Goal: Transaction & Acquisition: Purchase product/service

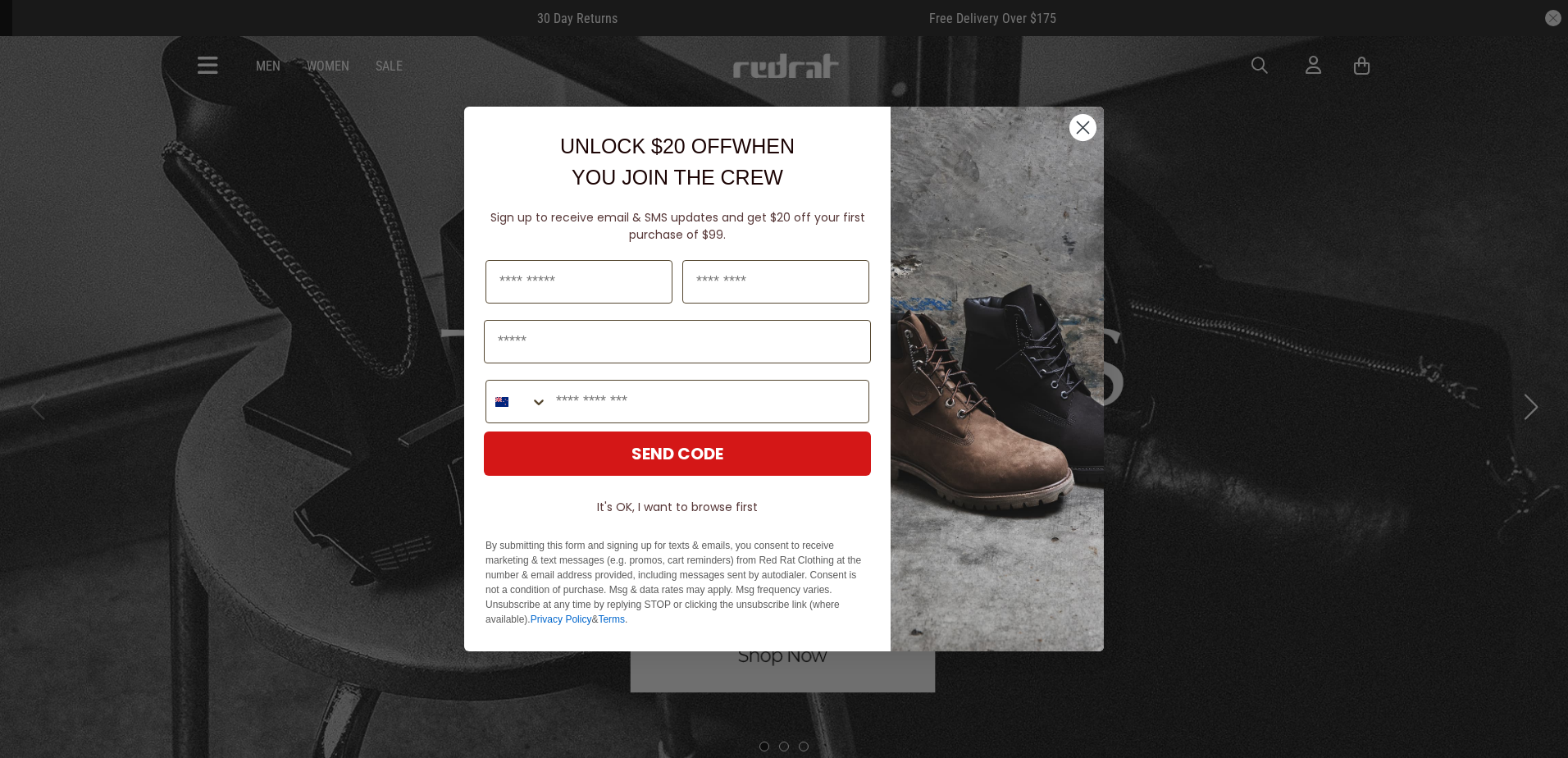
click at [1083, 125] on circle "Close dialog" at bounding box center [1082, 127] width 27 height 27
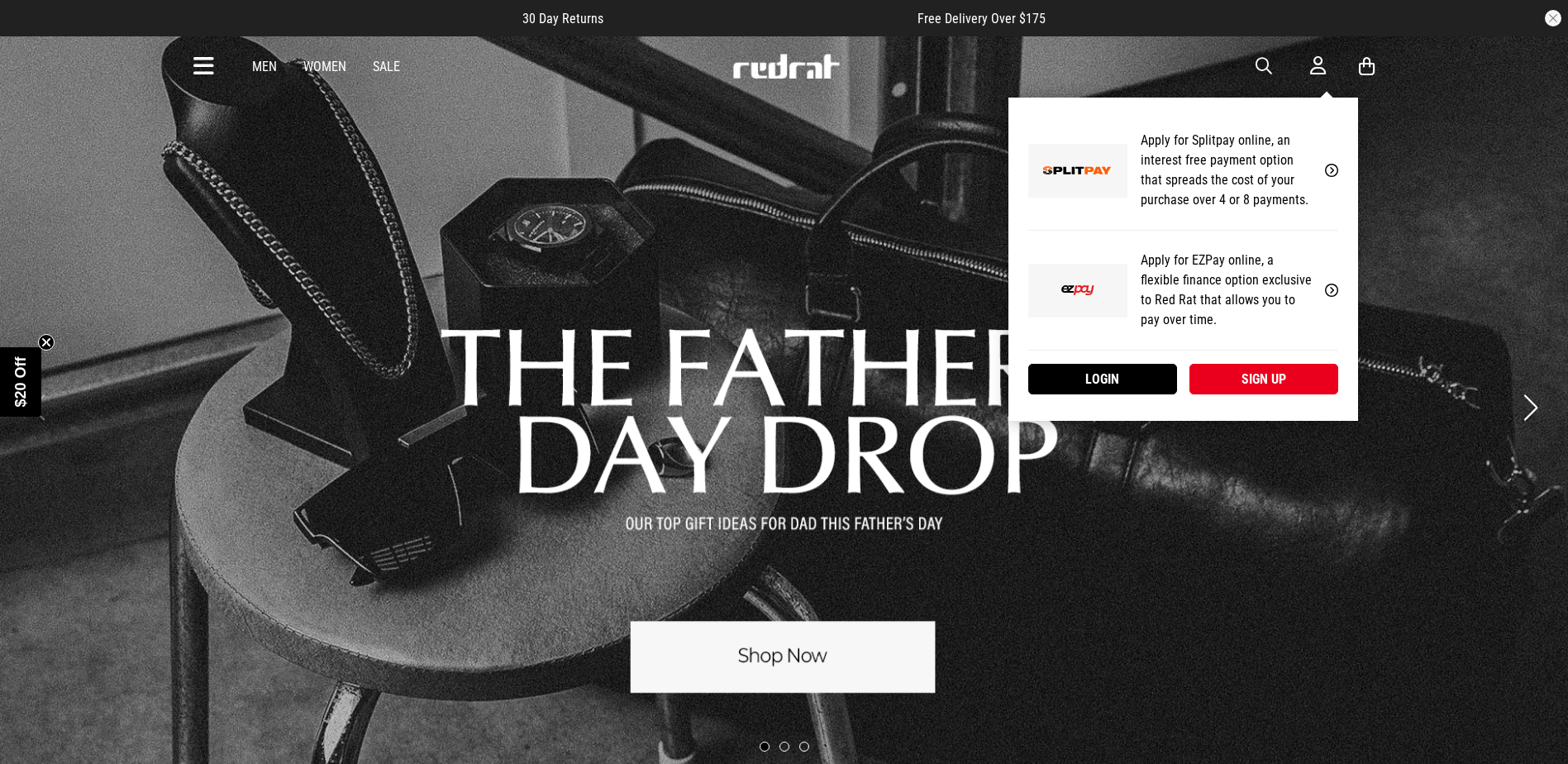
click at [1312, 64] on icon at bounding box center [1318, 66] width 16 height 21
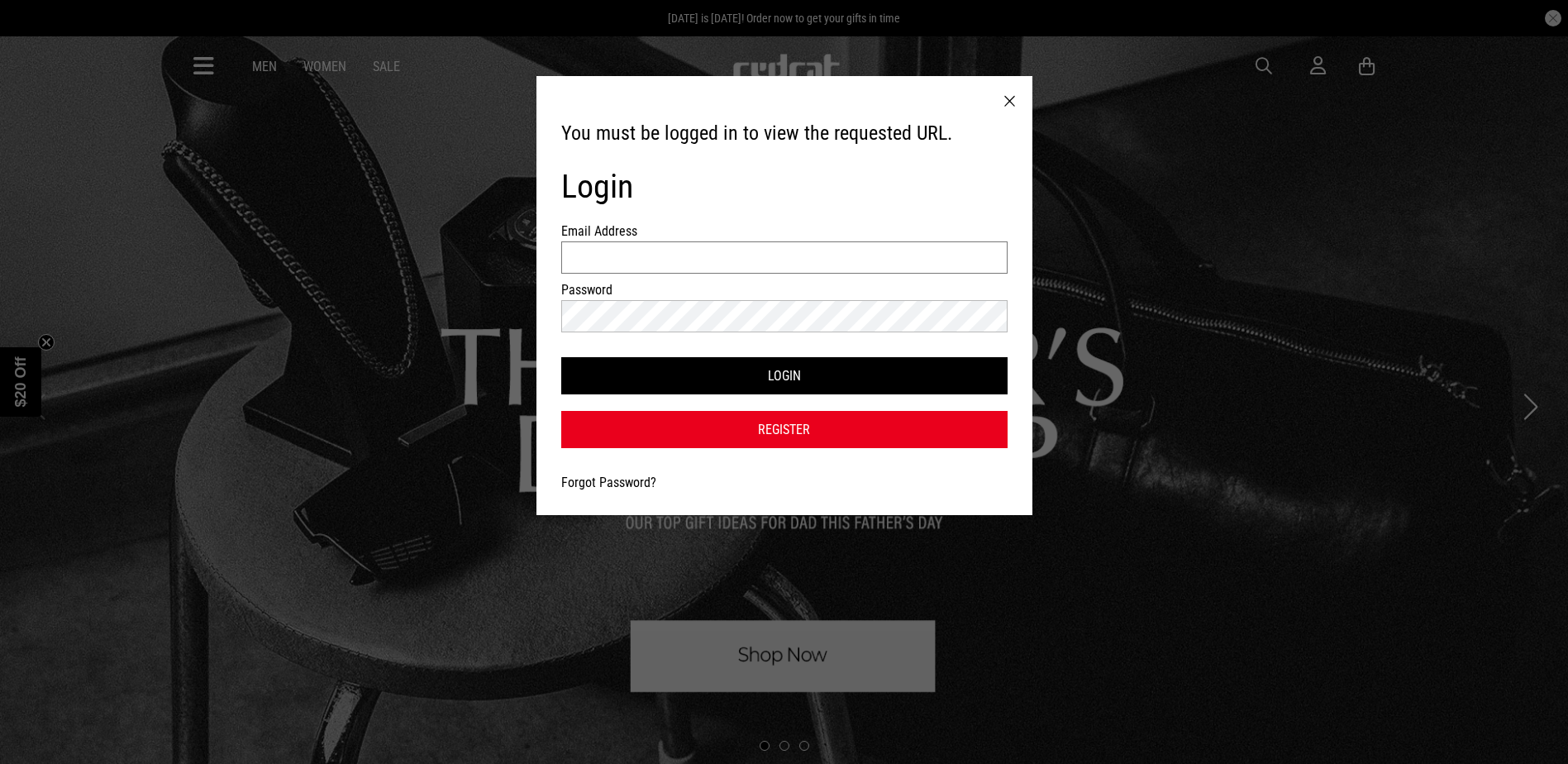
click at [936, 252] on input "Email Address" at bounding box center [784, 257] width 446 height 32
type input "**********"
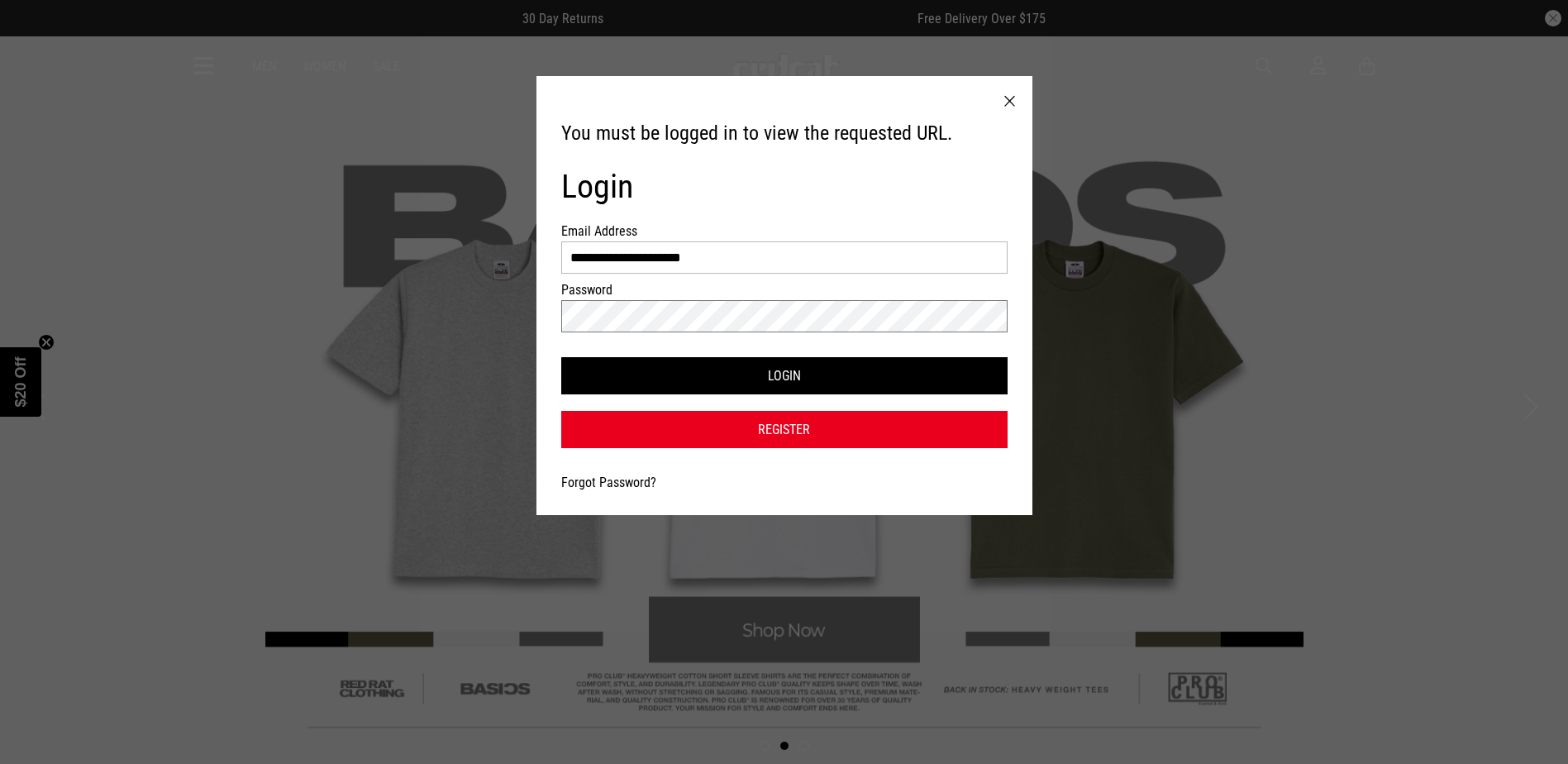
click at [561, 358] on button "Login" at bounding box center [784, 376] width 446 height 37
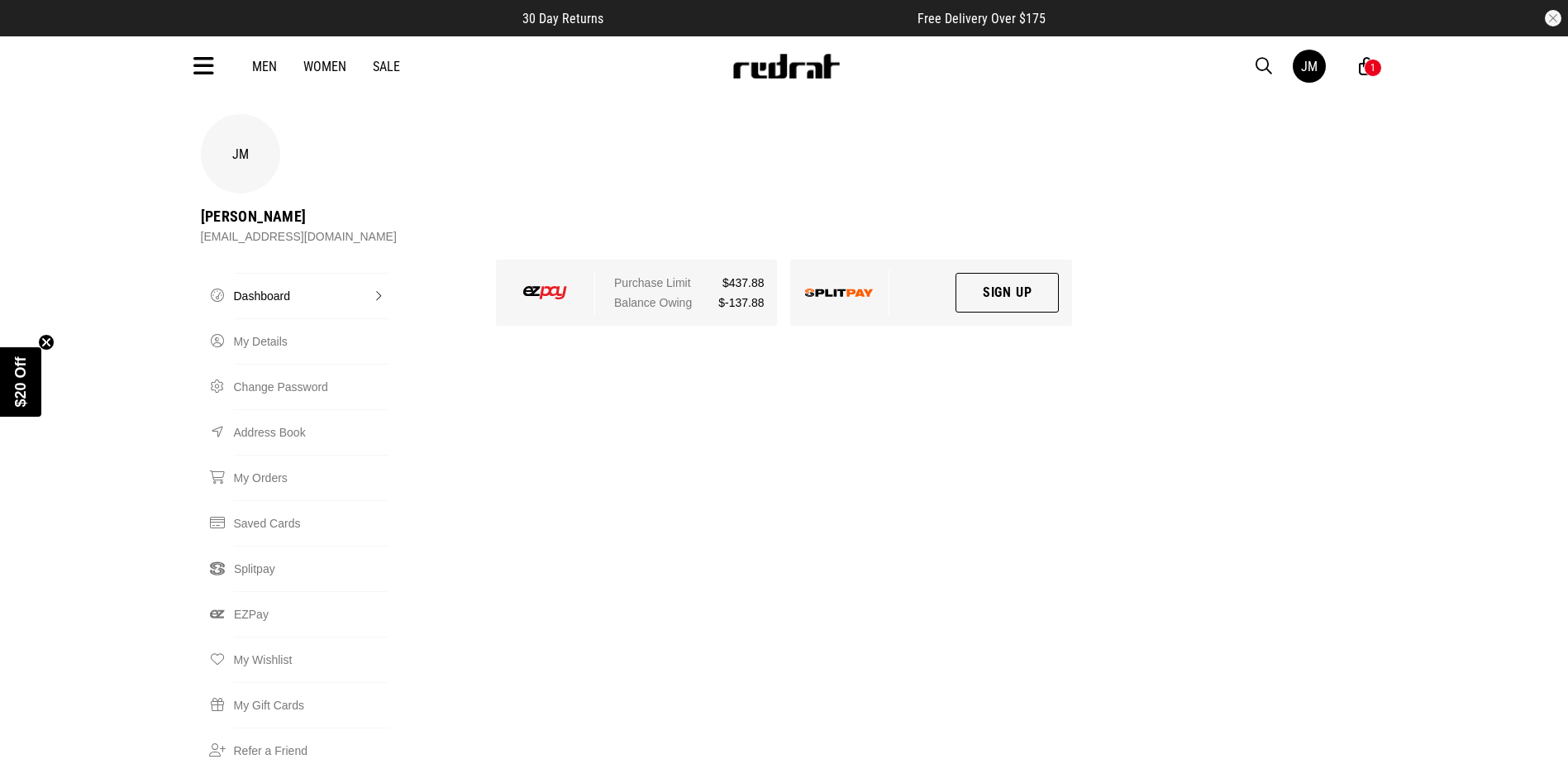
click at [266, 65] on link "Men" at bounding box center [264, 66] width 25 height 16
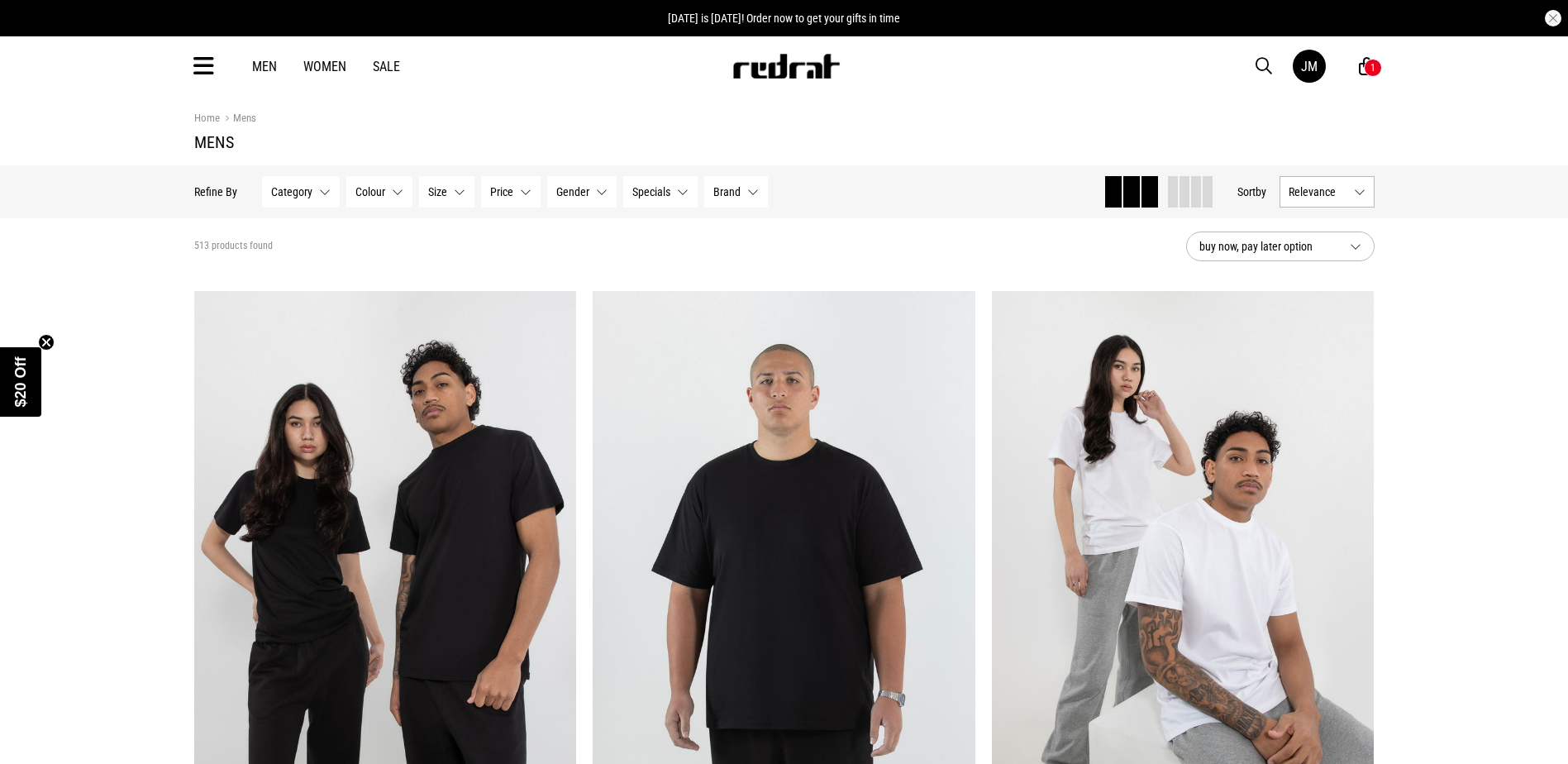
click at [330, 199] on button "Category None selected" at bounding box center [300, 191] width 77 height 31
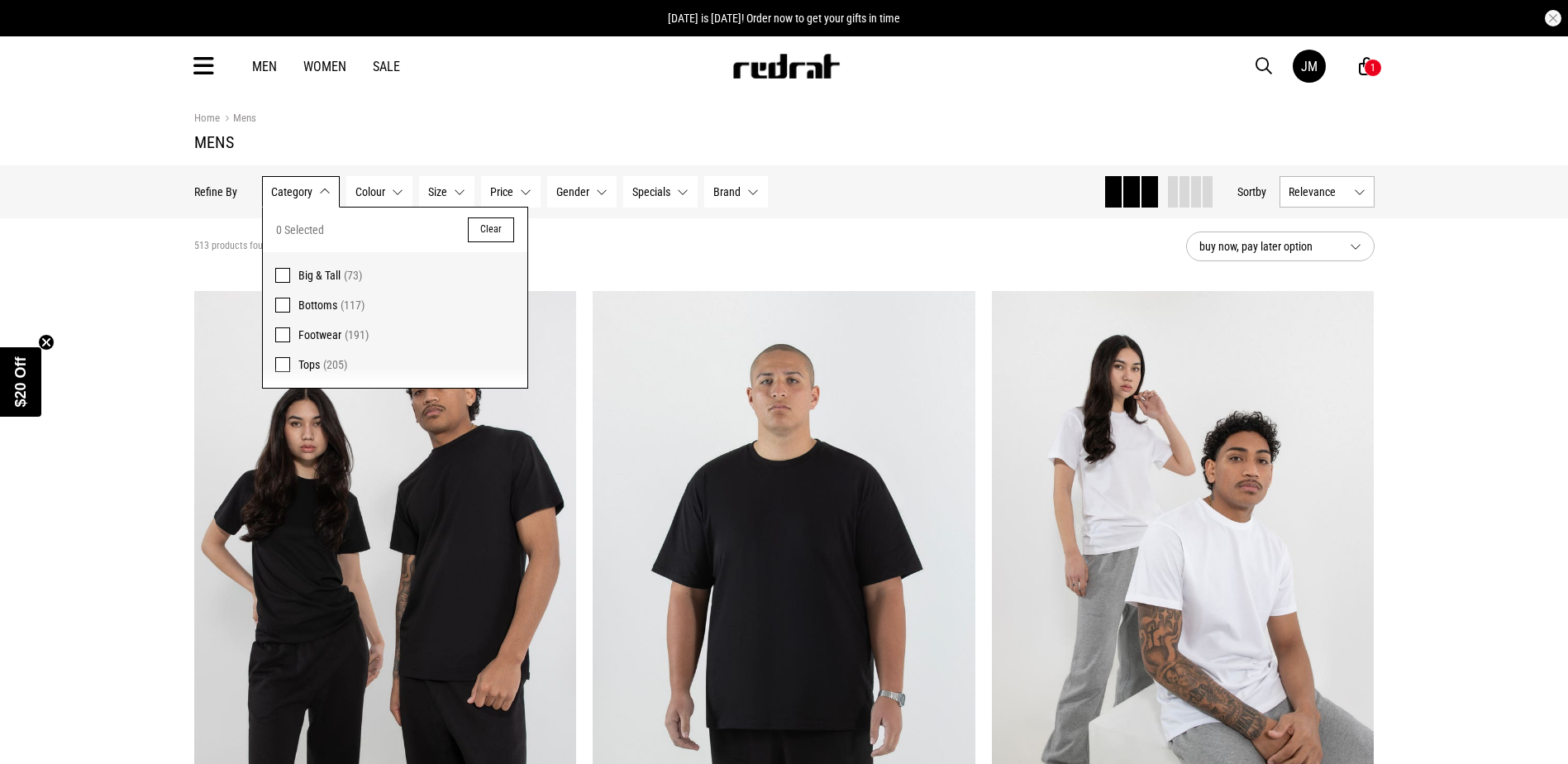
click at [330, 199] on button "Category None selected" at bounding box center [300, 191] width 77 height 31
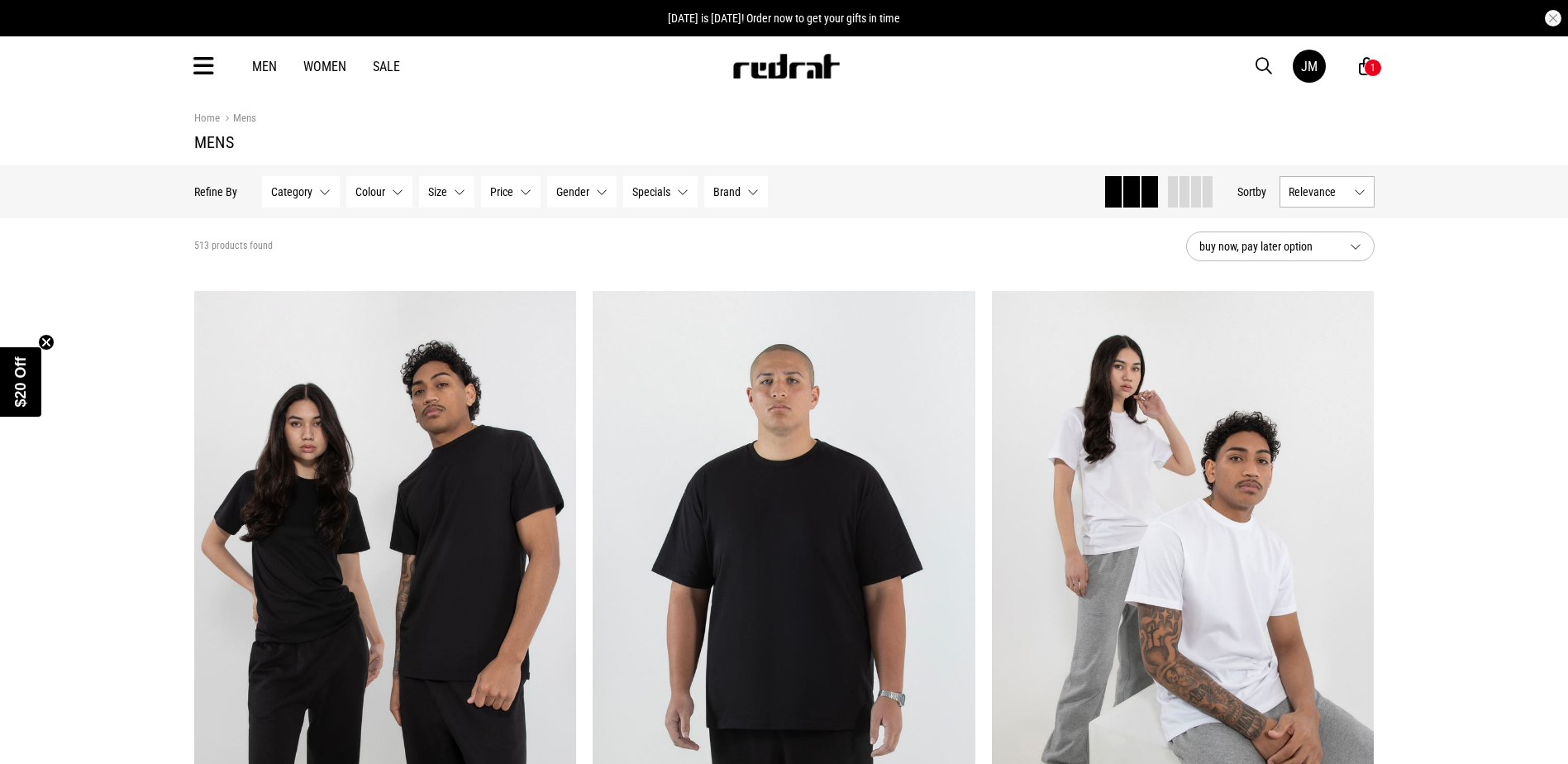
click at [330, 199] on button "Category None selected" at bounding box center [300, 191] width 77 height 31
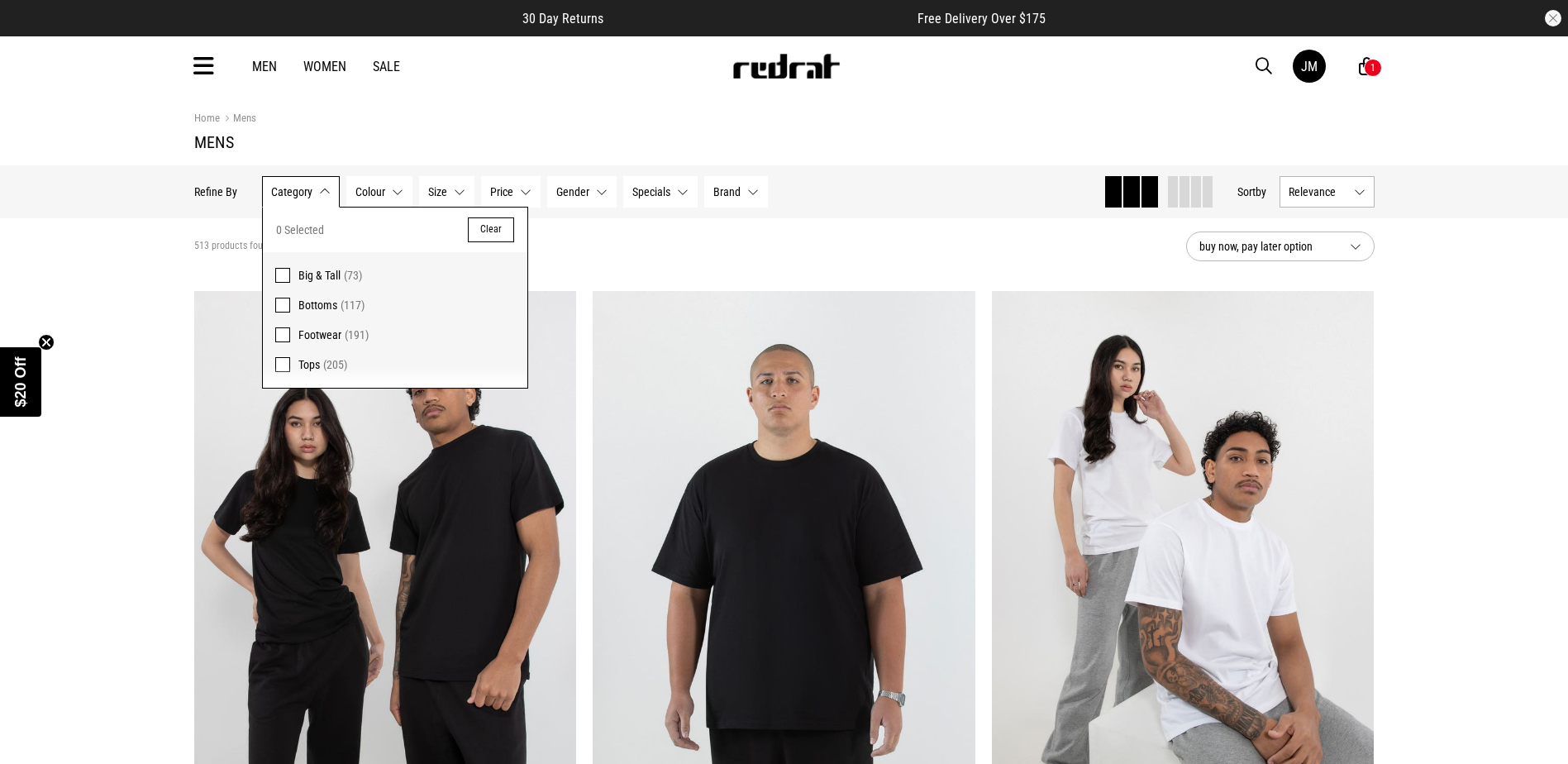
click at [309, 332] on span "Footwear" at bounding box center [319, 334] width 43 height 13
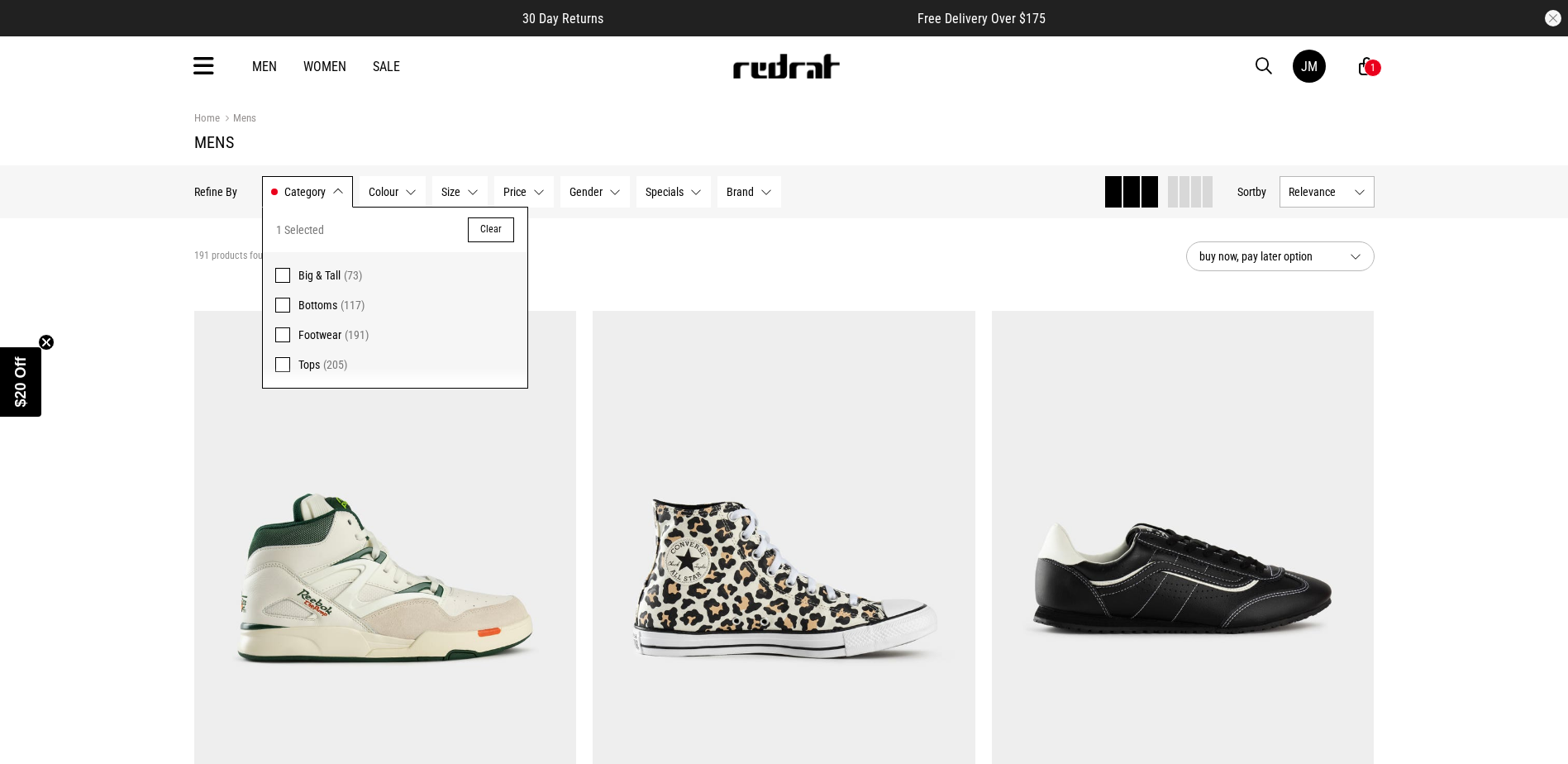
click at [598, 278] on div "191 products found Active Filters Footwear Clear" at bounding box center [683, 256] width 978 height 50
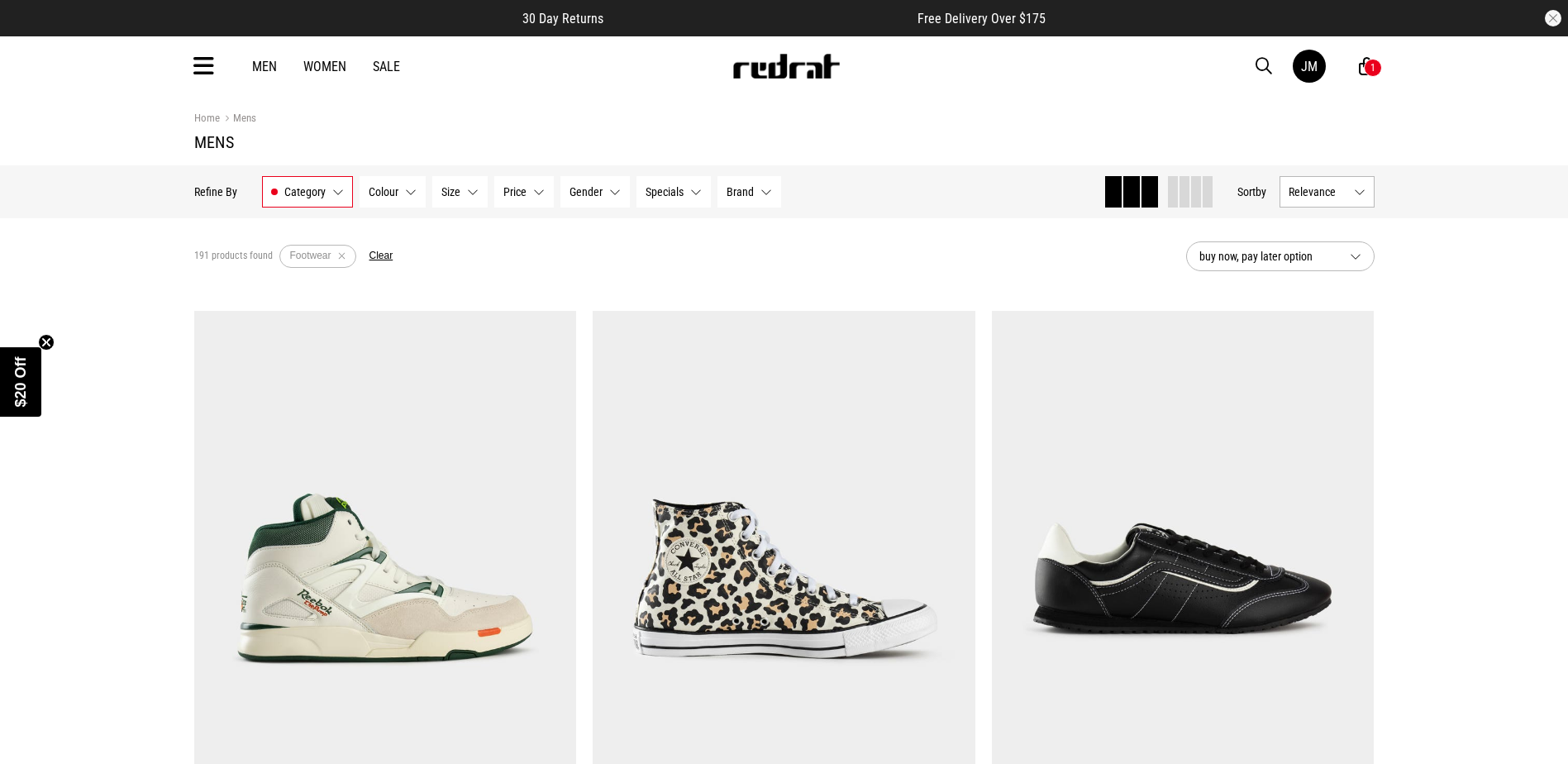
click at [341, 198] on button "Category Footwear" at bounding box center [307, 191] width 91 height 31
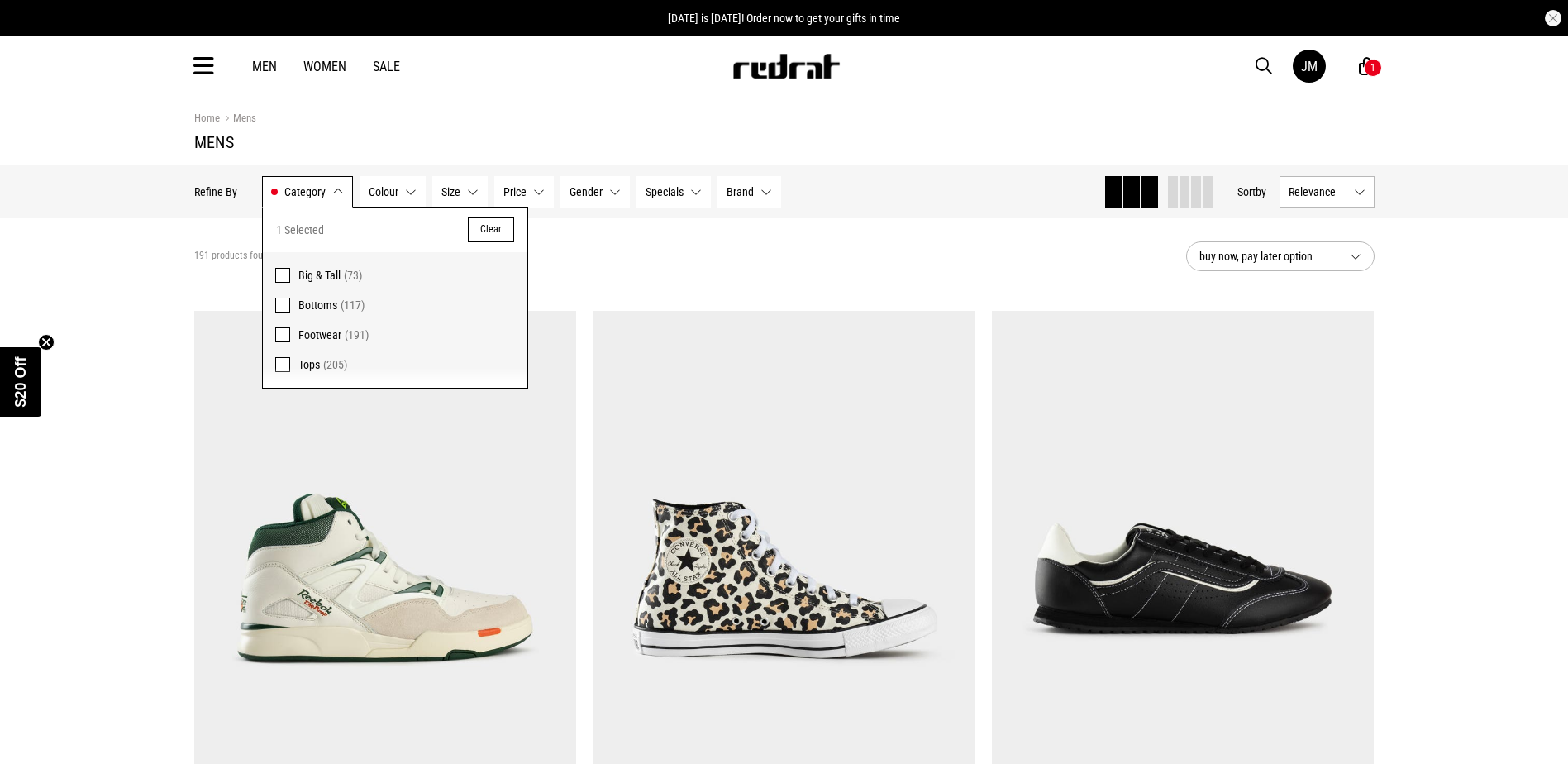
click at [200, 64] on icon at bounding box center [204, 66] width 21 height 27
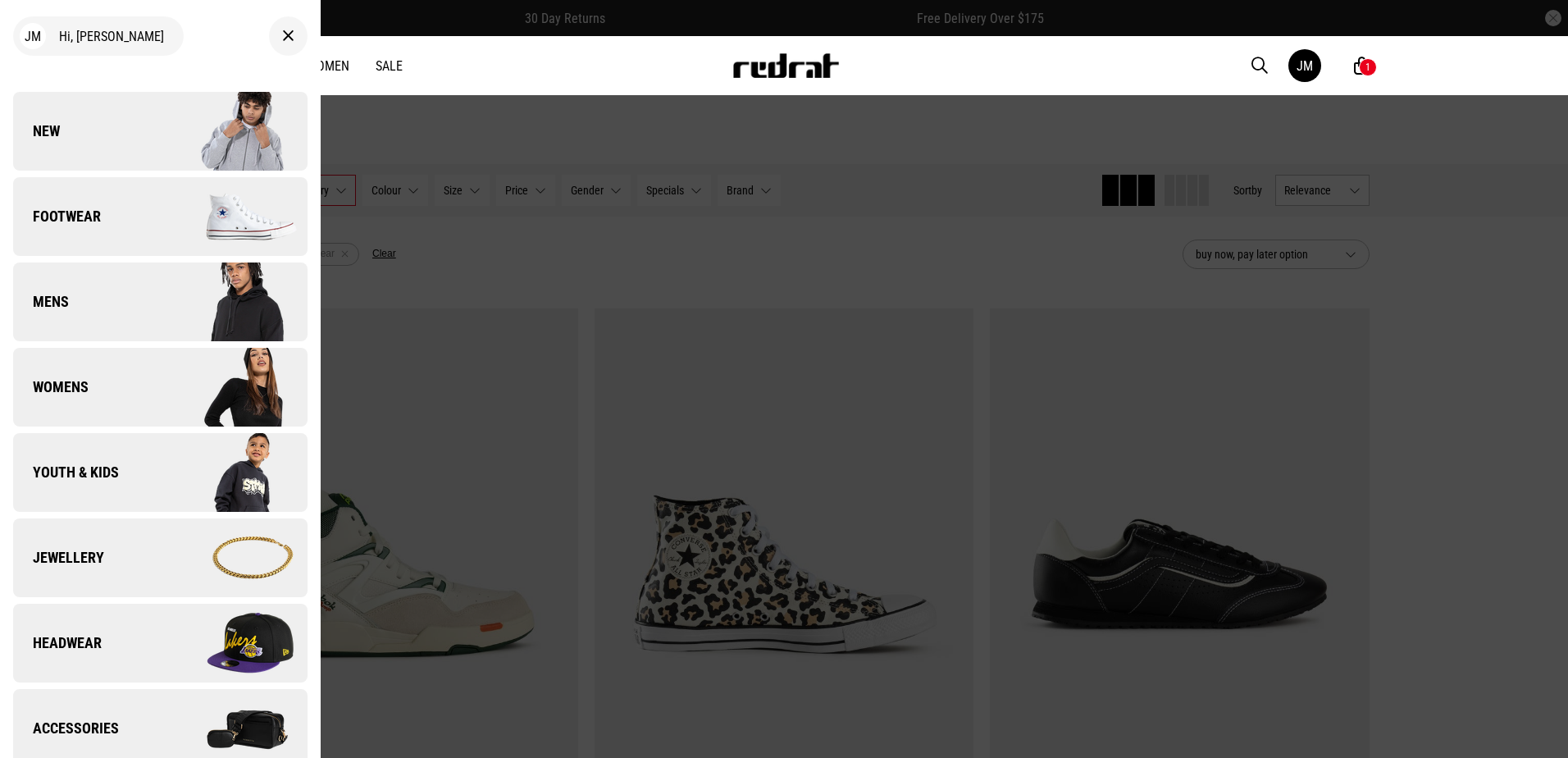
click at [109, 216] on link "Footwear" at bounding box center [160, 216] width 294 height 79
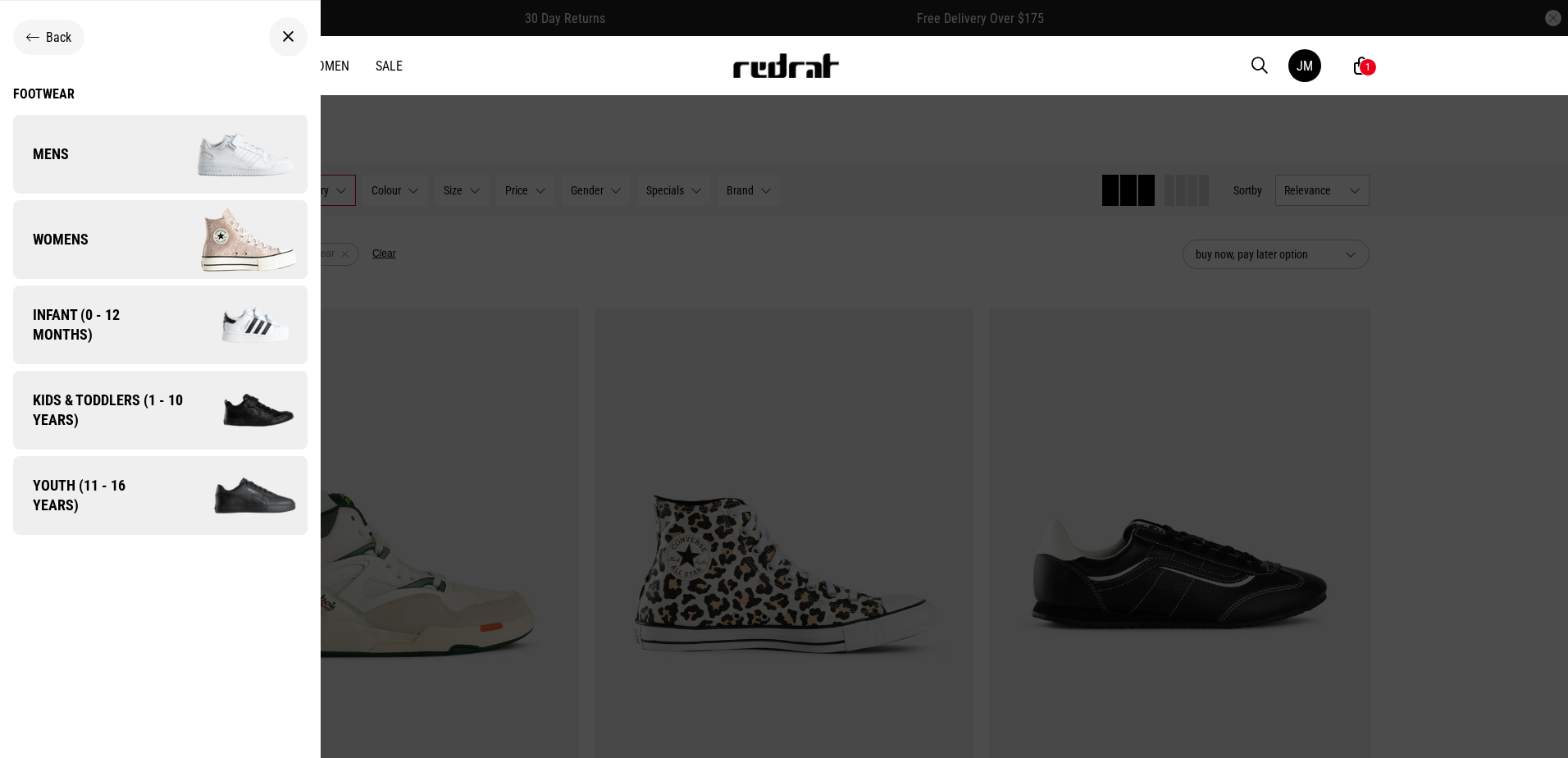
click at [151, 161] on link "Mens" at bounding box center [160, 154] width 294 height 79
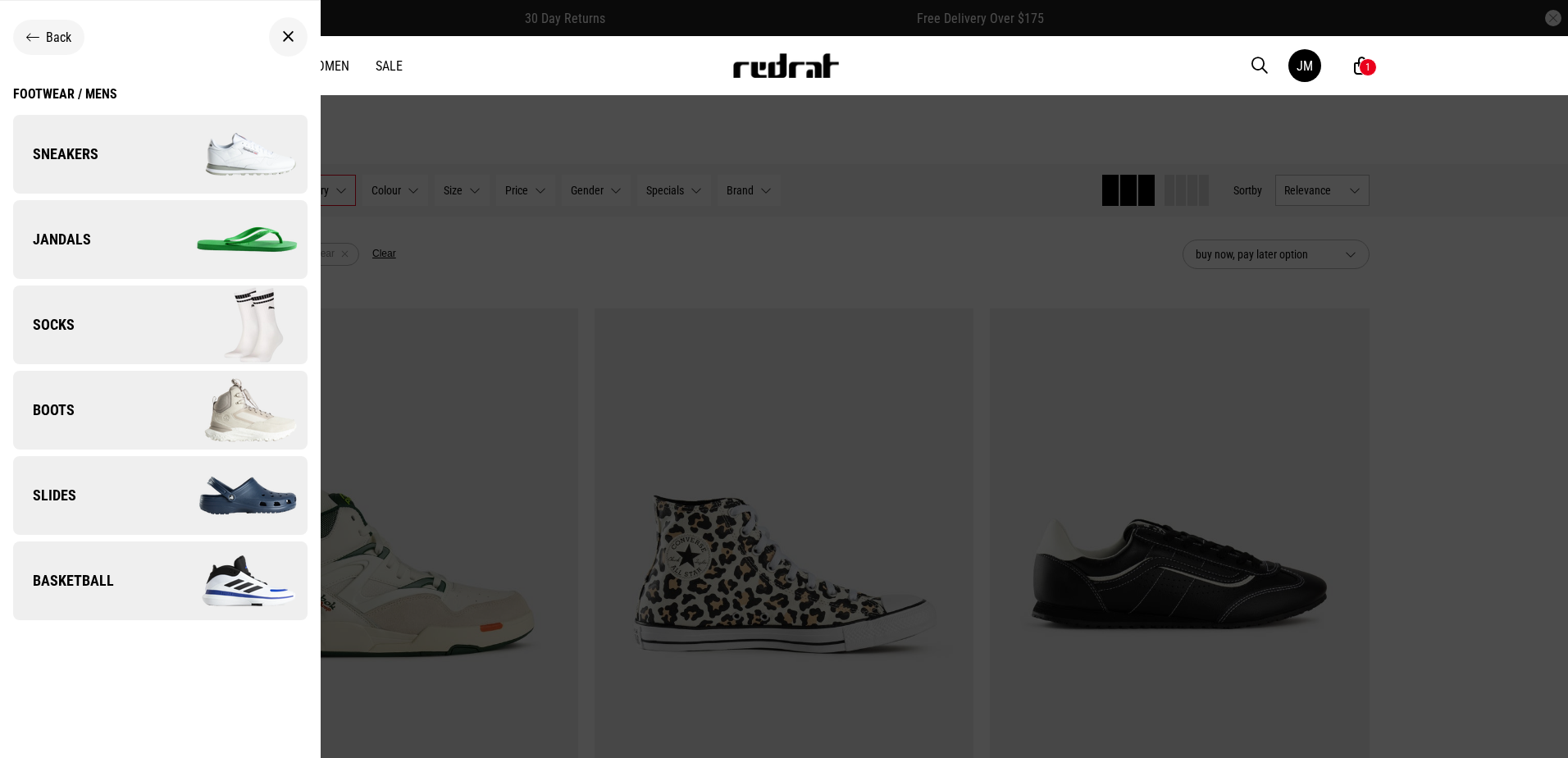
click at [115, 497] on link "Slides" at bounding box center [160, 495] width 294 height 79
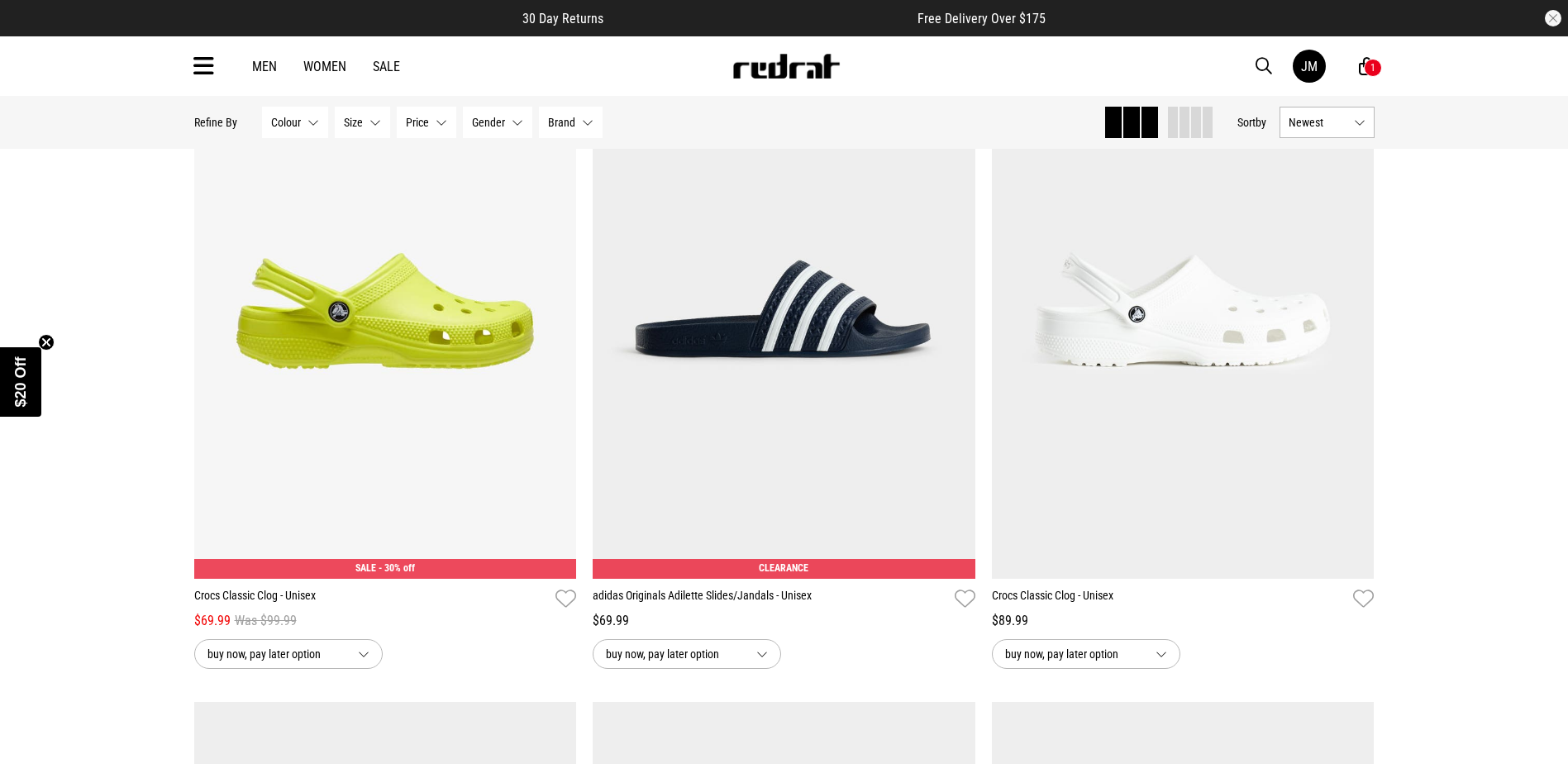
scroll to position [3536, 0]
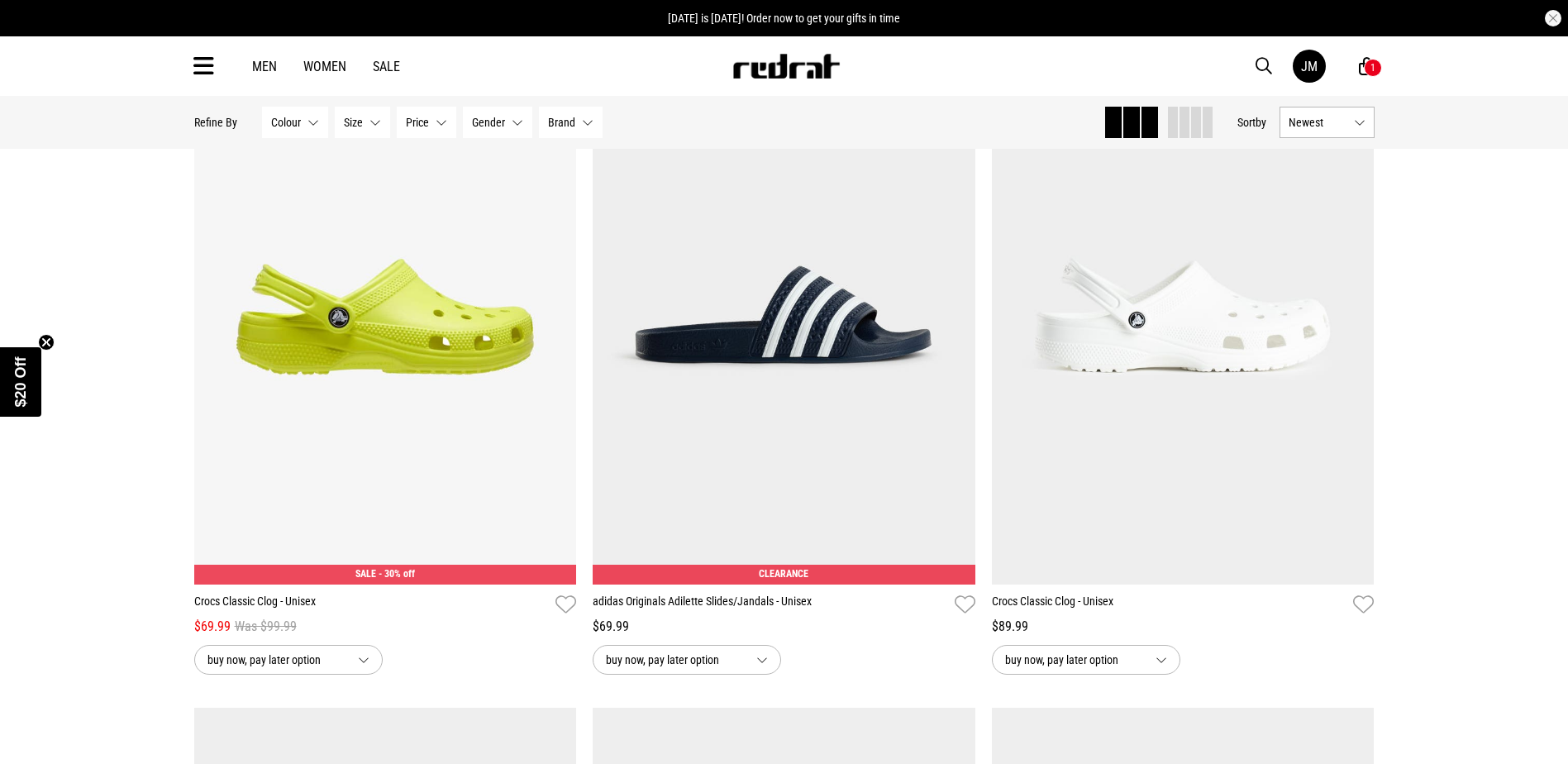
click at [1364, 72] on icon at bounding box center [1366, 67] width 16 height 21
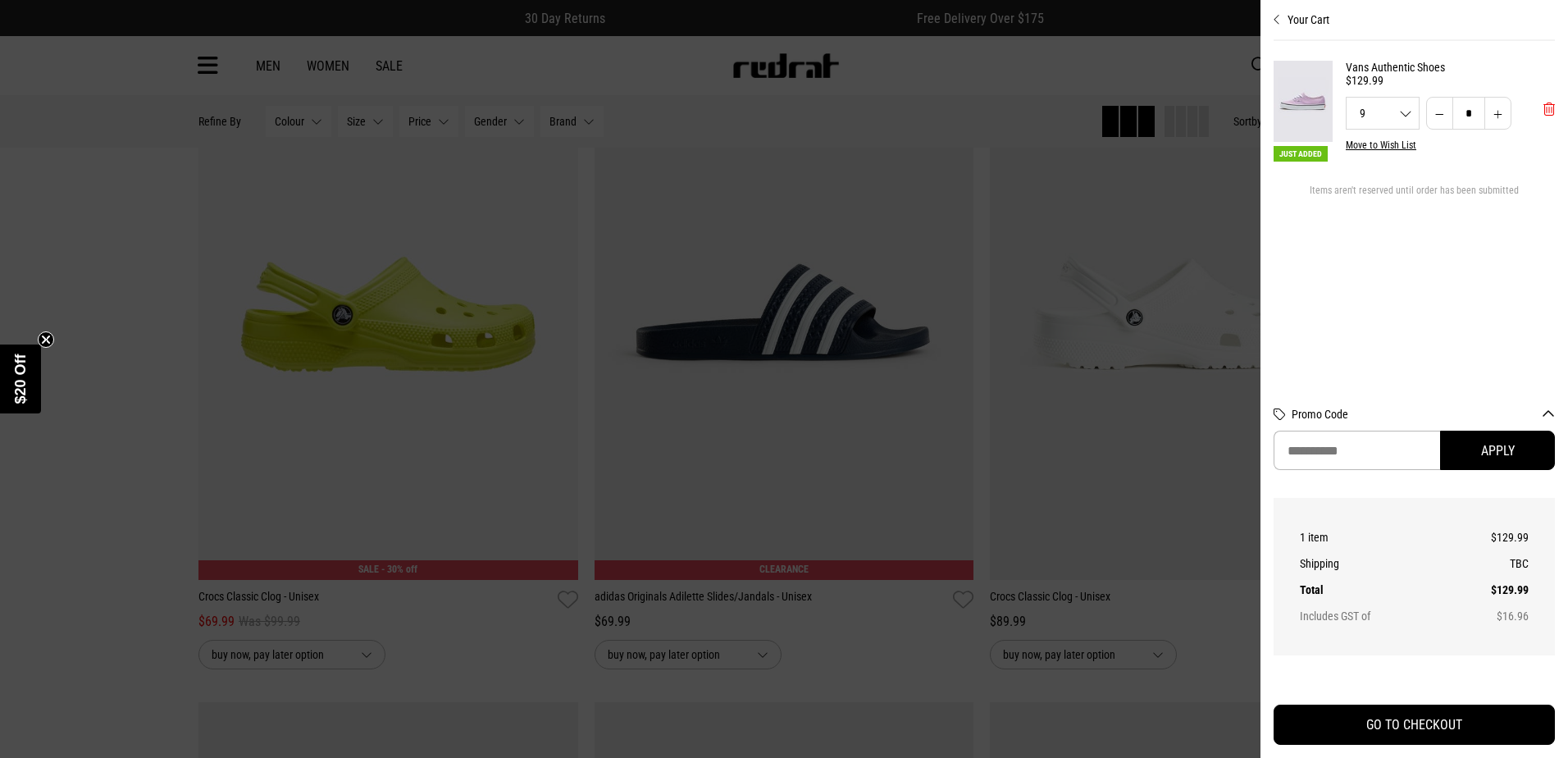
click at [1549, 110] on span "'Remove from cart" at bounding box center [1548, 110] width 11 height 16
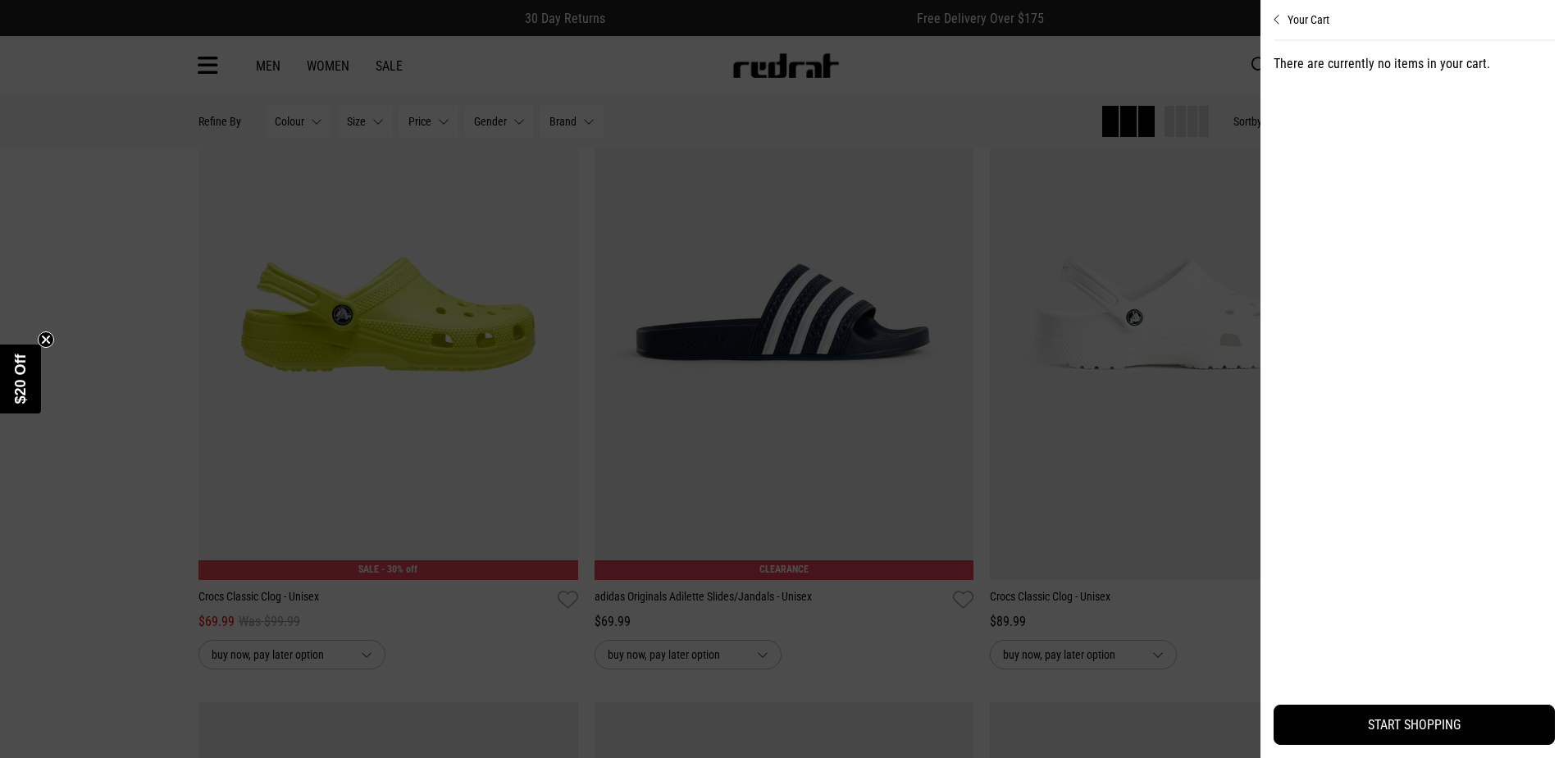
click at [1278, 19] on icon "Close cart preview" at bounding box center [1277, 19] width 8 height 13
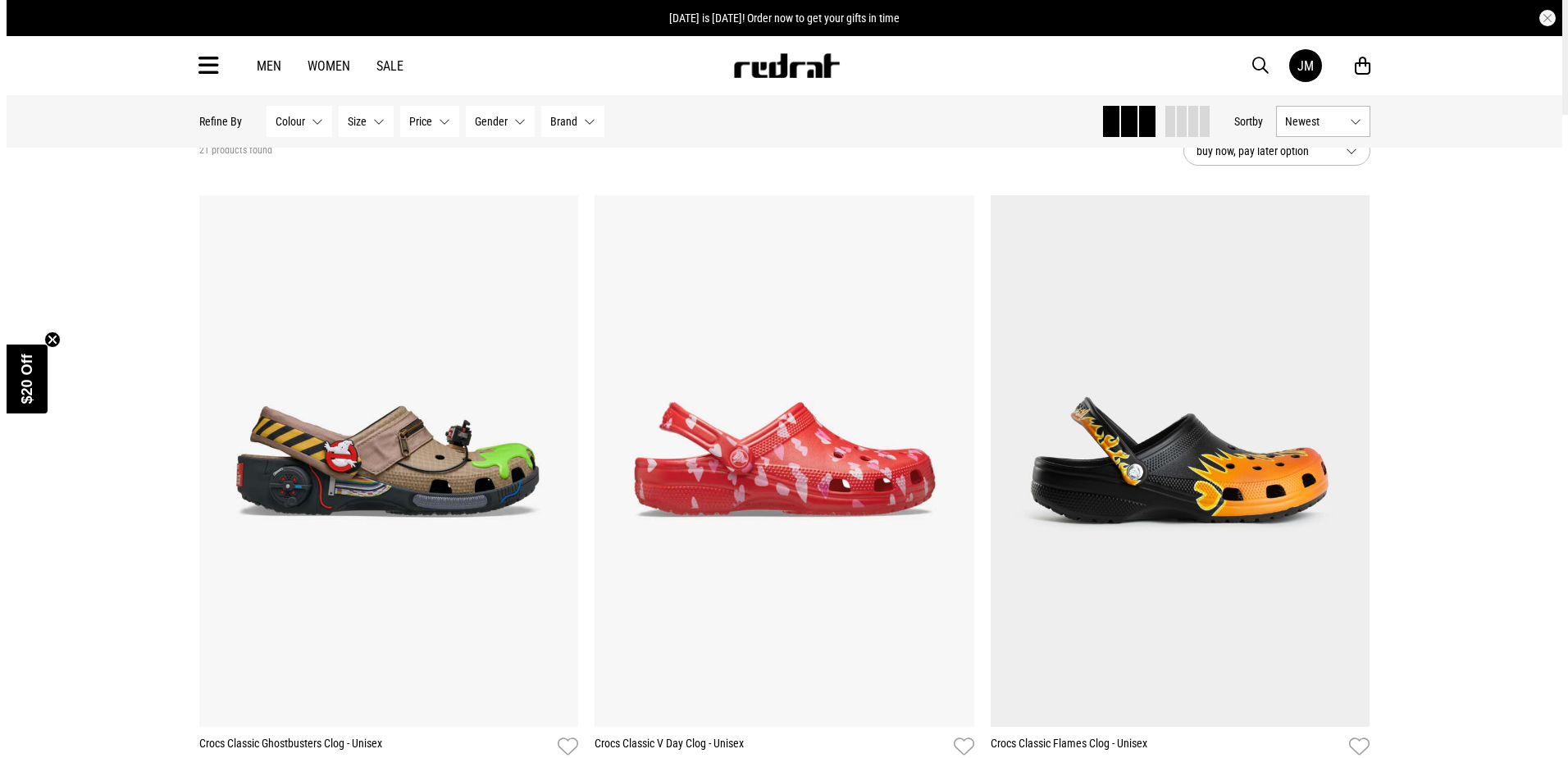
scroll to position [0, 0]
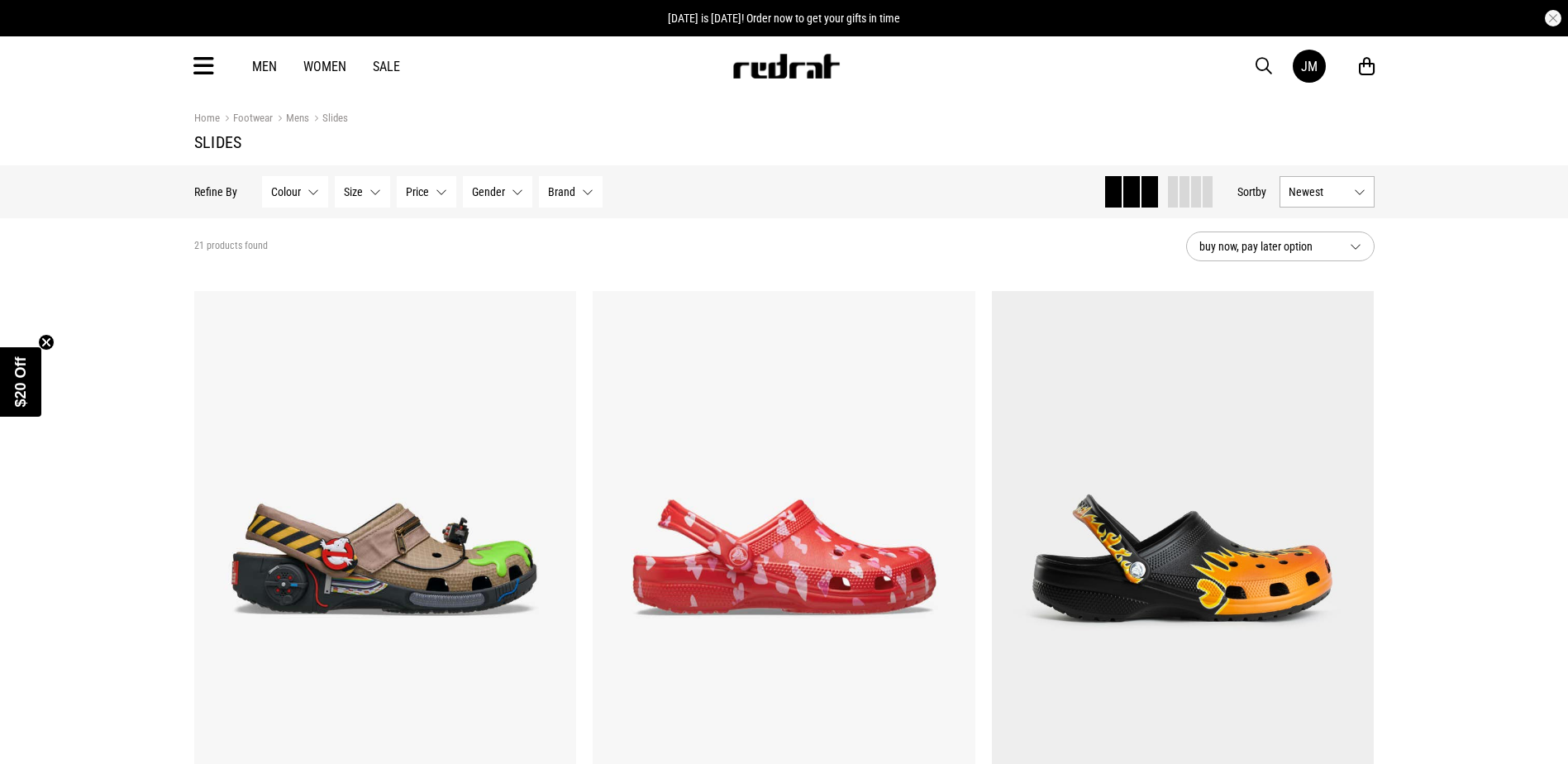
click at [204, 67] on icon at bounding box center [204, 66] width 21 height 27
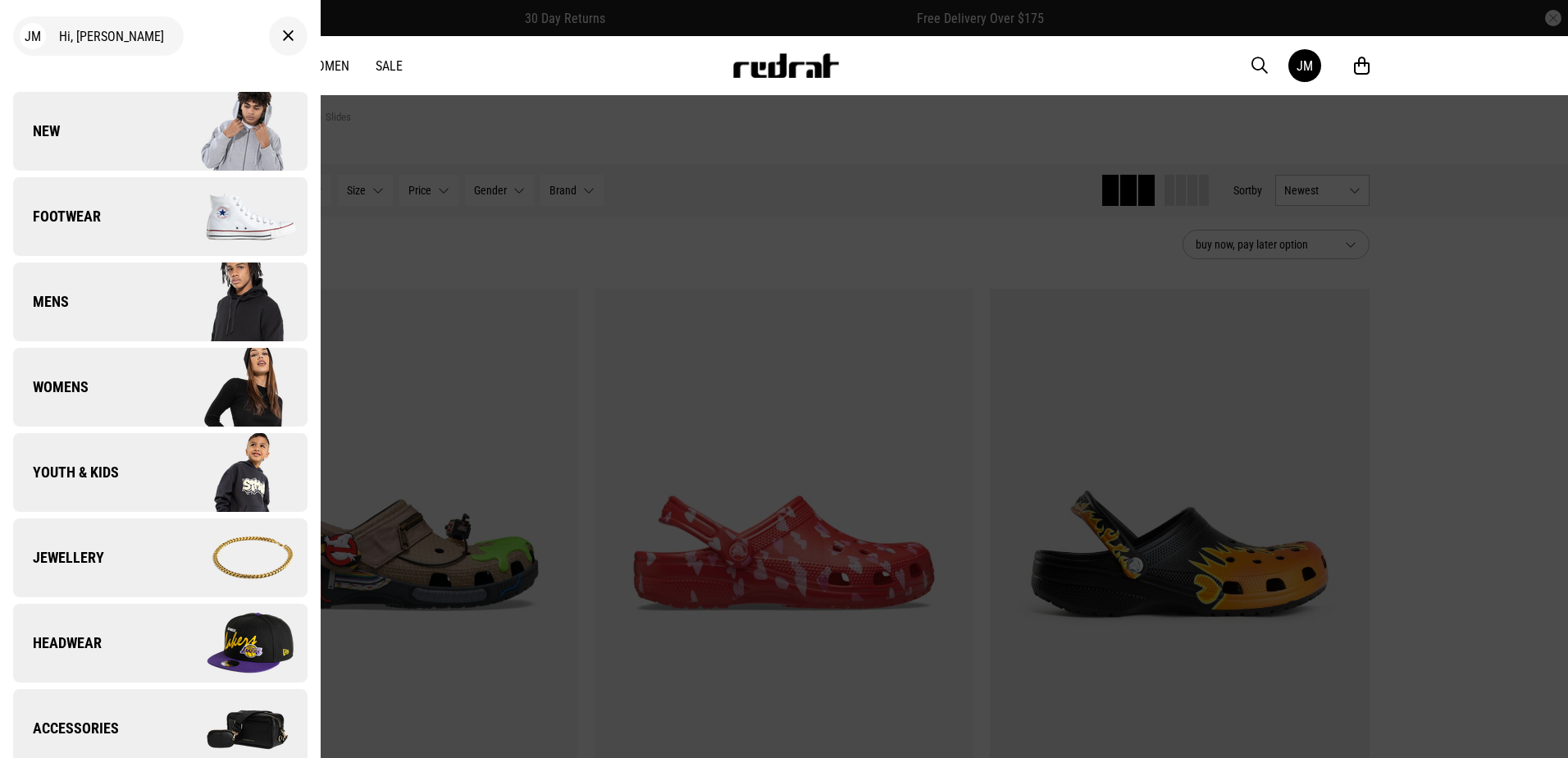
click at [131, 195] on link "Footwear" at bounding box center [160, 216] width 294 height 79
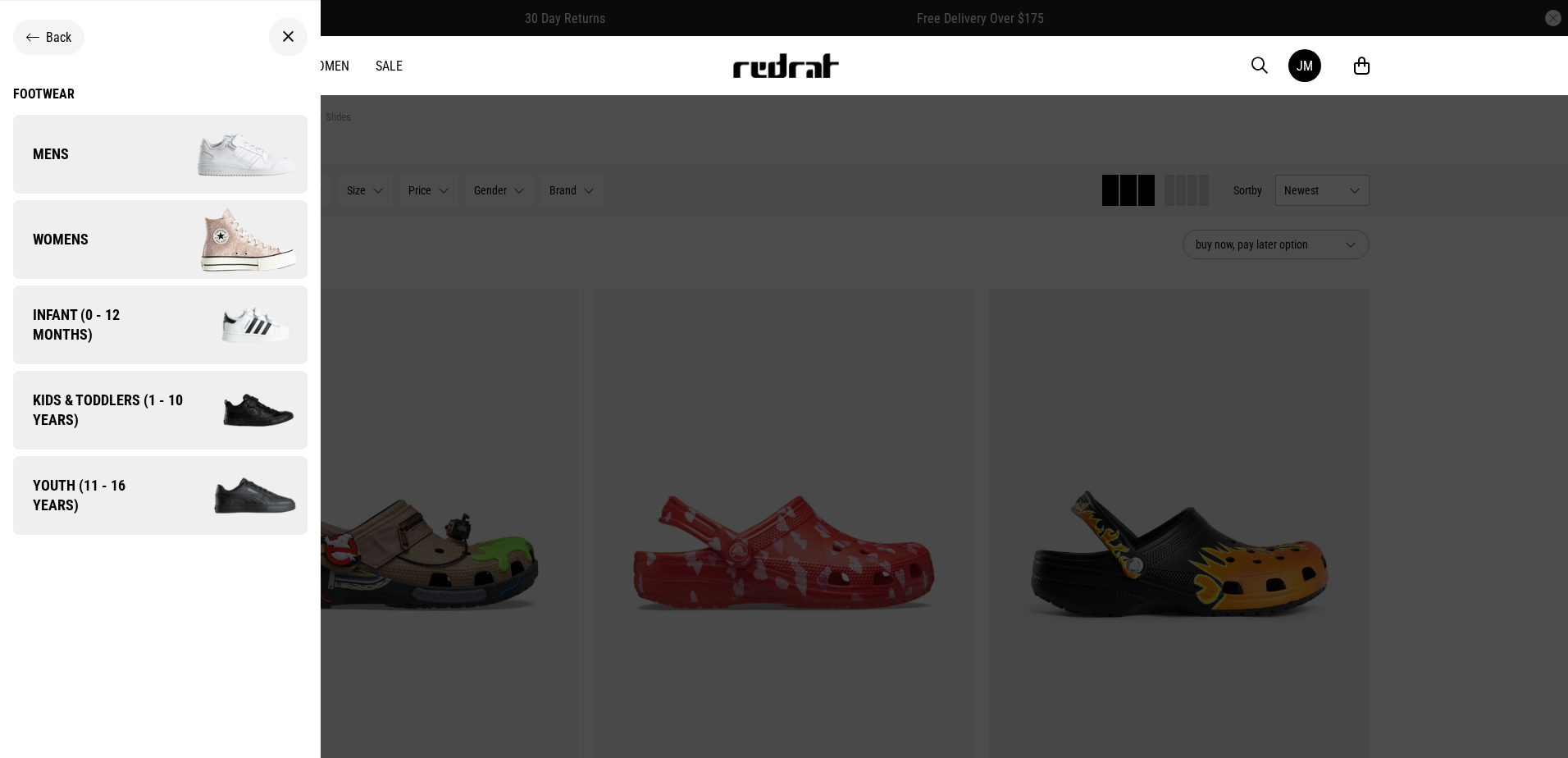
click at [147, 159] on link "Mens" at bounding box center [160, 154] width 294 height 79
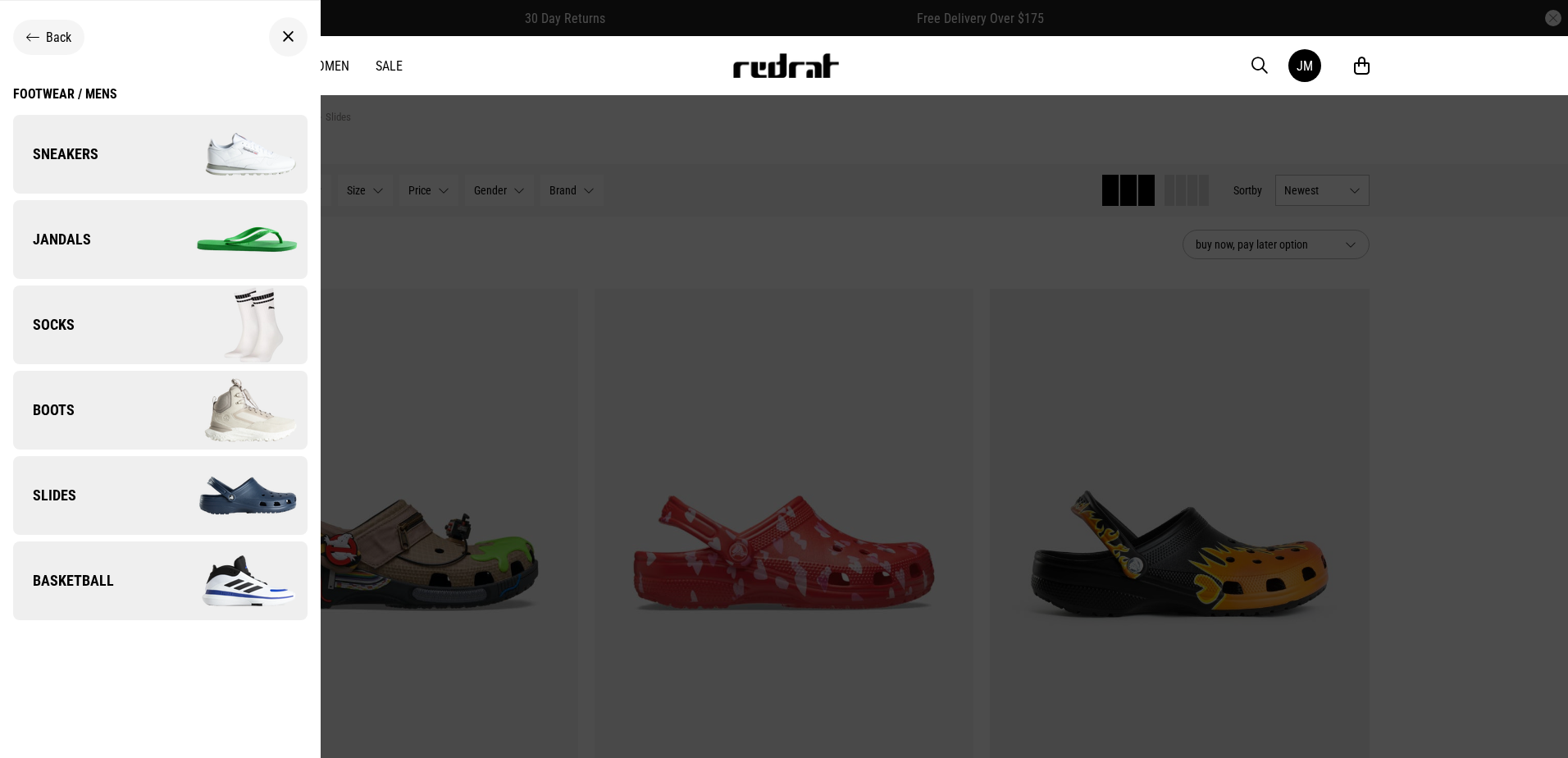
click at [145, 234] on link "Jandals" at bounding box center [160, 239] width 294 height 79
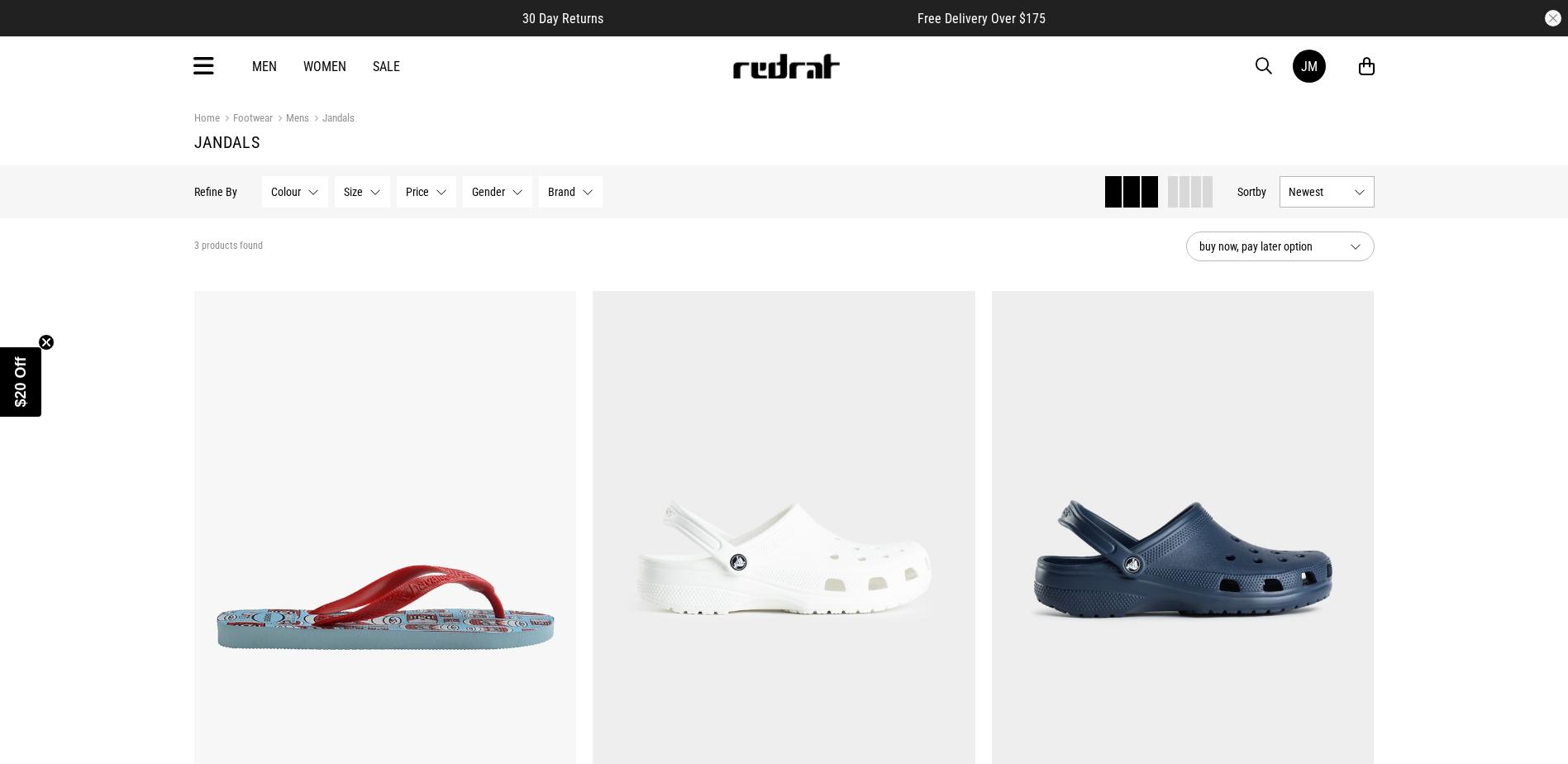
click at [196, 68] on icon at bounding box center [204, 66] width 21 height 27
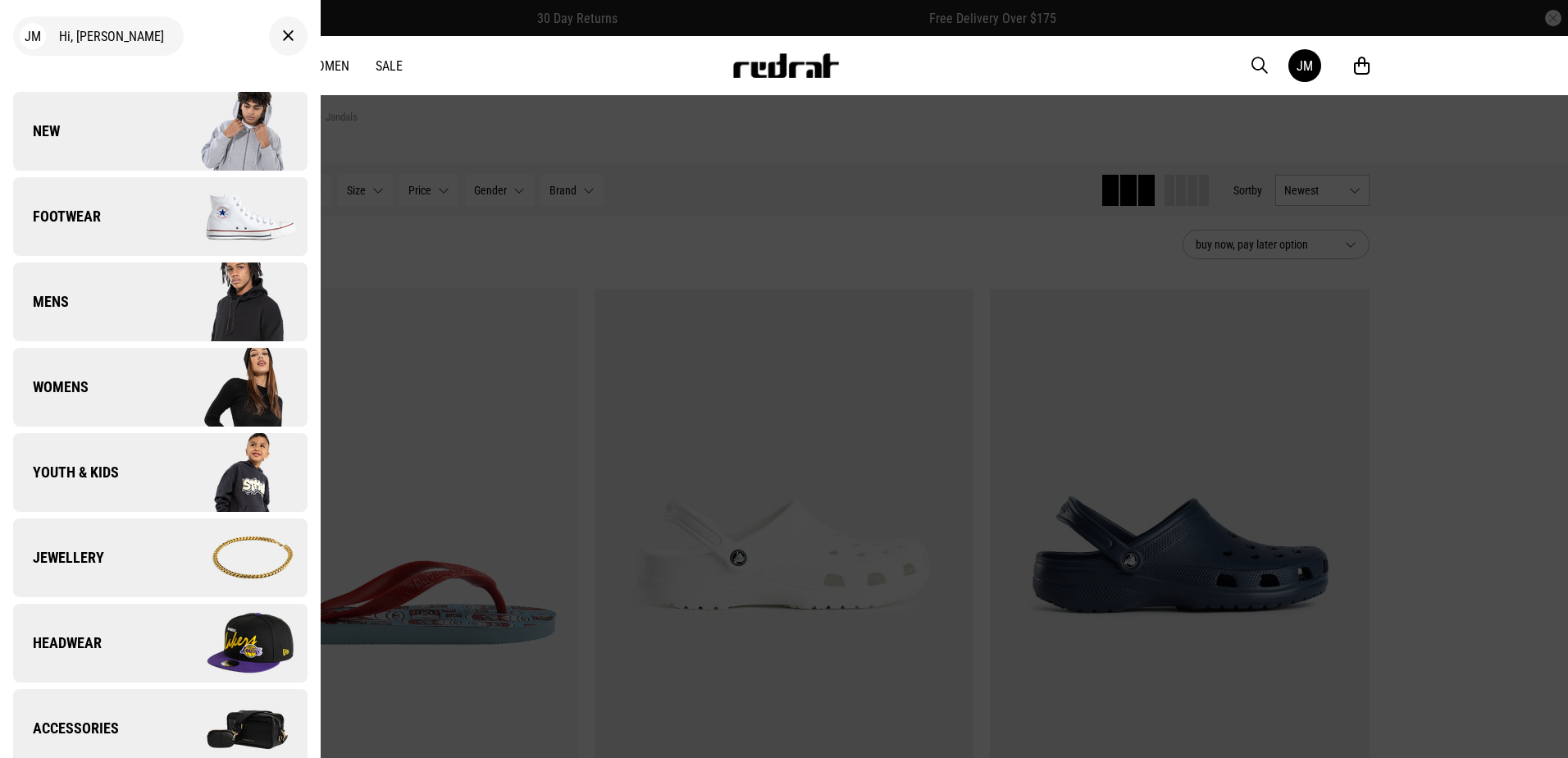
click at [86, 209] on span "Footwear" at bounding box center [57, 216] width 88 height 20
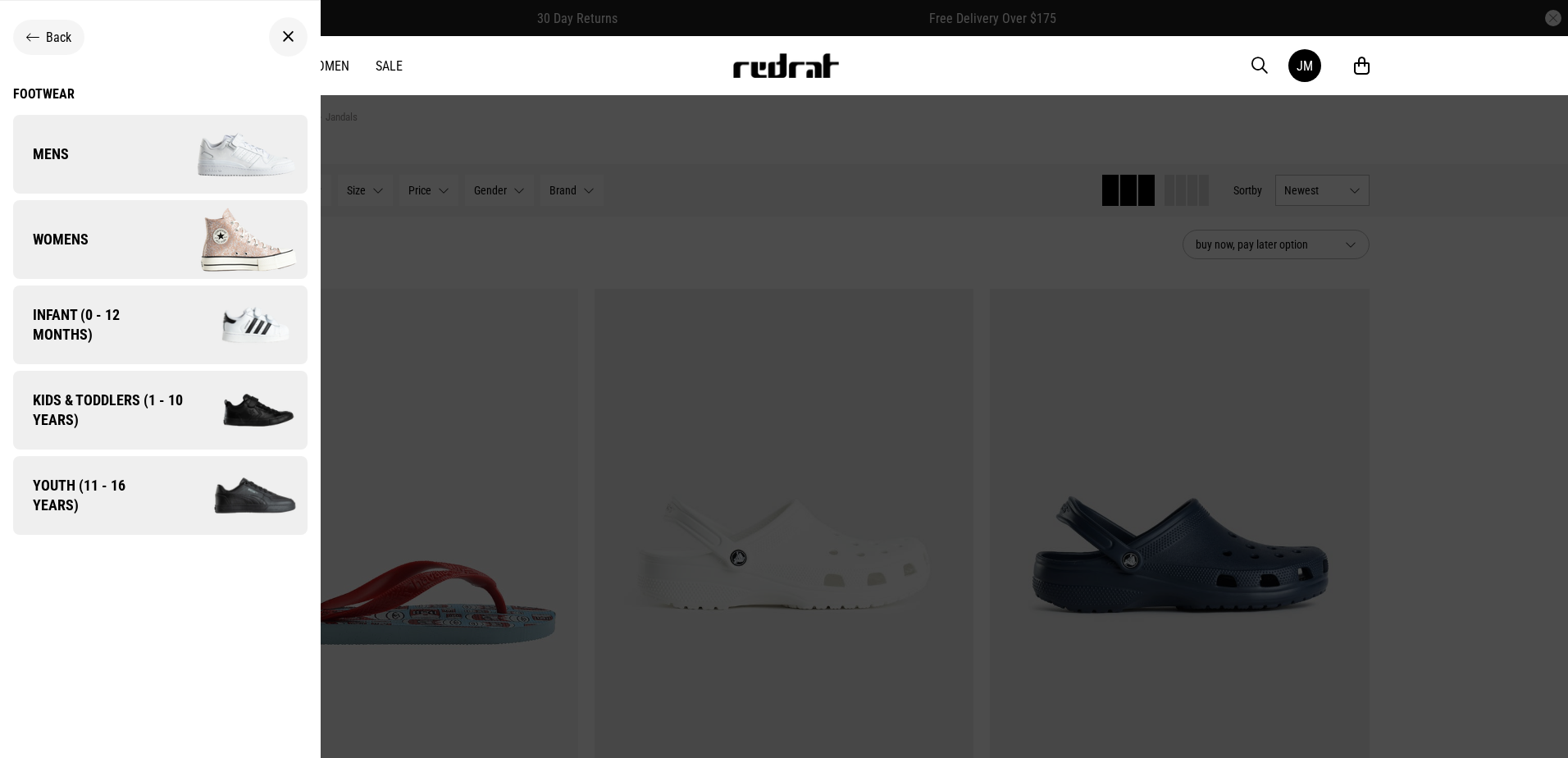
click at [90, 151] on link "Mens" at bounding box center [160, 154] width 294 height 79
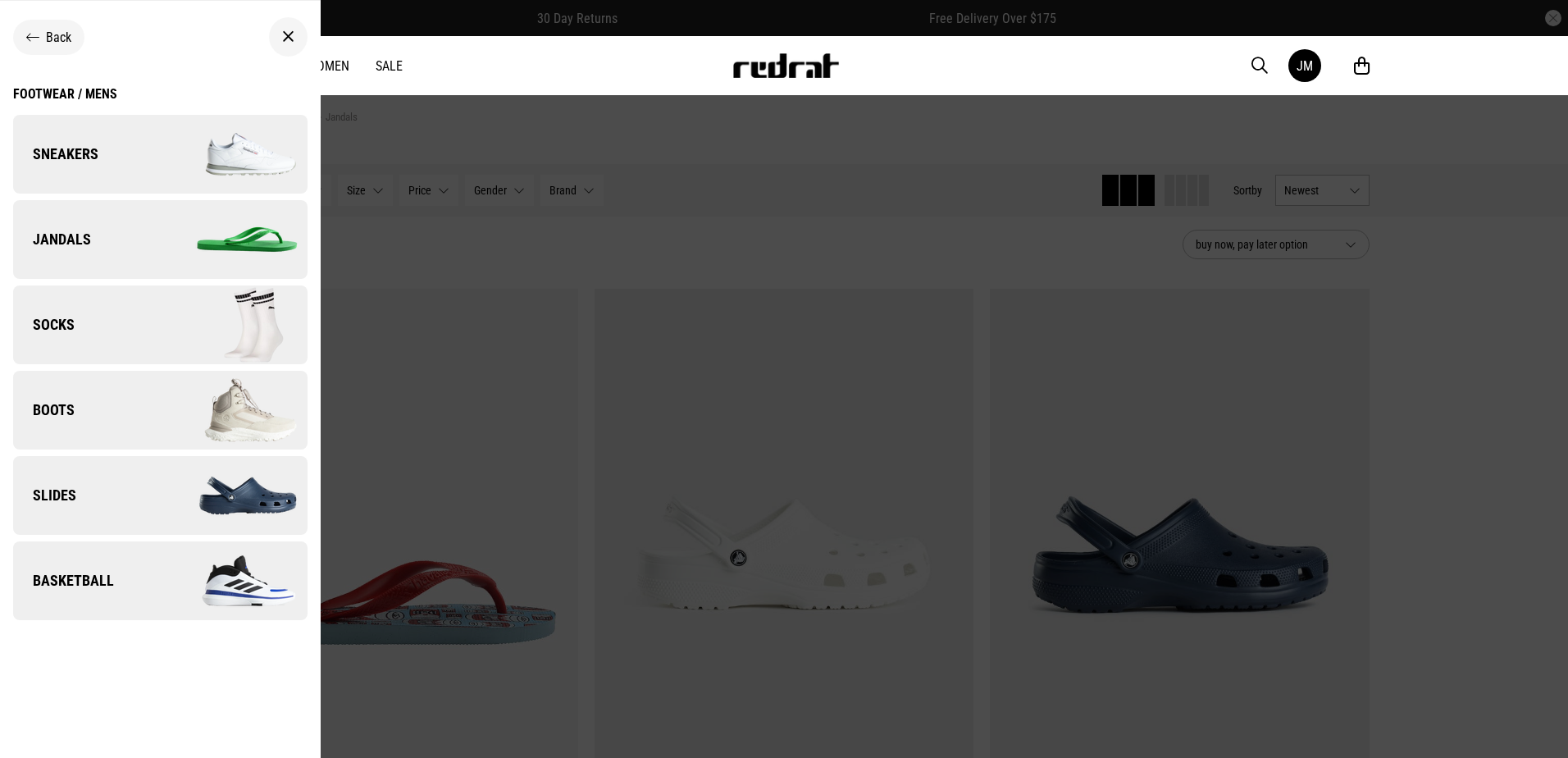
click at [79, 572] on span "Basketball" at bounding box center [63, 580] width 101 height 20
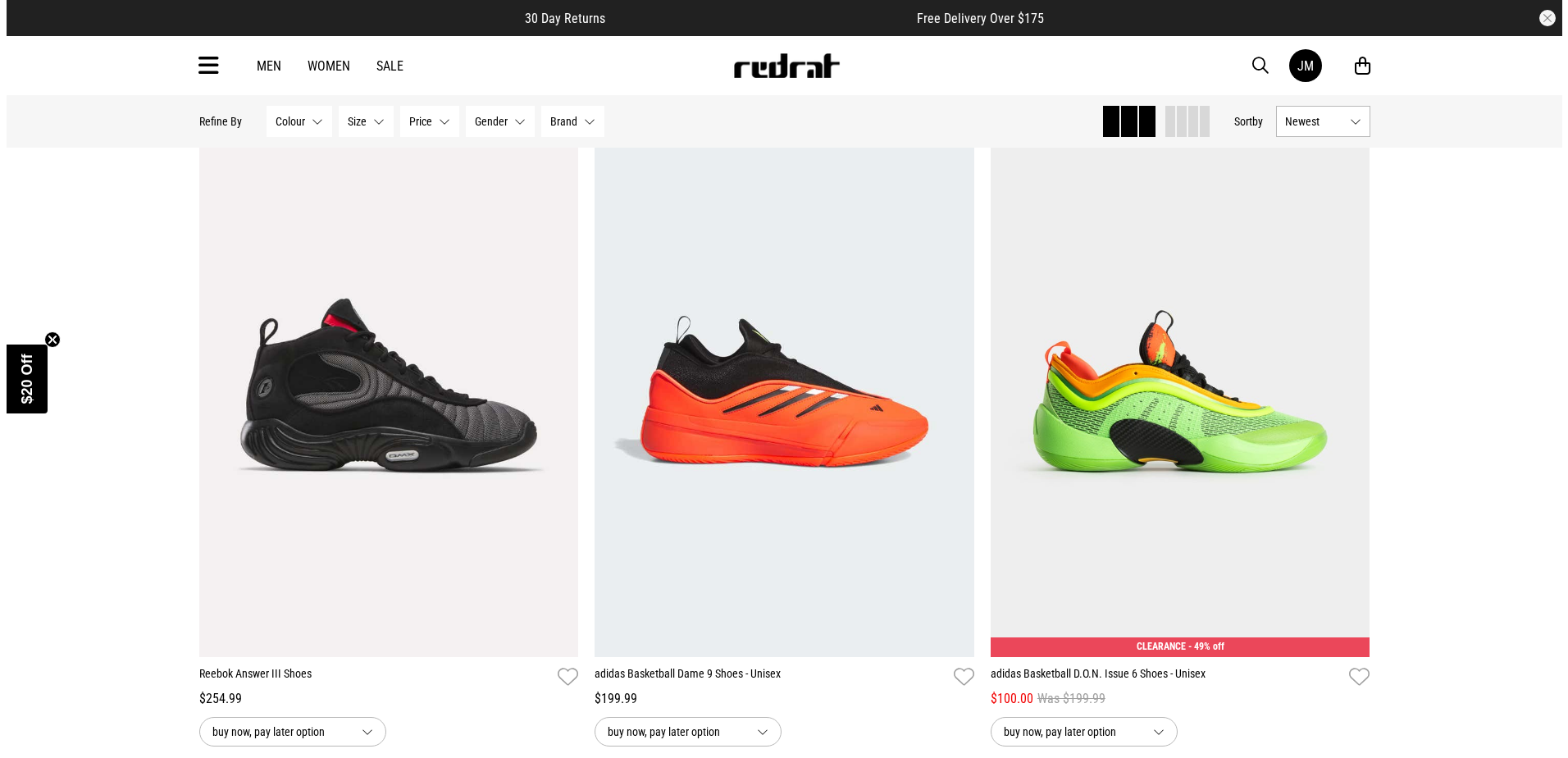
scroll to position [4125, 0]
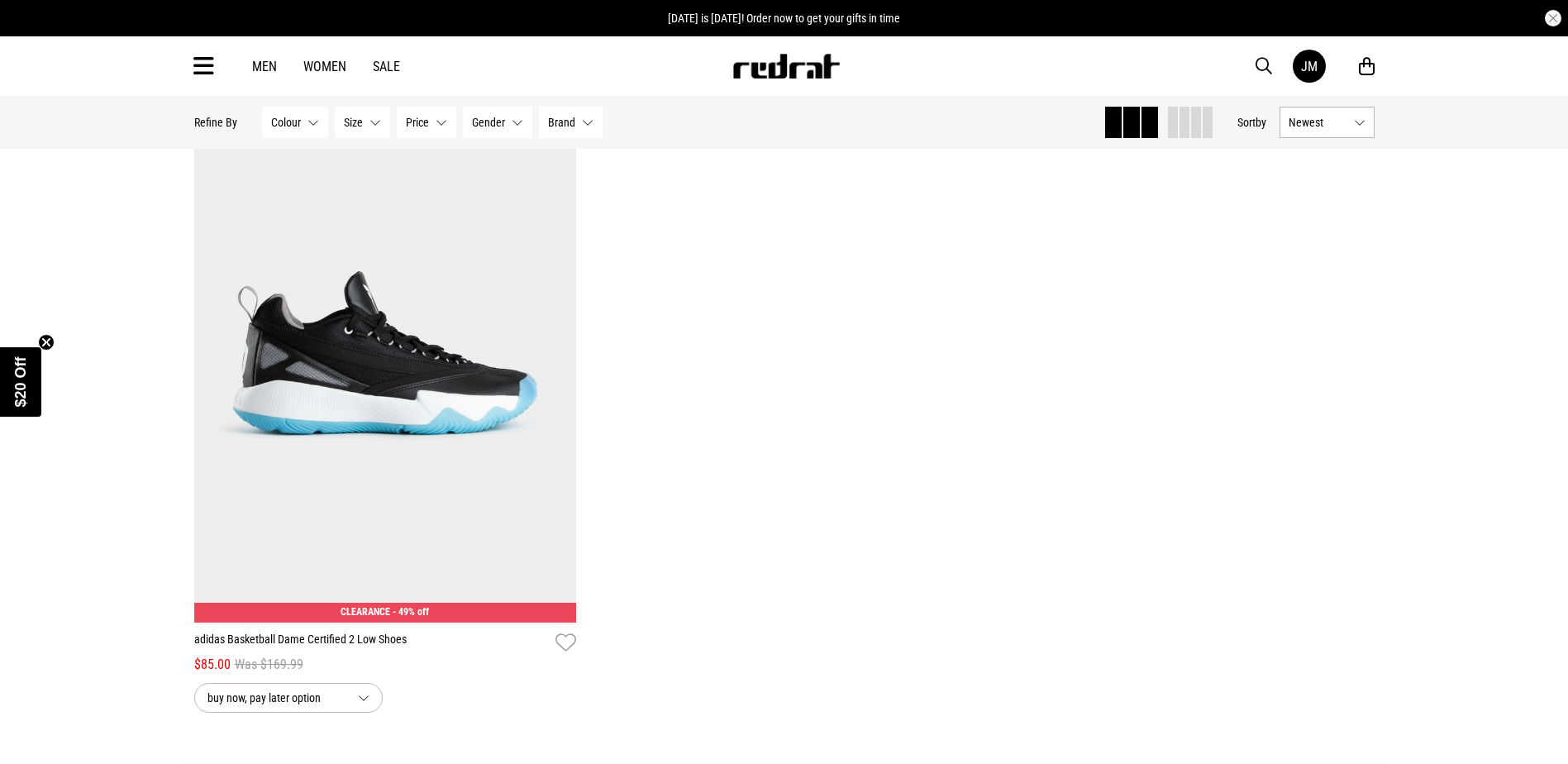
click at [204, 64] on icon at bounding box center [204, 66] width 21 height 27
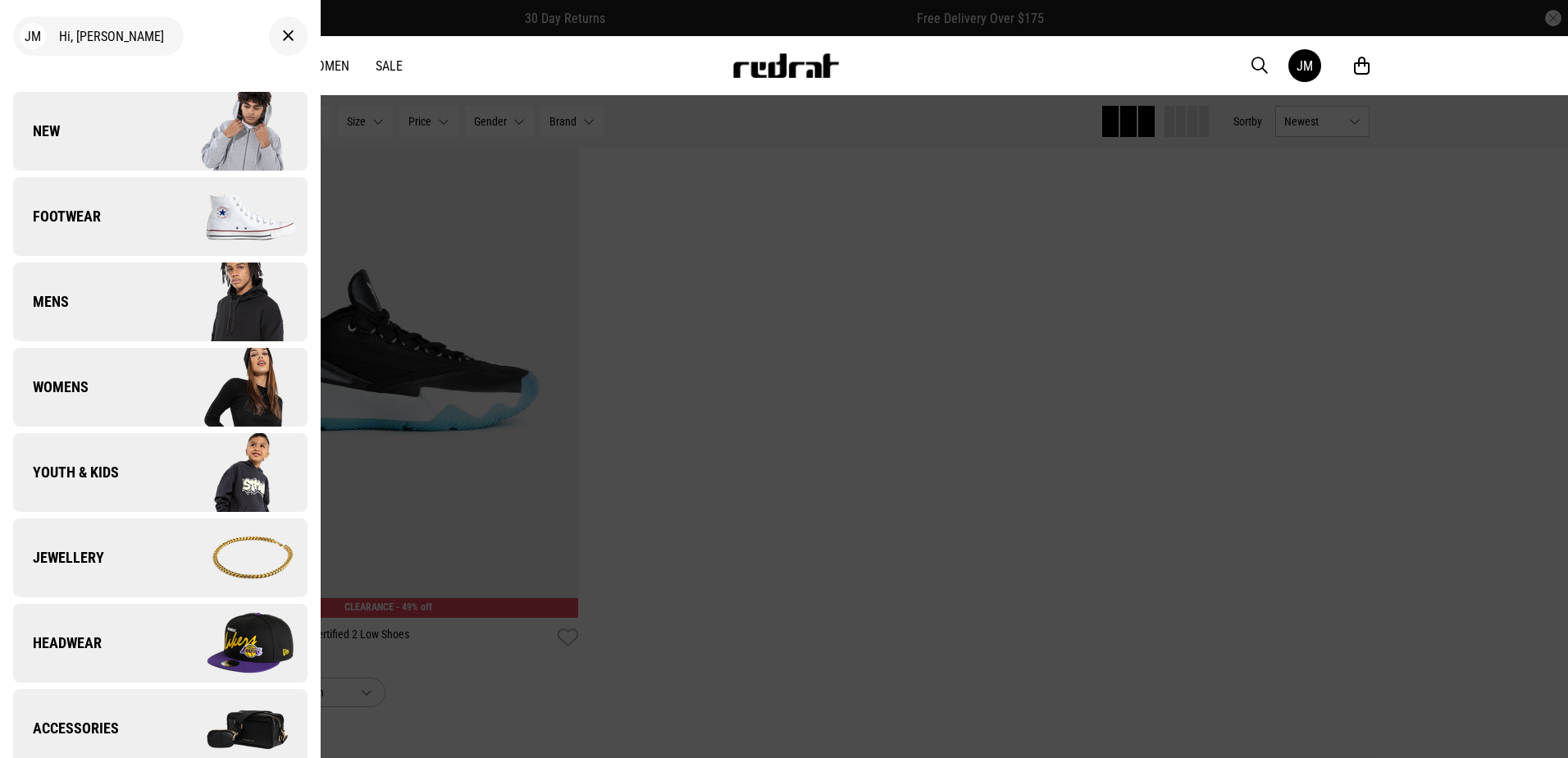
click at [91, 213] on span "Footwear" at bounding box center [57, 216] width 88 height 20
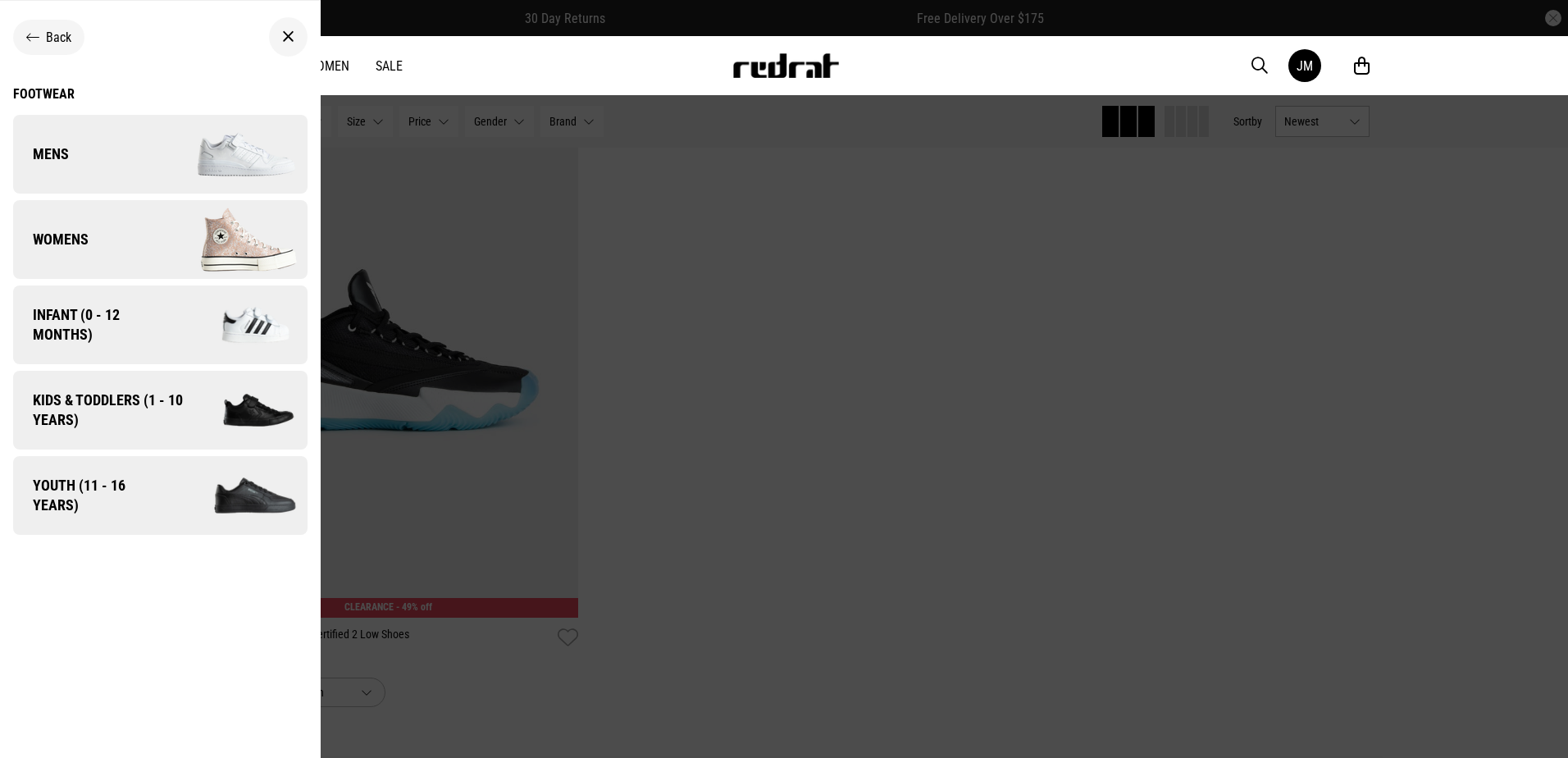
click at [129, 174] on link "Mens" at bounding box center [160, 154] width 294 height 79
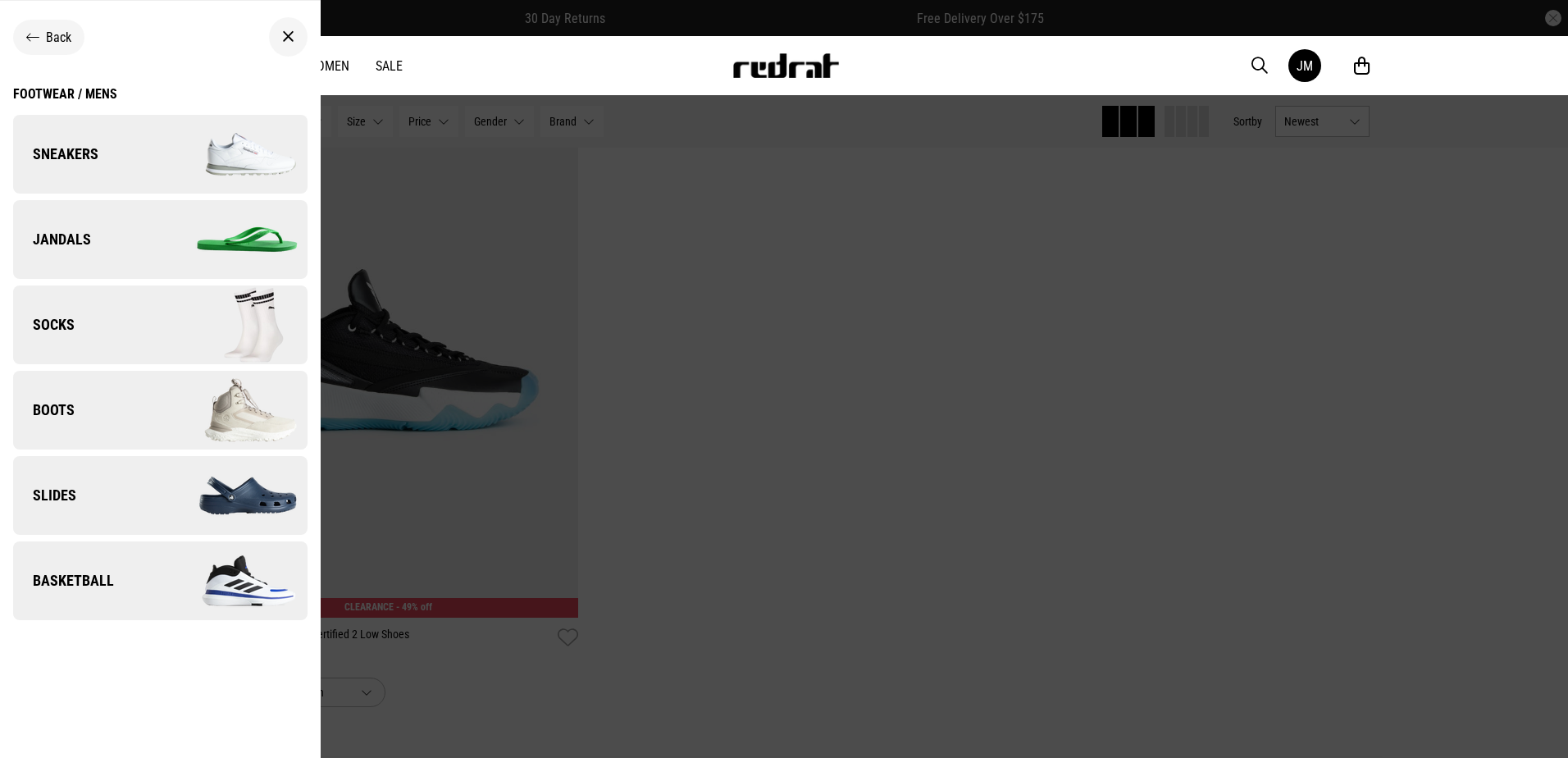
click at [135, 167] on link "Sneakers" at bounding box center [160, 154] width 294 height 79
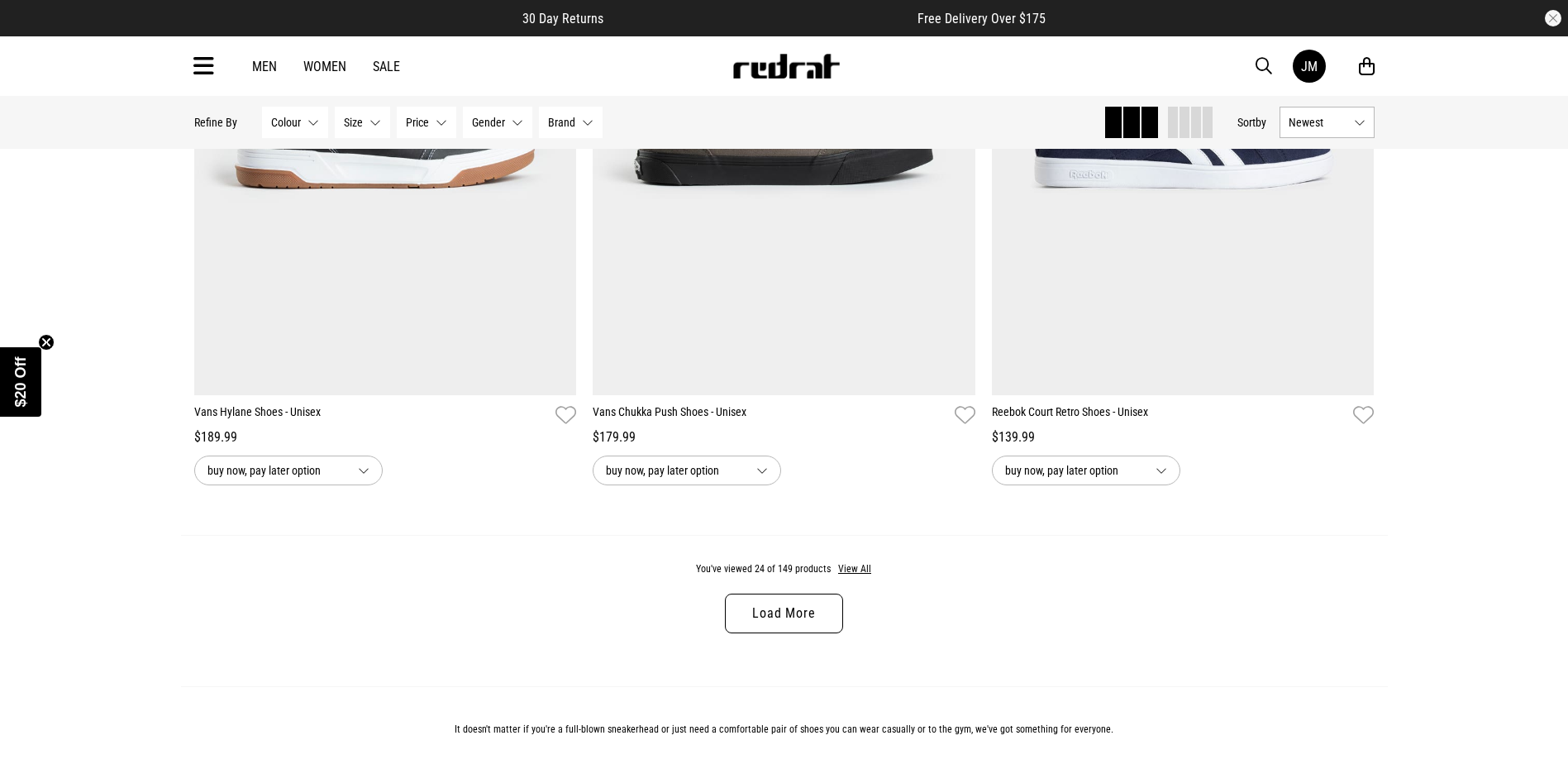
scroll to position [5036, 0]
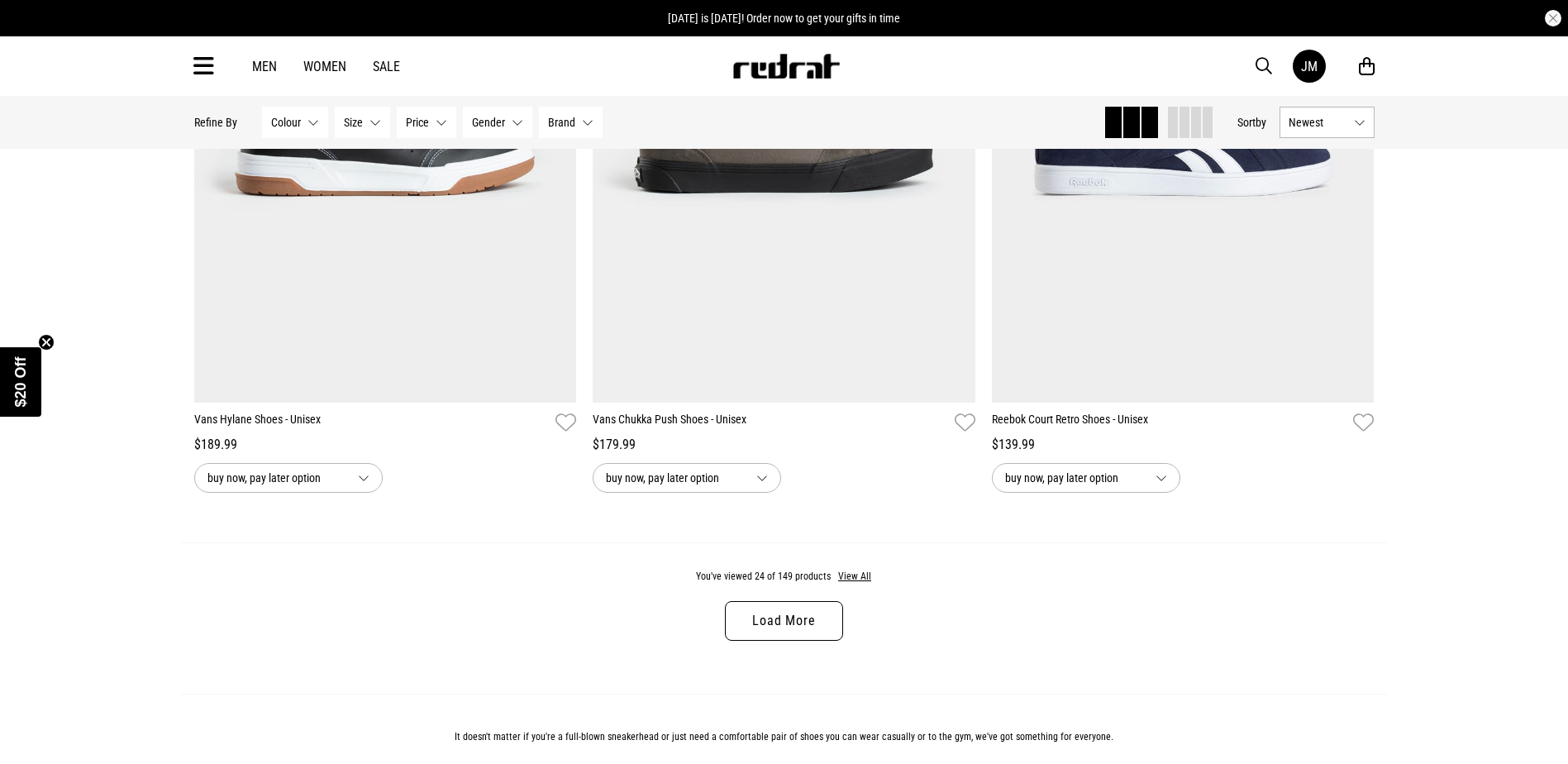
click at [797, 634] on link "Load More" at bounding box center [783, 621] width 117 height 40
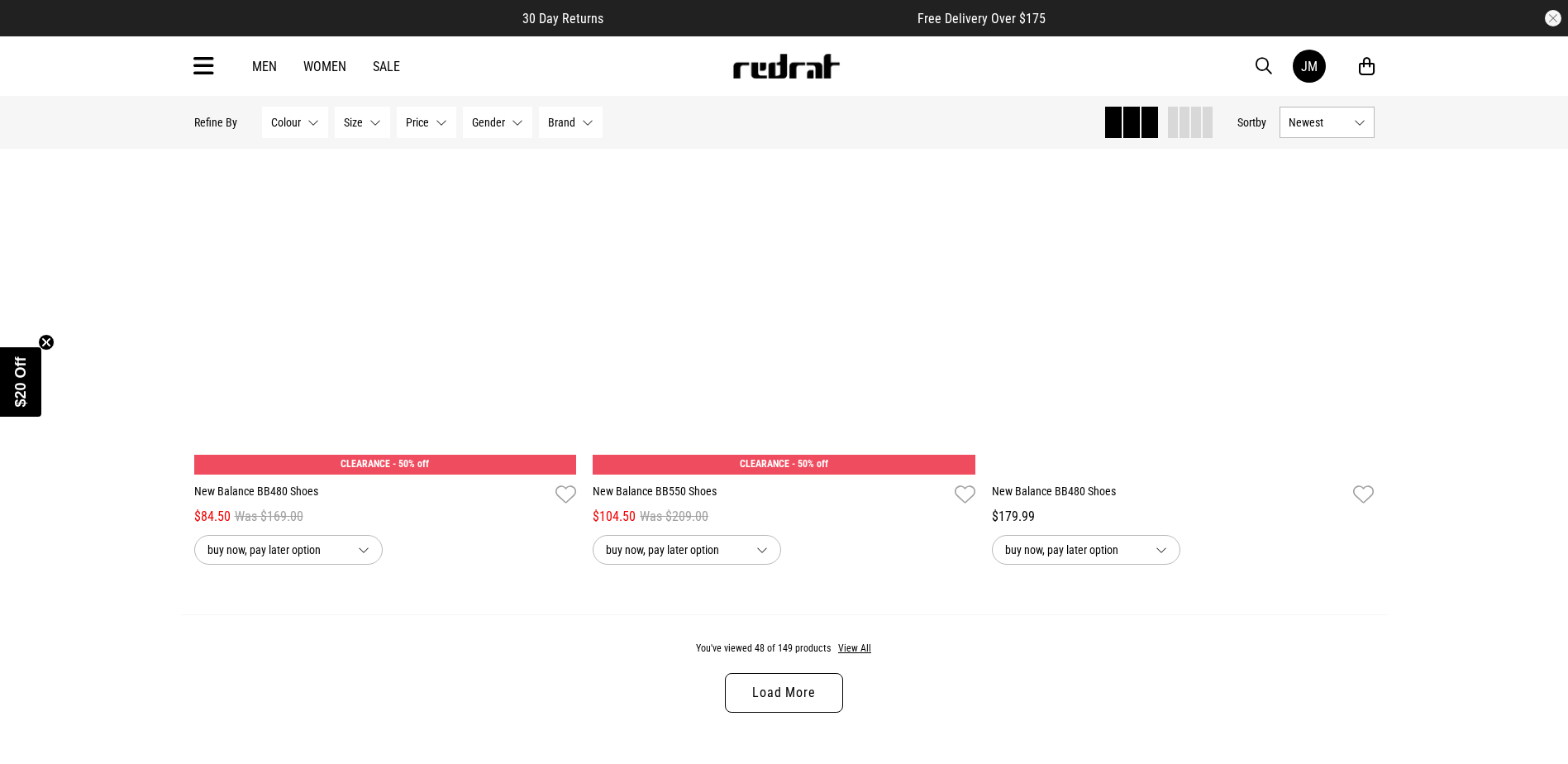
scroll to position [10275, 0]
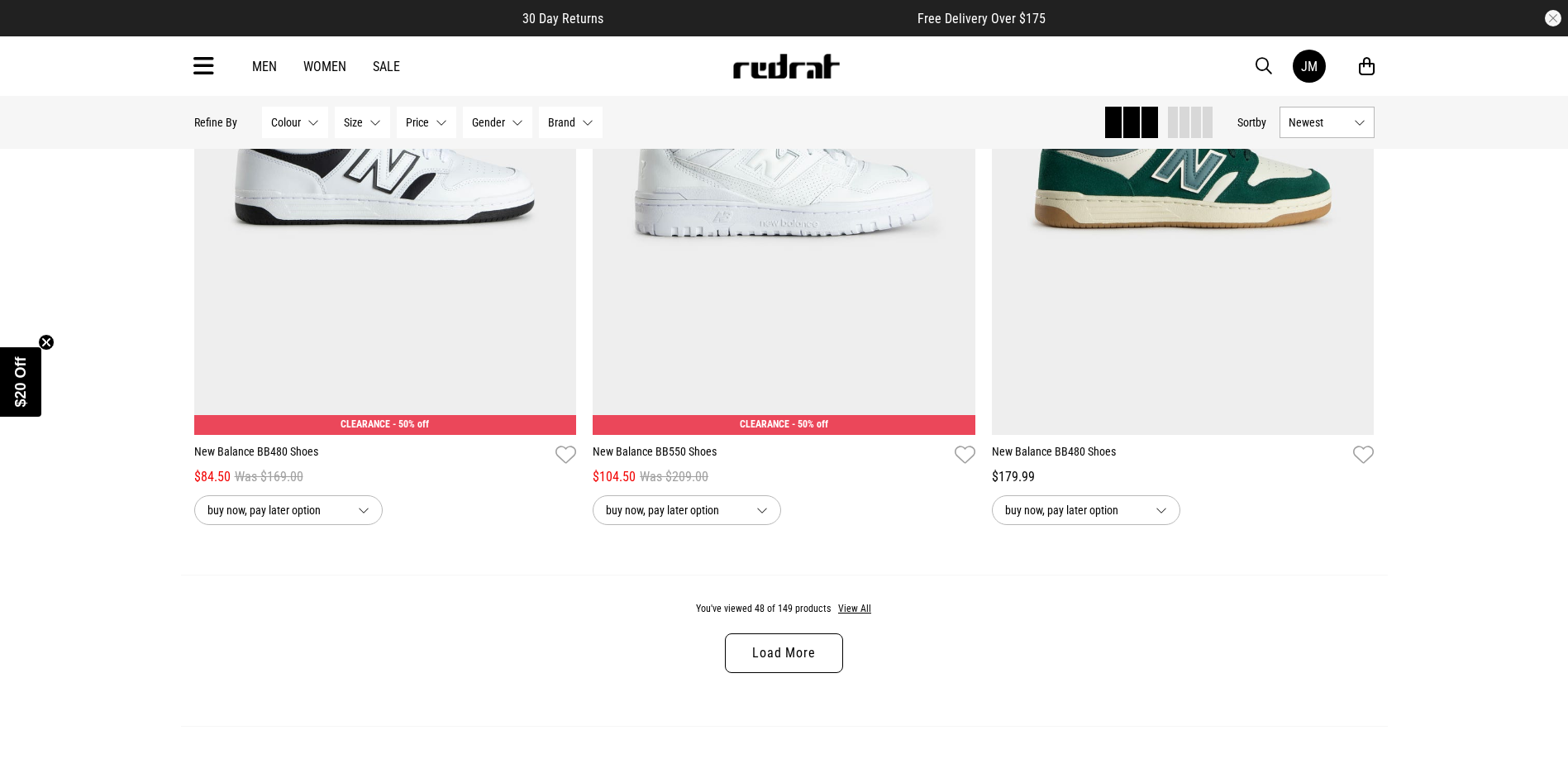
click at [818, 657] on link "Load More" at bounding box center [783, 653] width 117 height 40
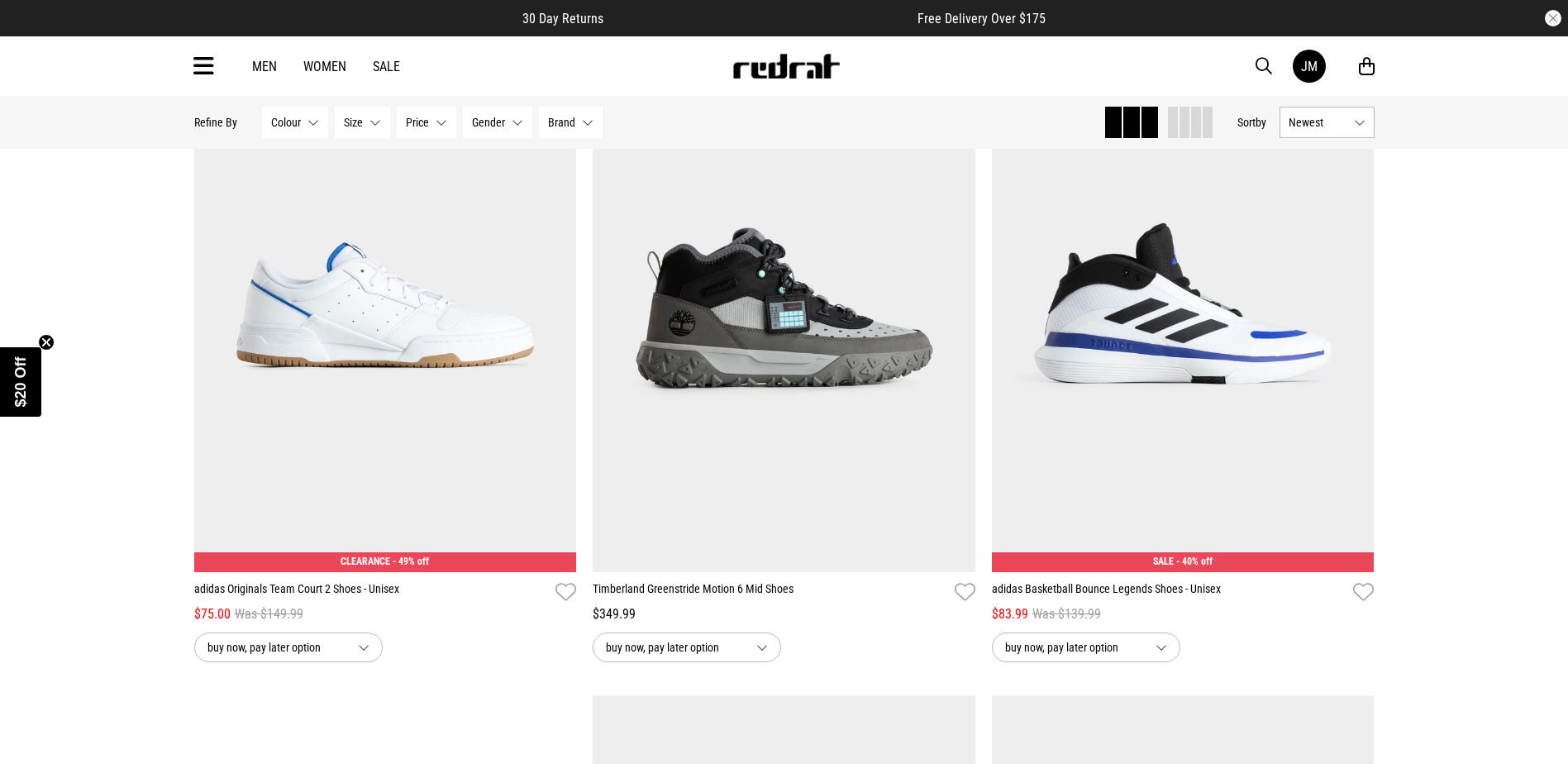
scroll to position [14072, 0]
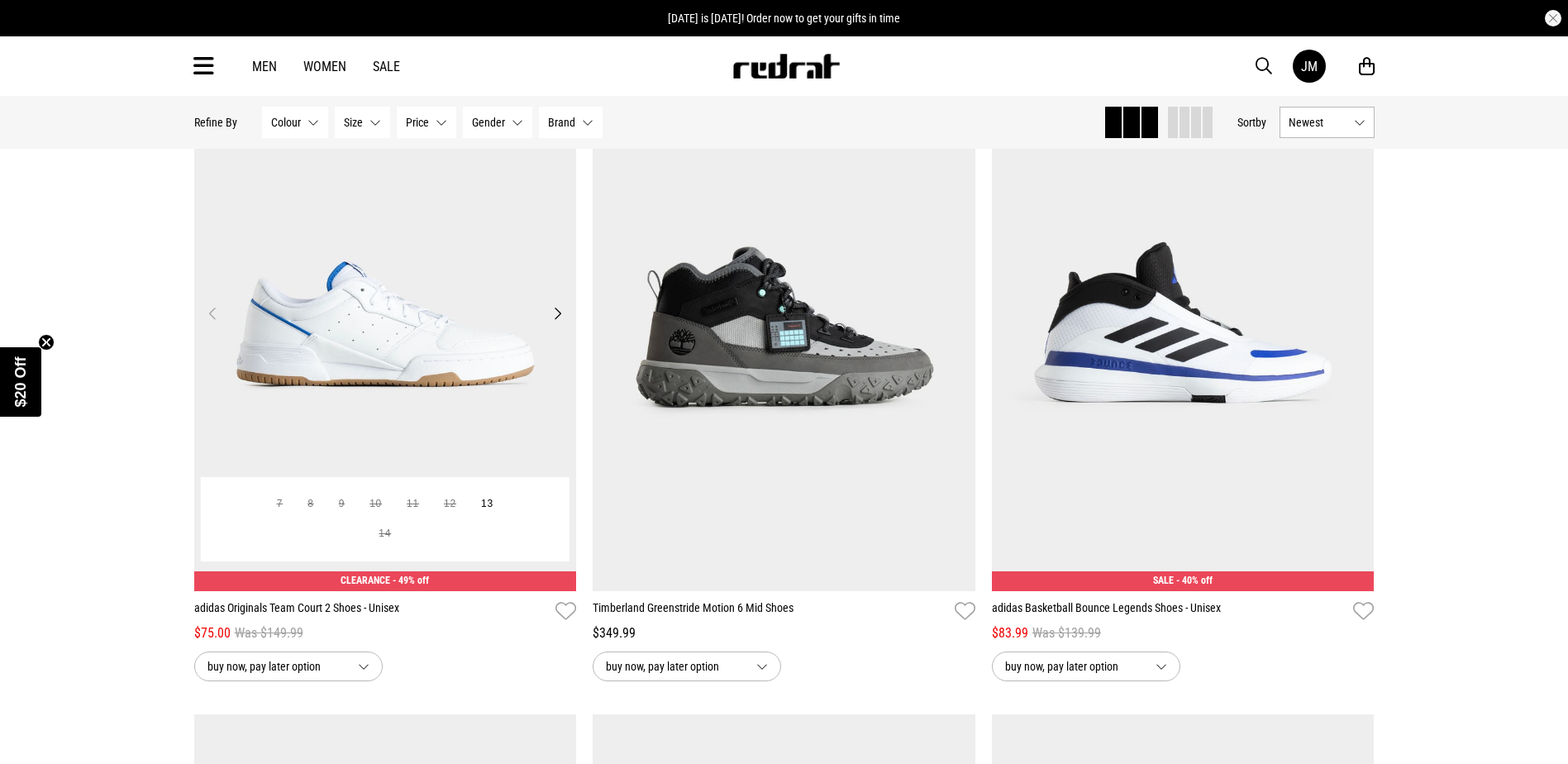
click at [384, 381] on img at bounding box center [385, 324] width 383 height 536
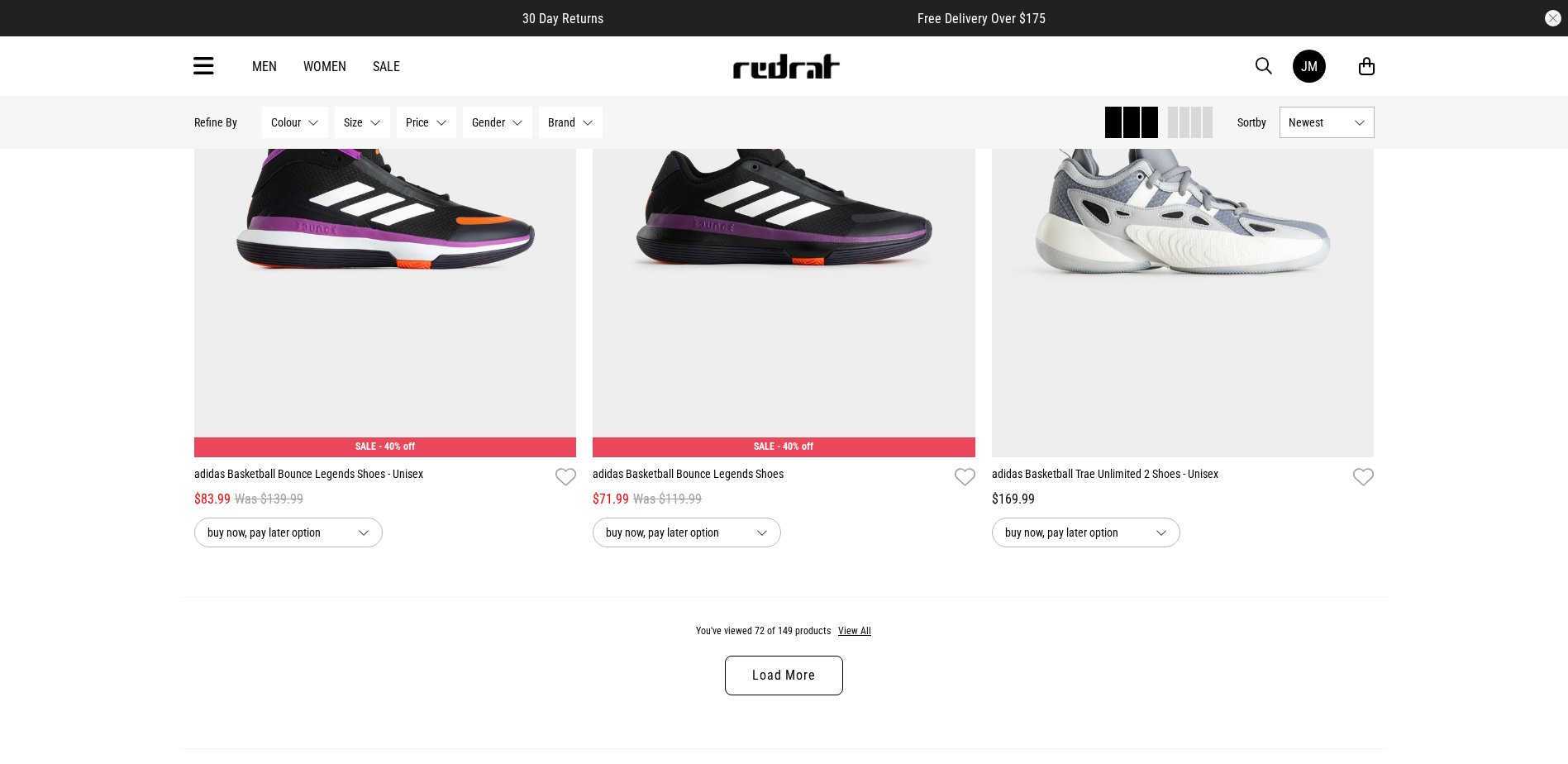
scroll to position [5069, 0]
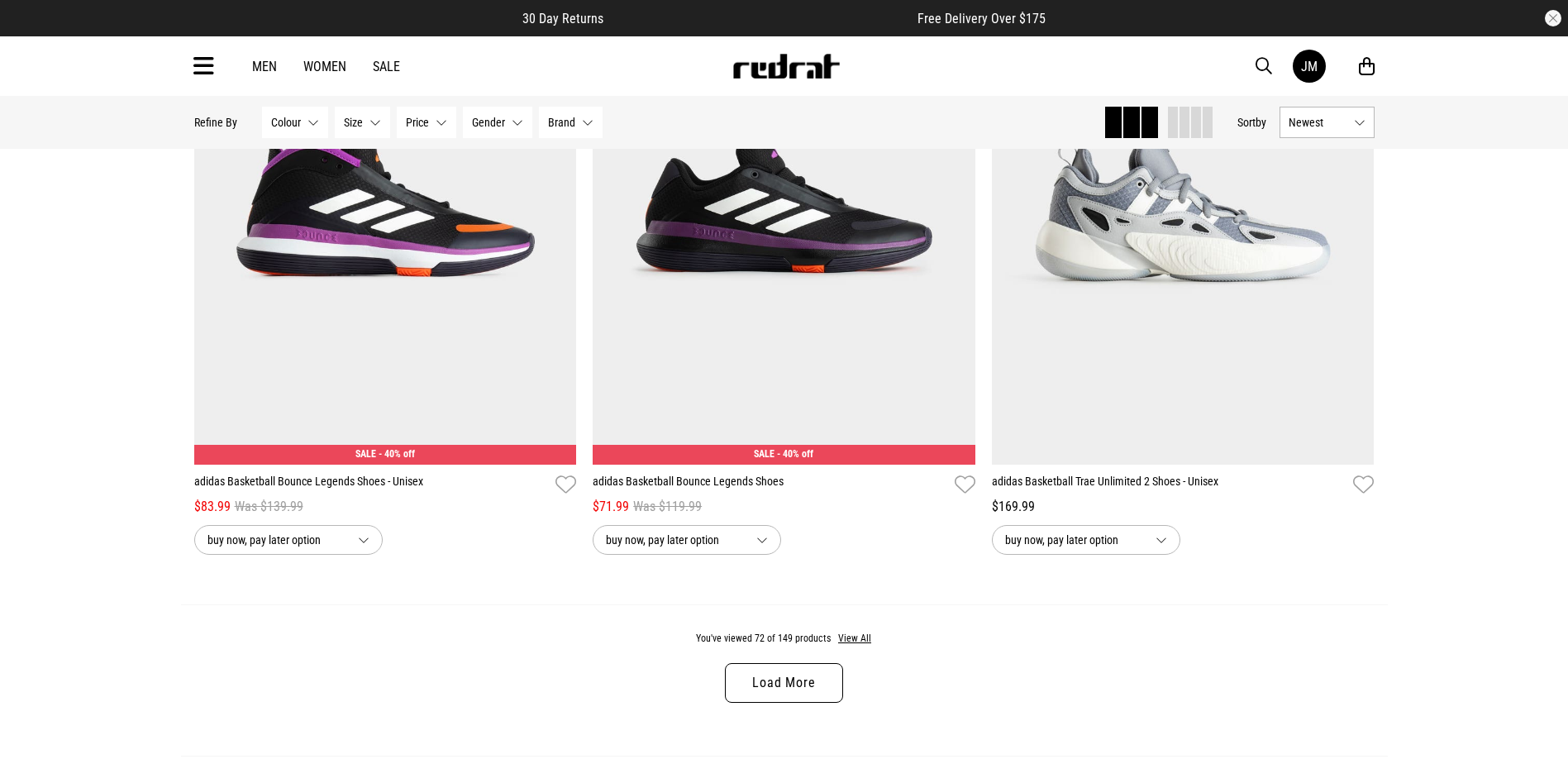
click at [790, 688] on link "Load More" at bounding box center [783, 683] width 117 height 40
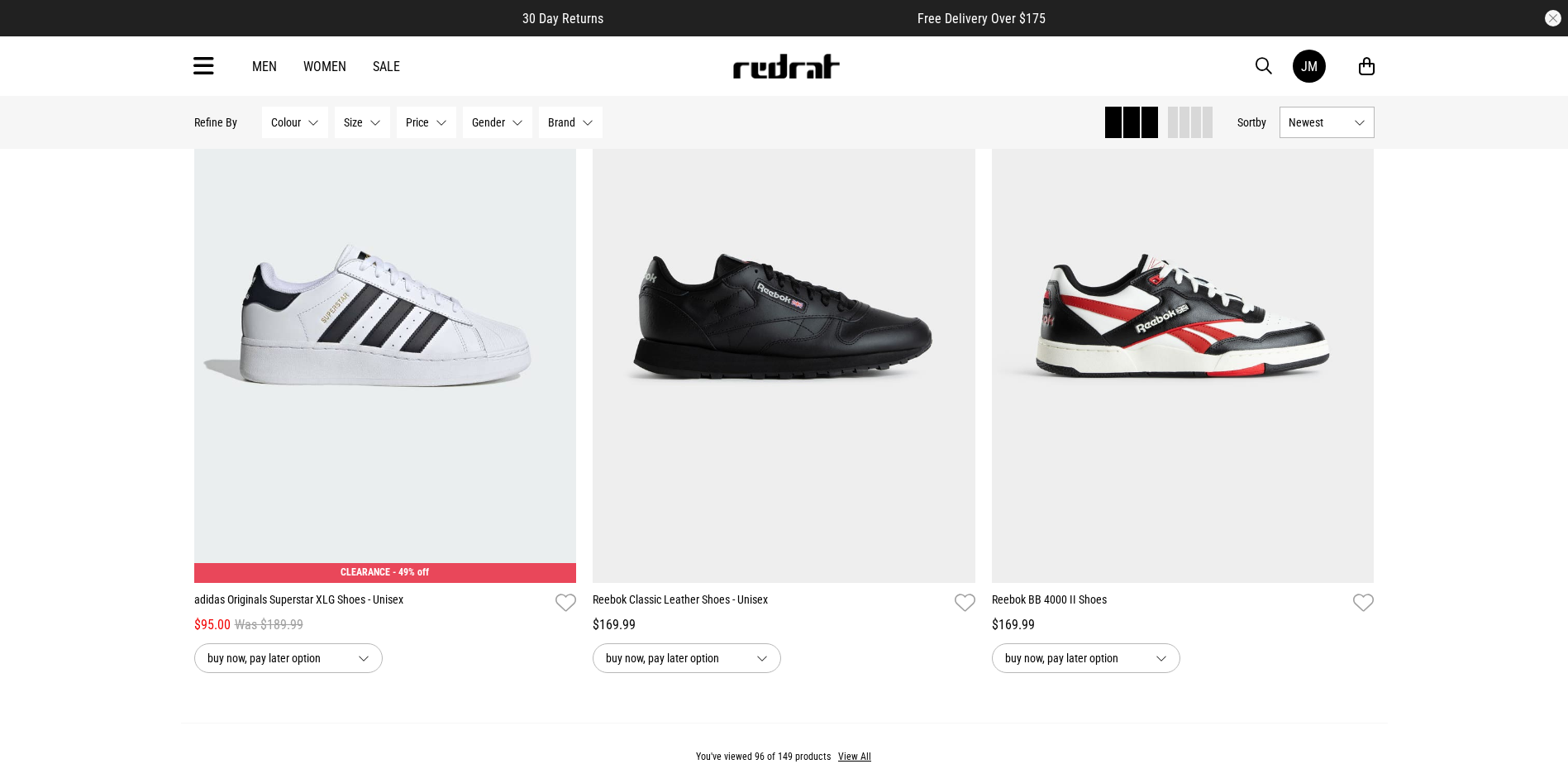
scroll to position [10354, 0]
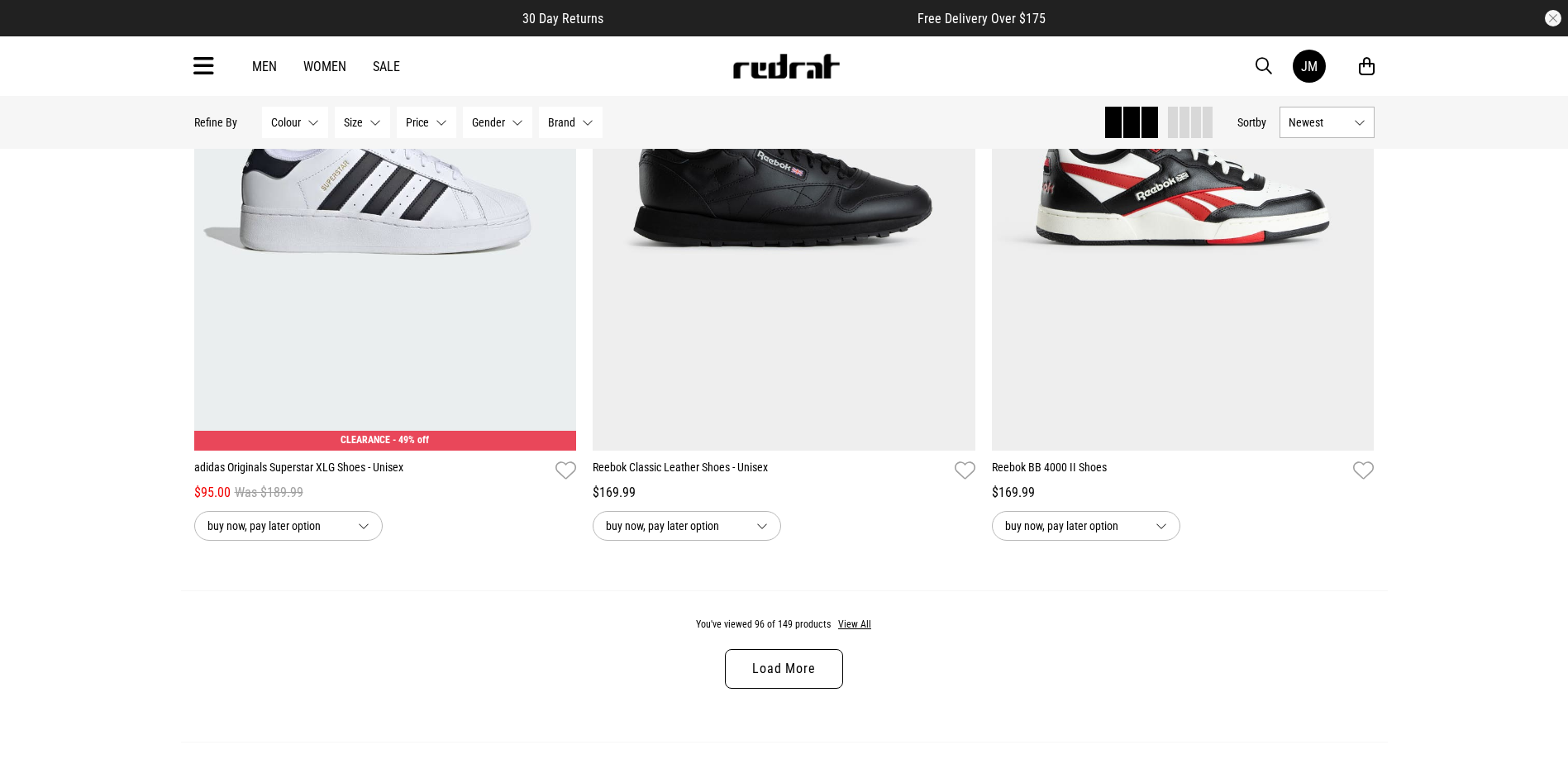
click at [805, 684] on link "Load More" at bounding box center [783, 669] width 117 height 40
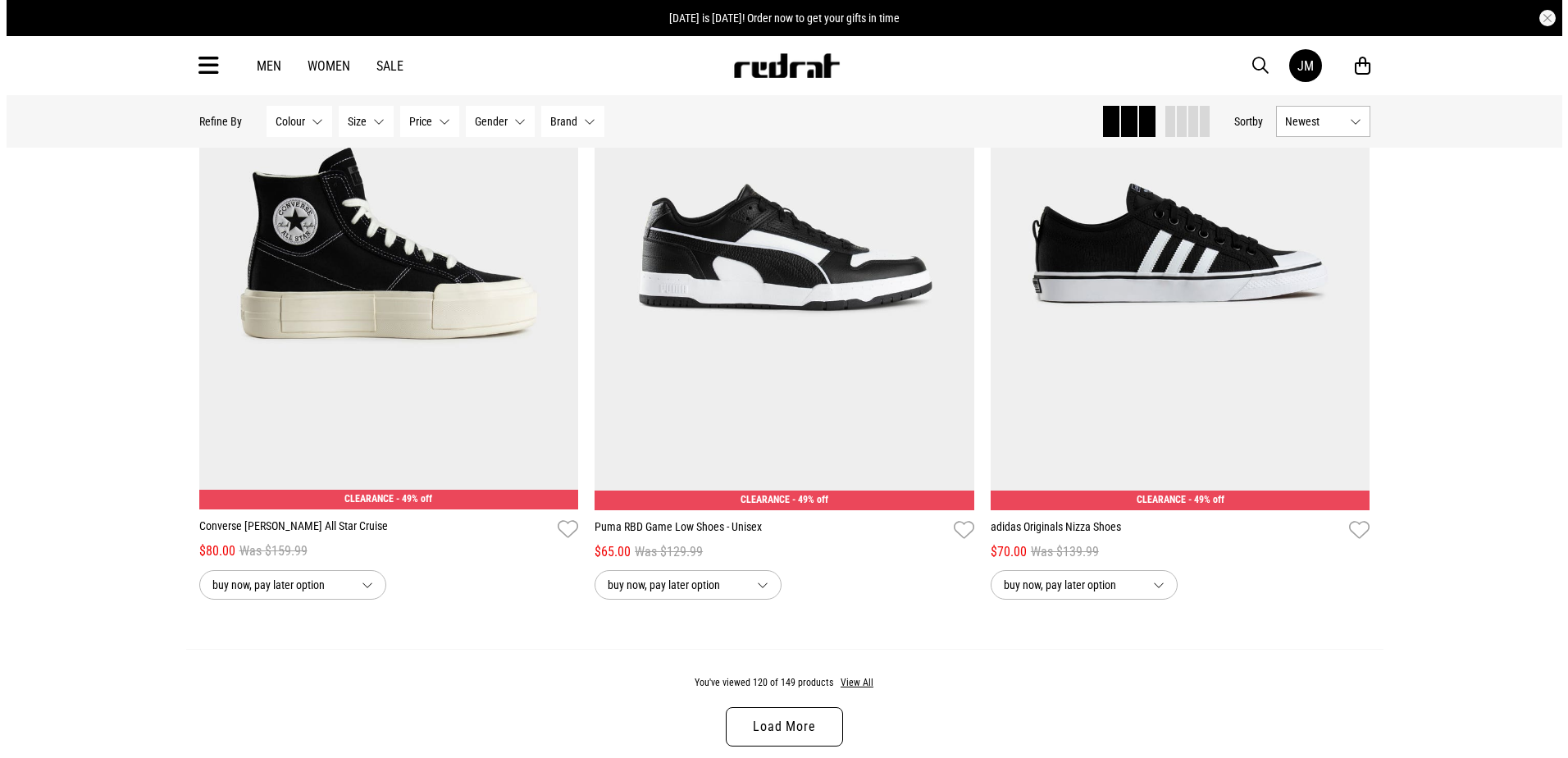
scroll to position [15839, 0]
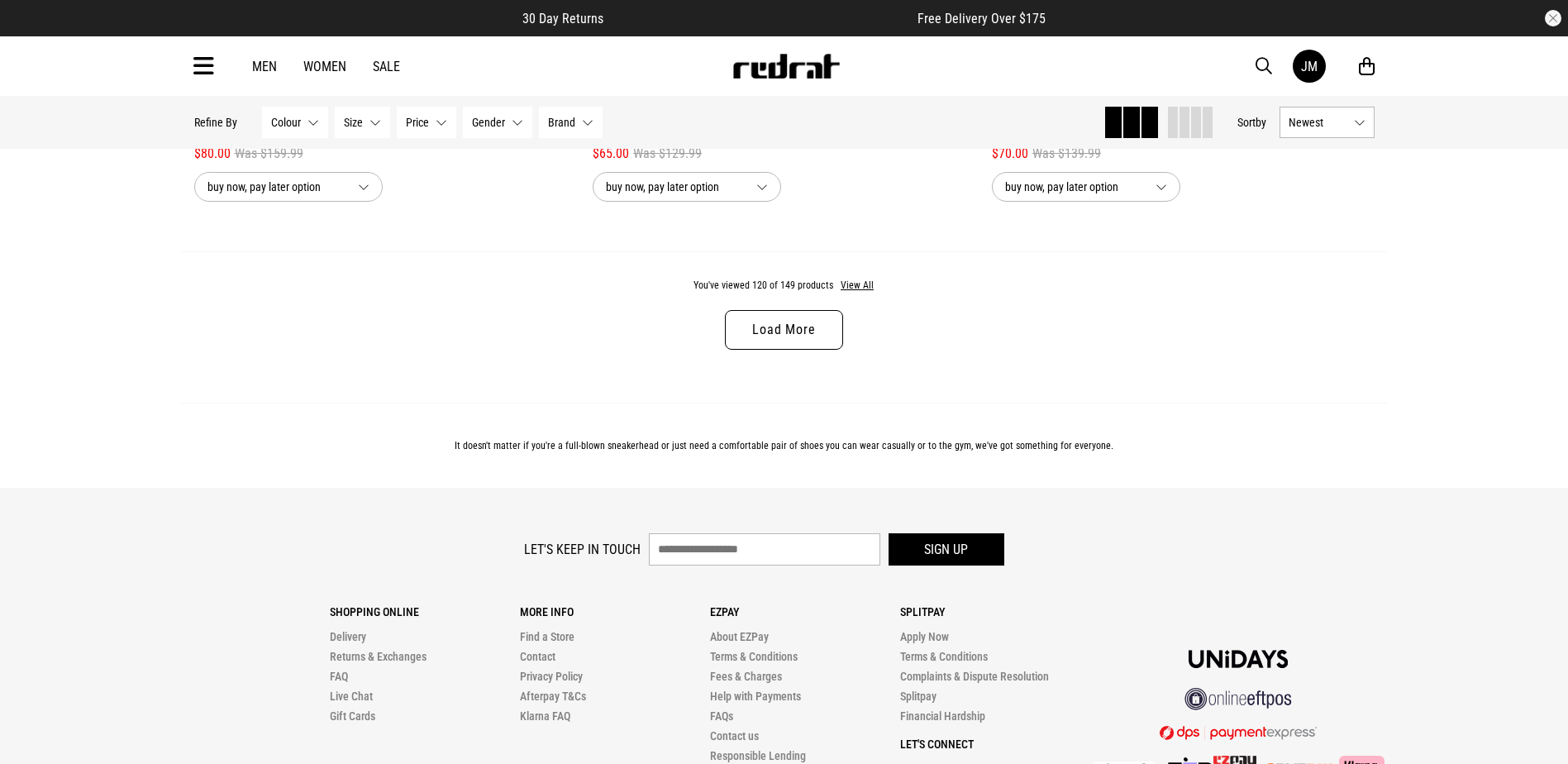
click at [207, 63] on icon at bounding box center [204, 66] width 21 height 27
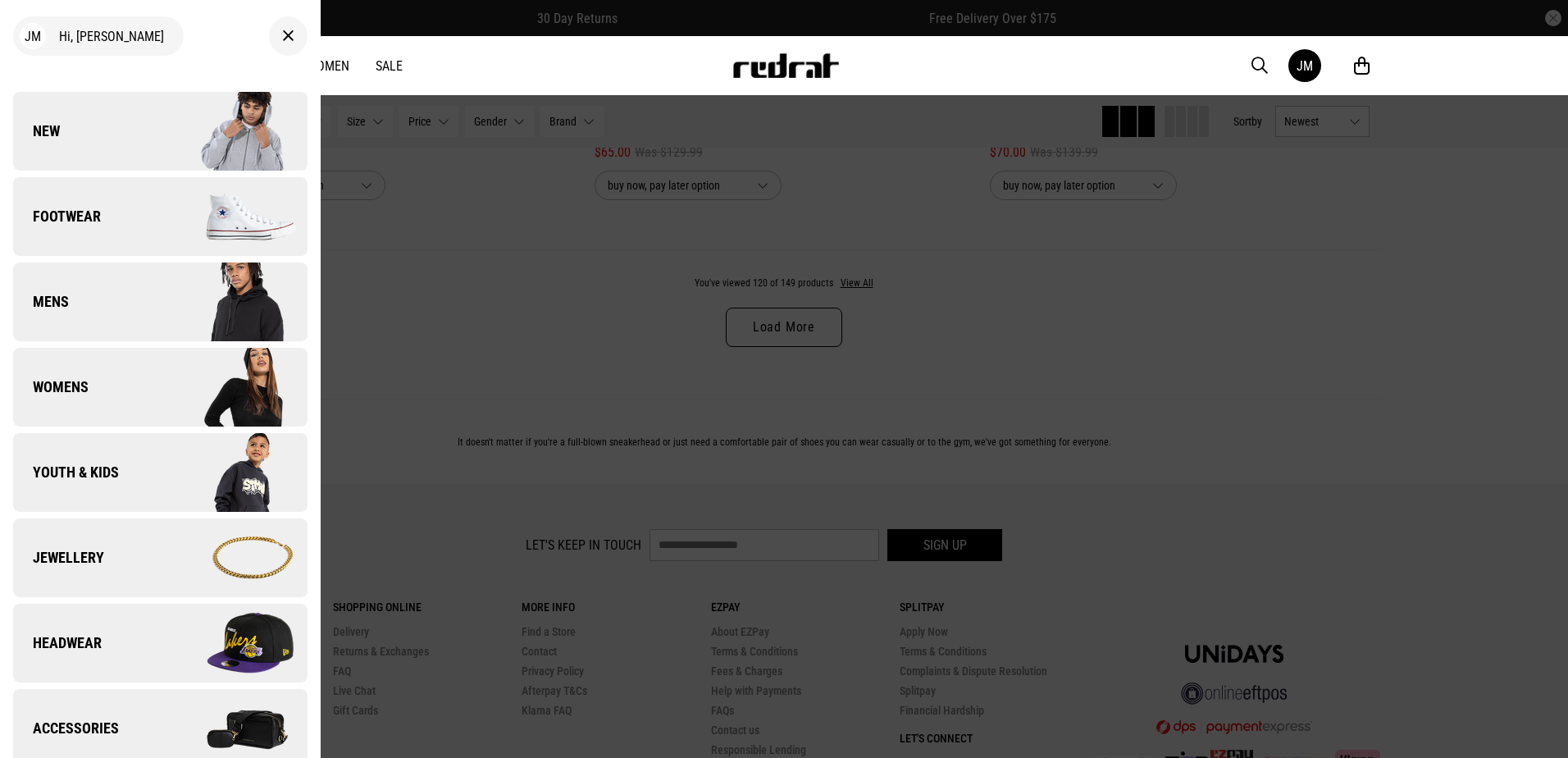
click at [66, 207] on span "Footwear" at bounding box center [57, 216] width 88 height 20
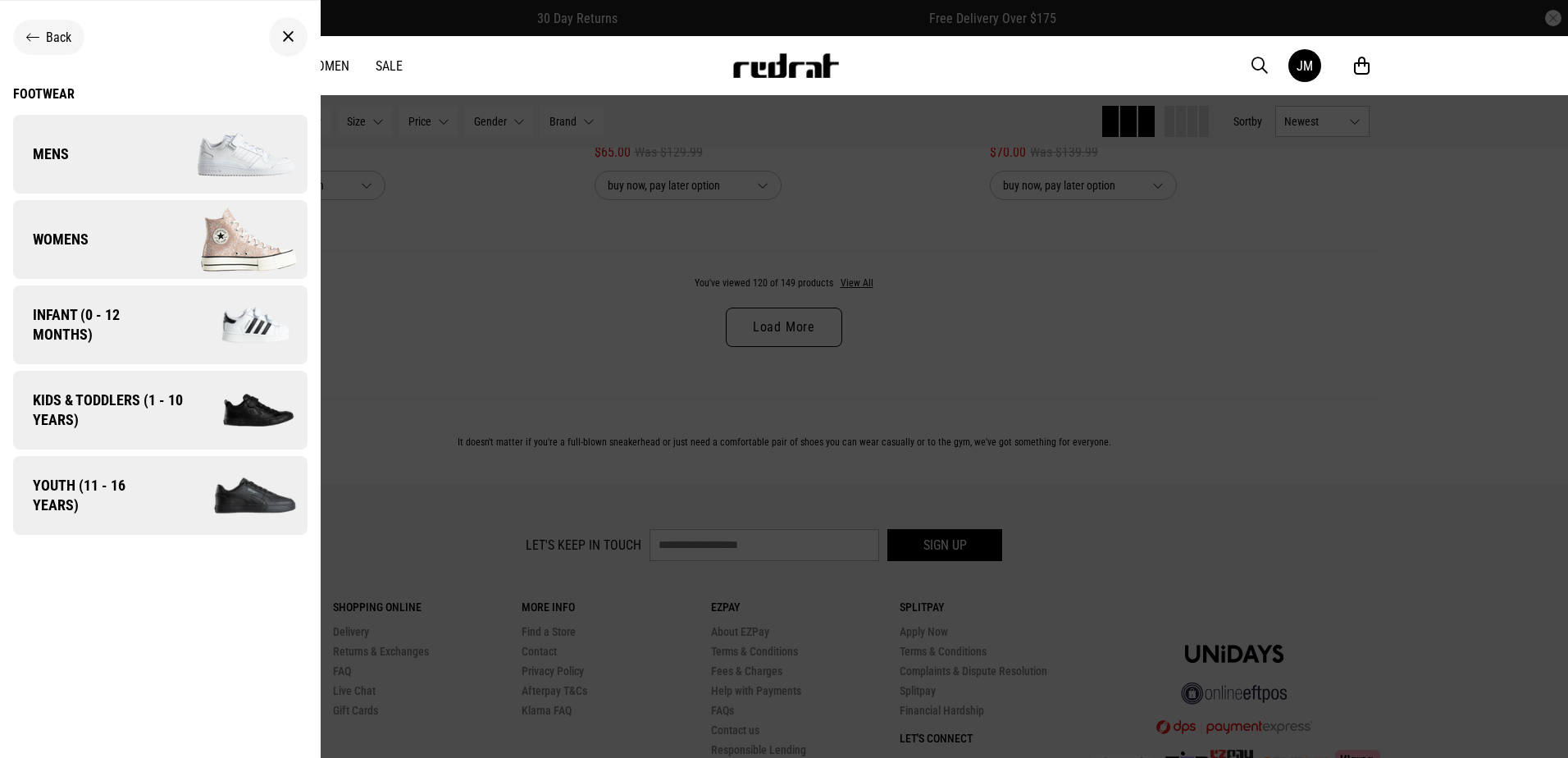
click at [69, 236] on span "Womens" at bounding box center [50, 239] width 75 height 20
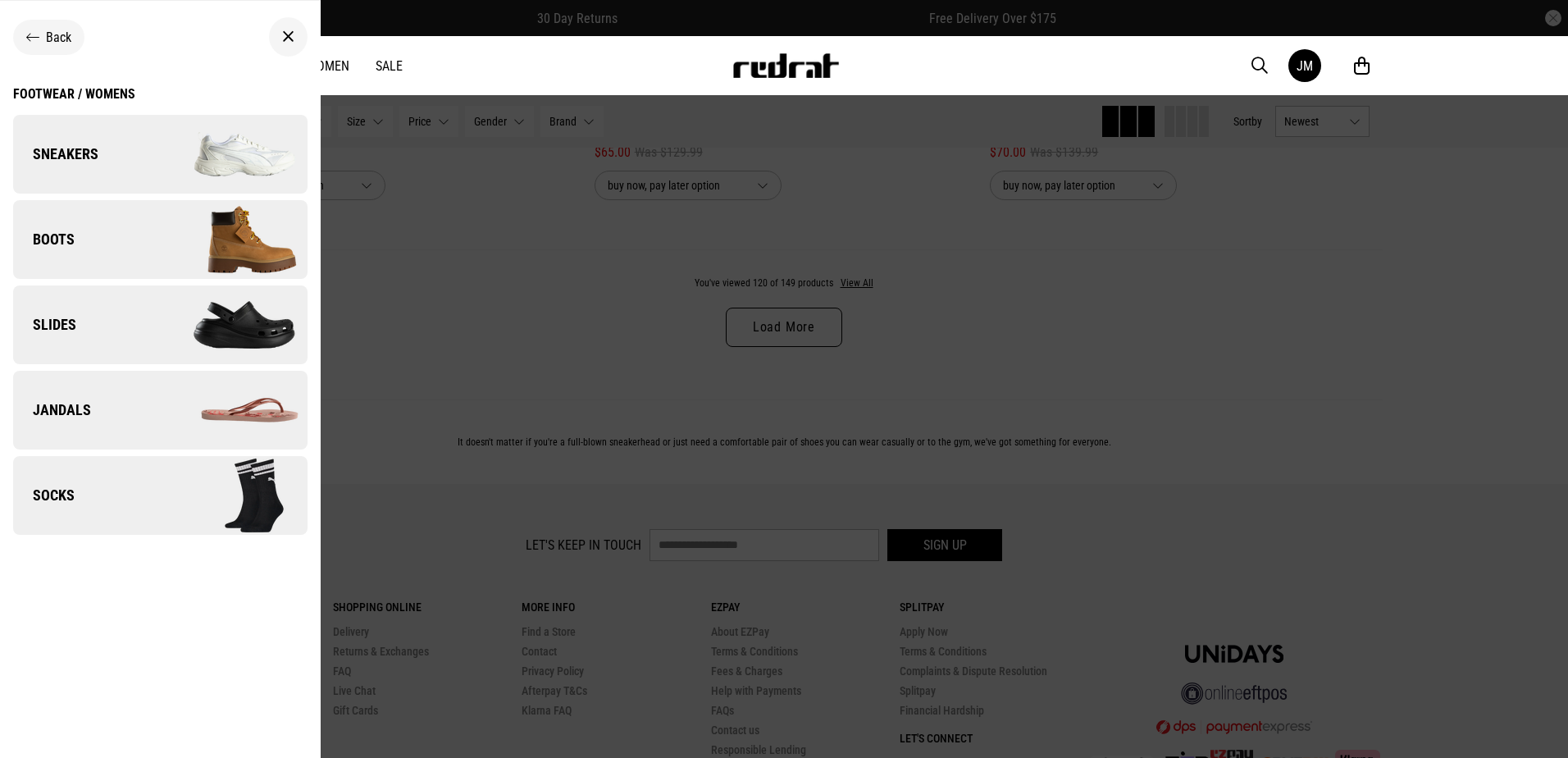
click at [79, 148] on span "Sneakers" at bounding box center [55, 154] width 85 height 20
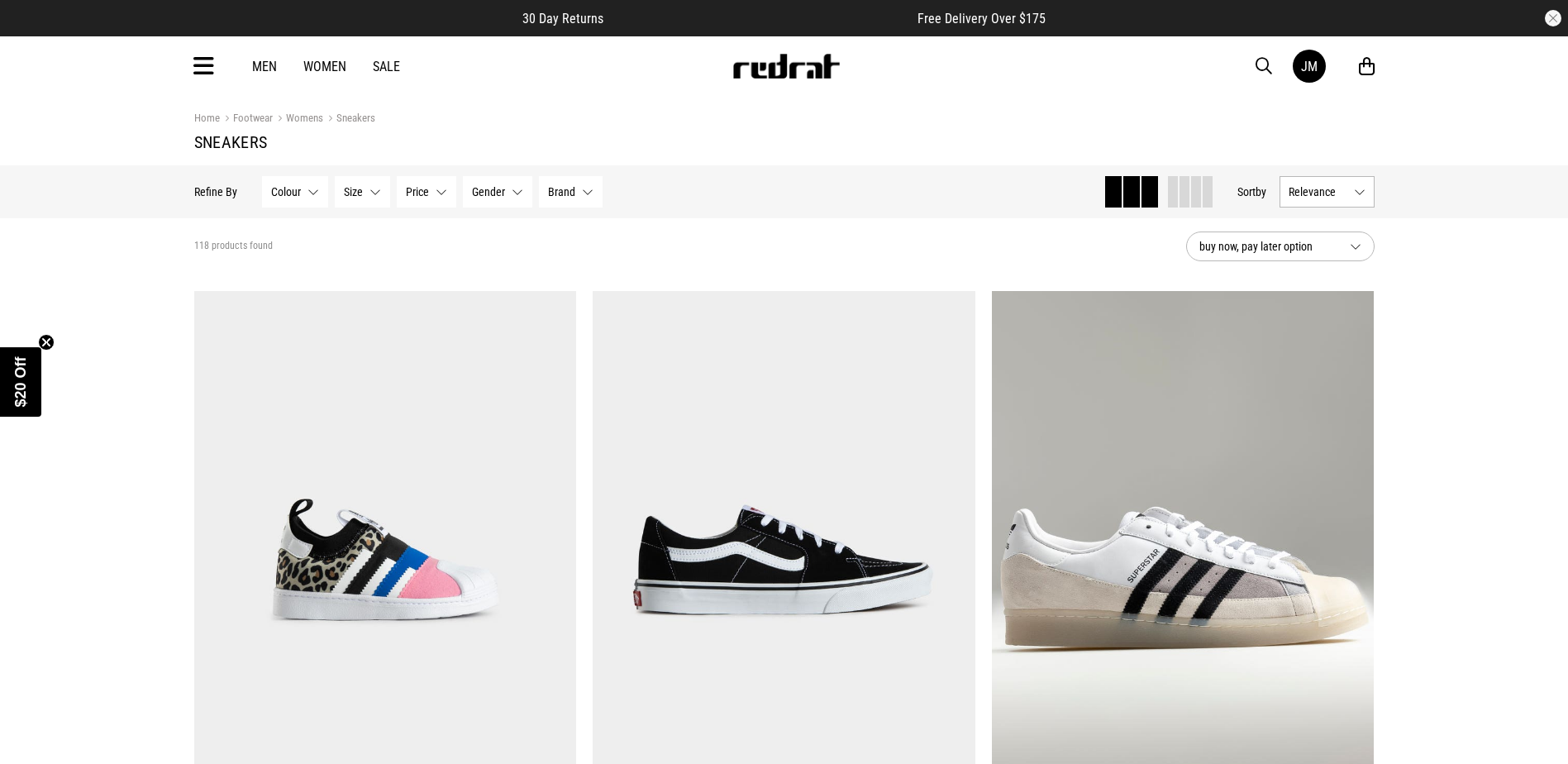
click at [1358, 245] on button "buy now, pay later option" at bounding box center [1280, 246] width 189 height 30
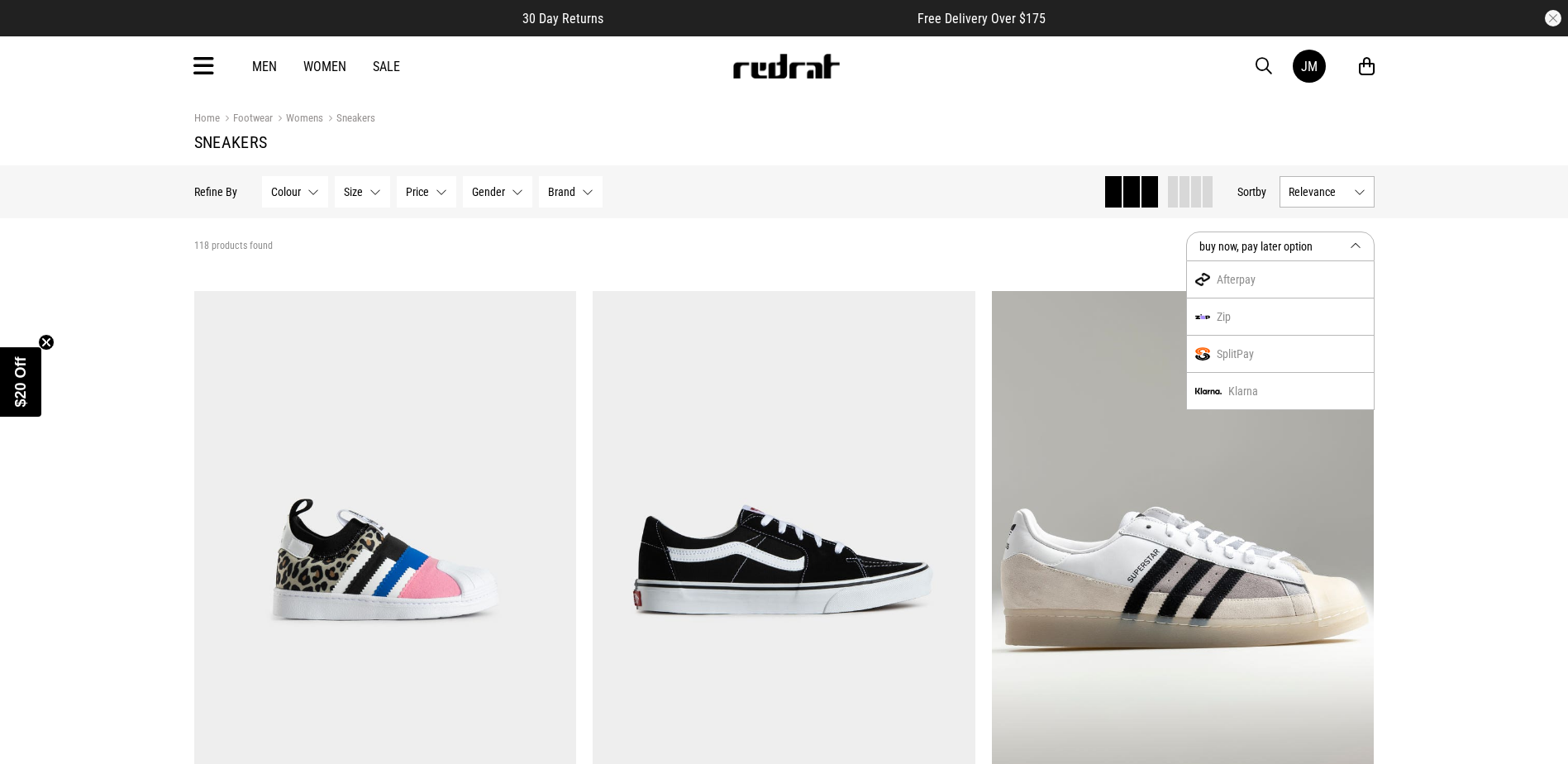
click at [1358, 245] on button "buy now, pay later option" at bounding box center [1280, 246] width 189 height 30
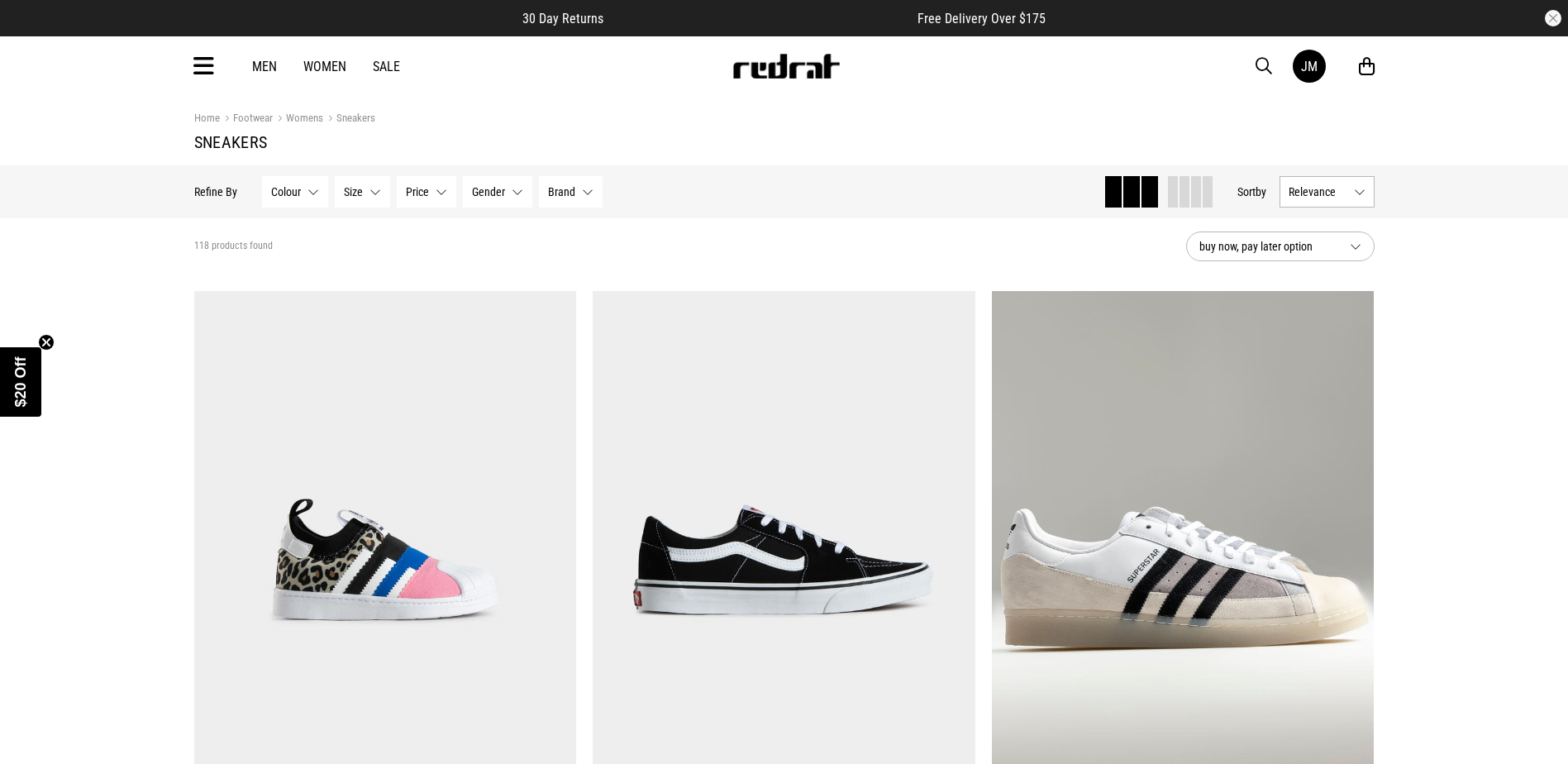
click at [1364, 187] on button "Relevance" at bounding box center [1326, 191] width 95 height 31
click at [1315, 281] on li "Price (Lowest)" at bounding box center [1326, 283] width 93 height 30
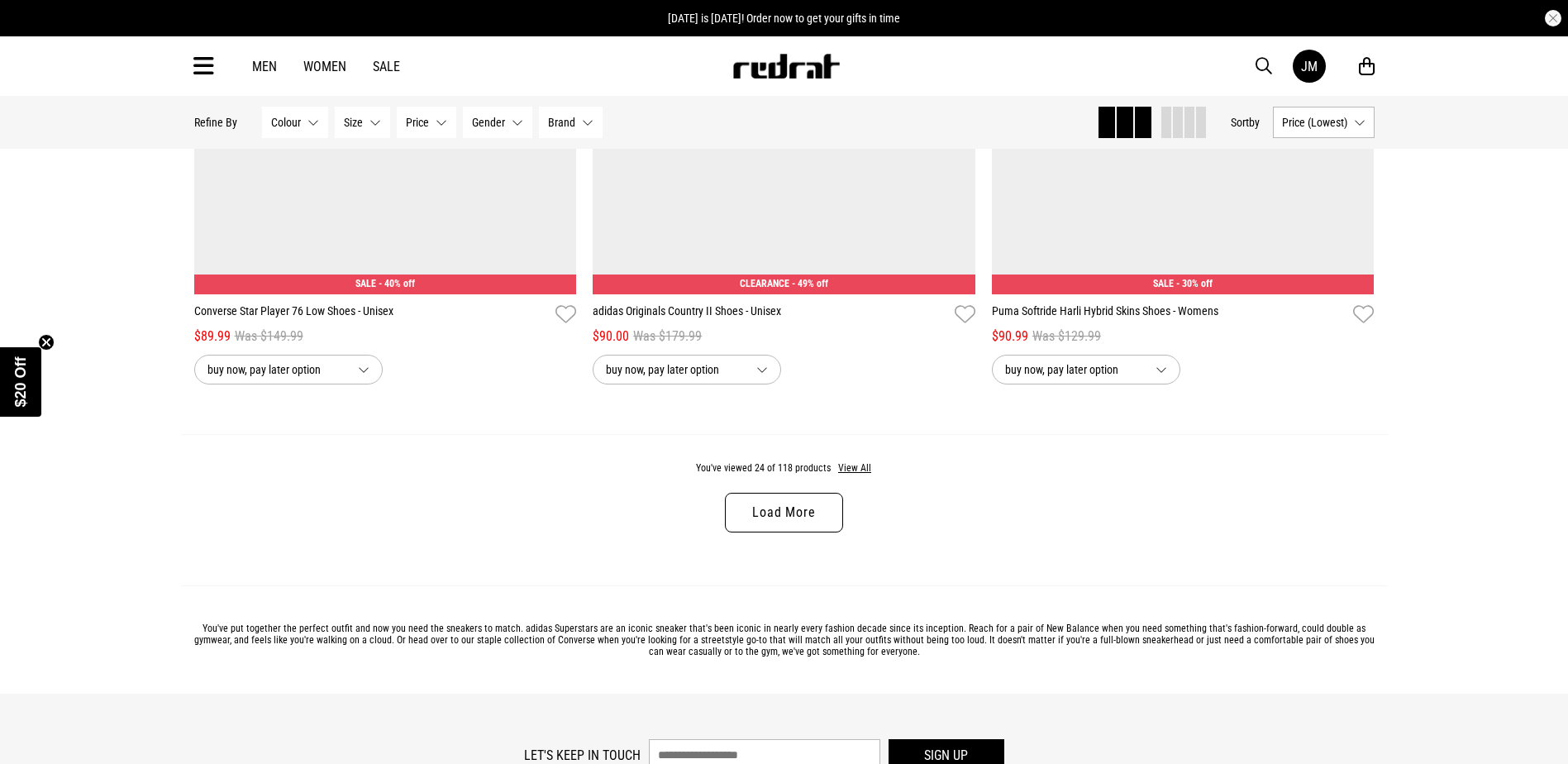
scroll to position [5130, 0]
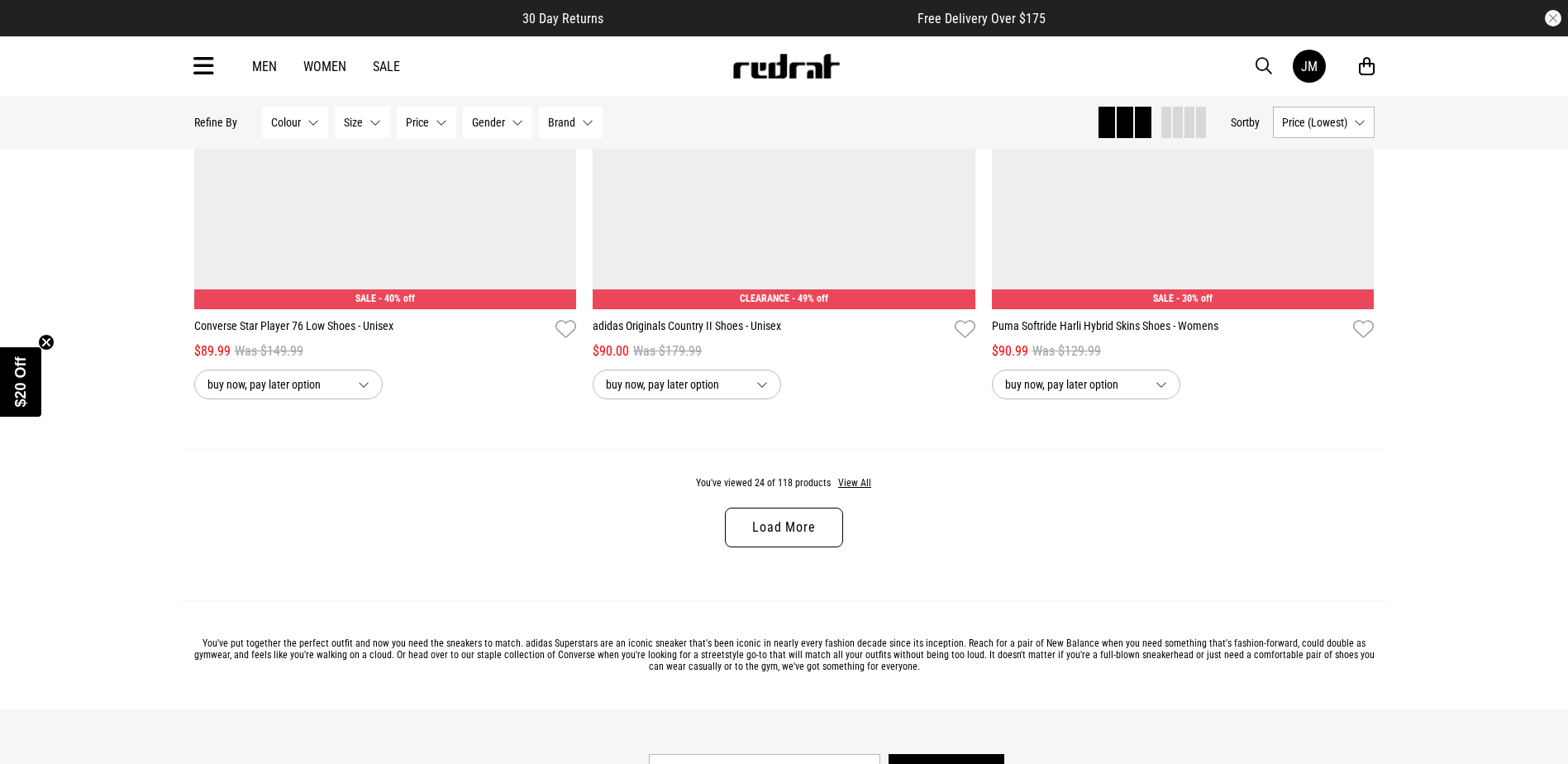
click at [783, 525] on link "Load More" at bounding box center [783, 527] width 117 height 40
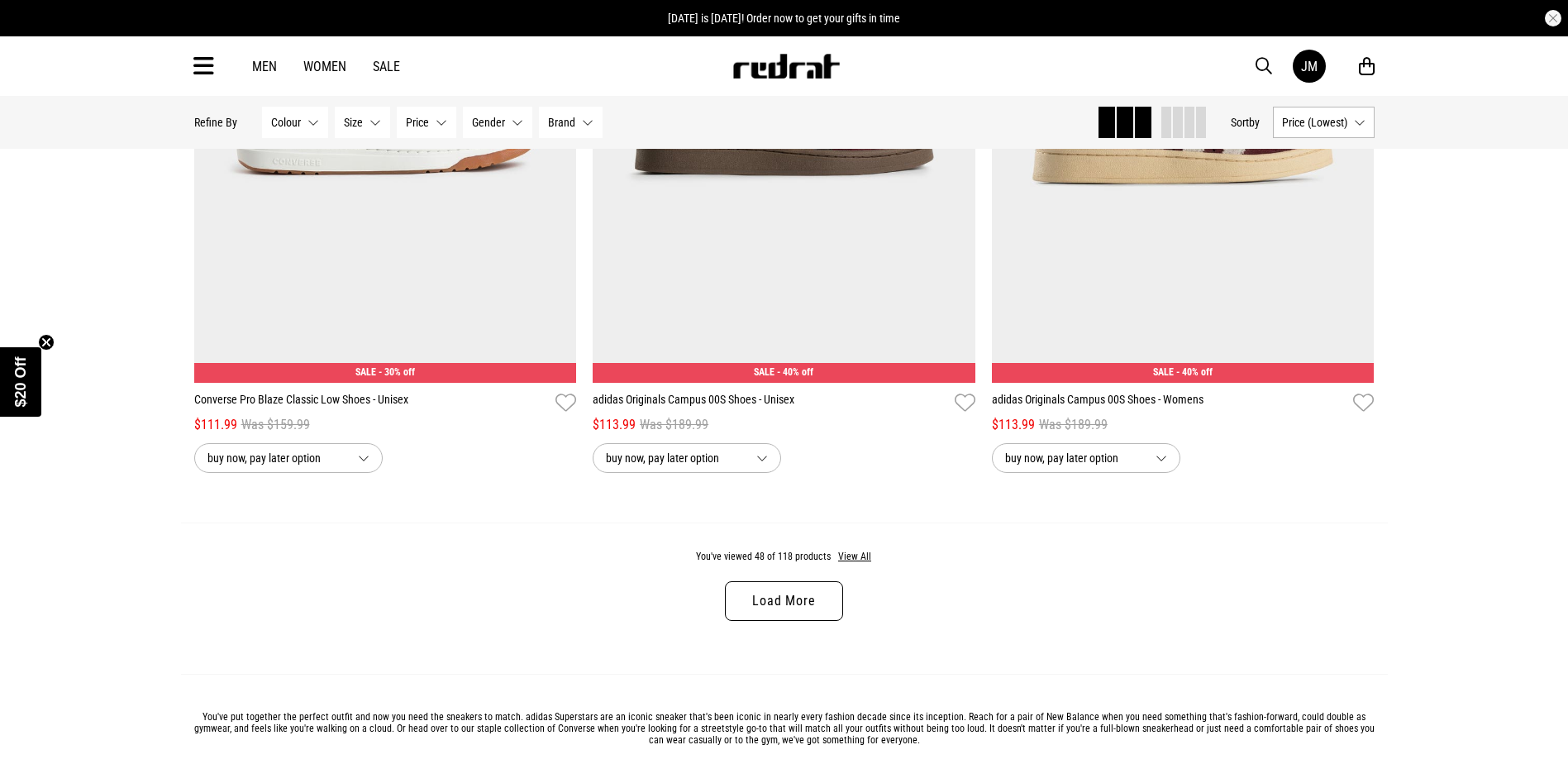
scroll to position [10300, 0]
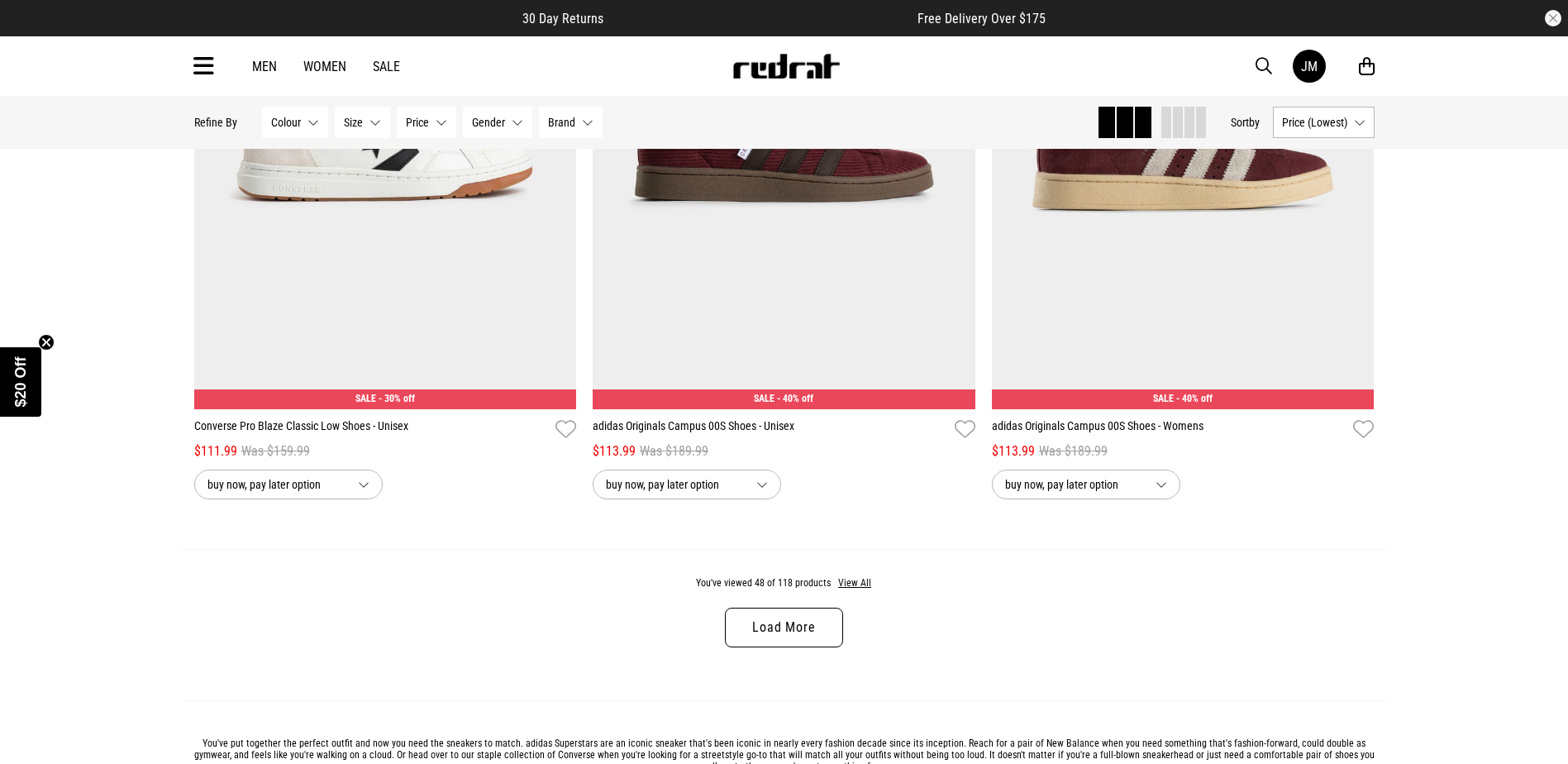
click at [804, 647] on link "Load More" at bounding box center [783, 627] width 117 height 40
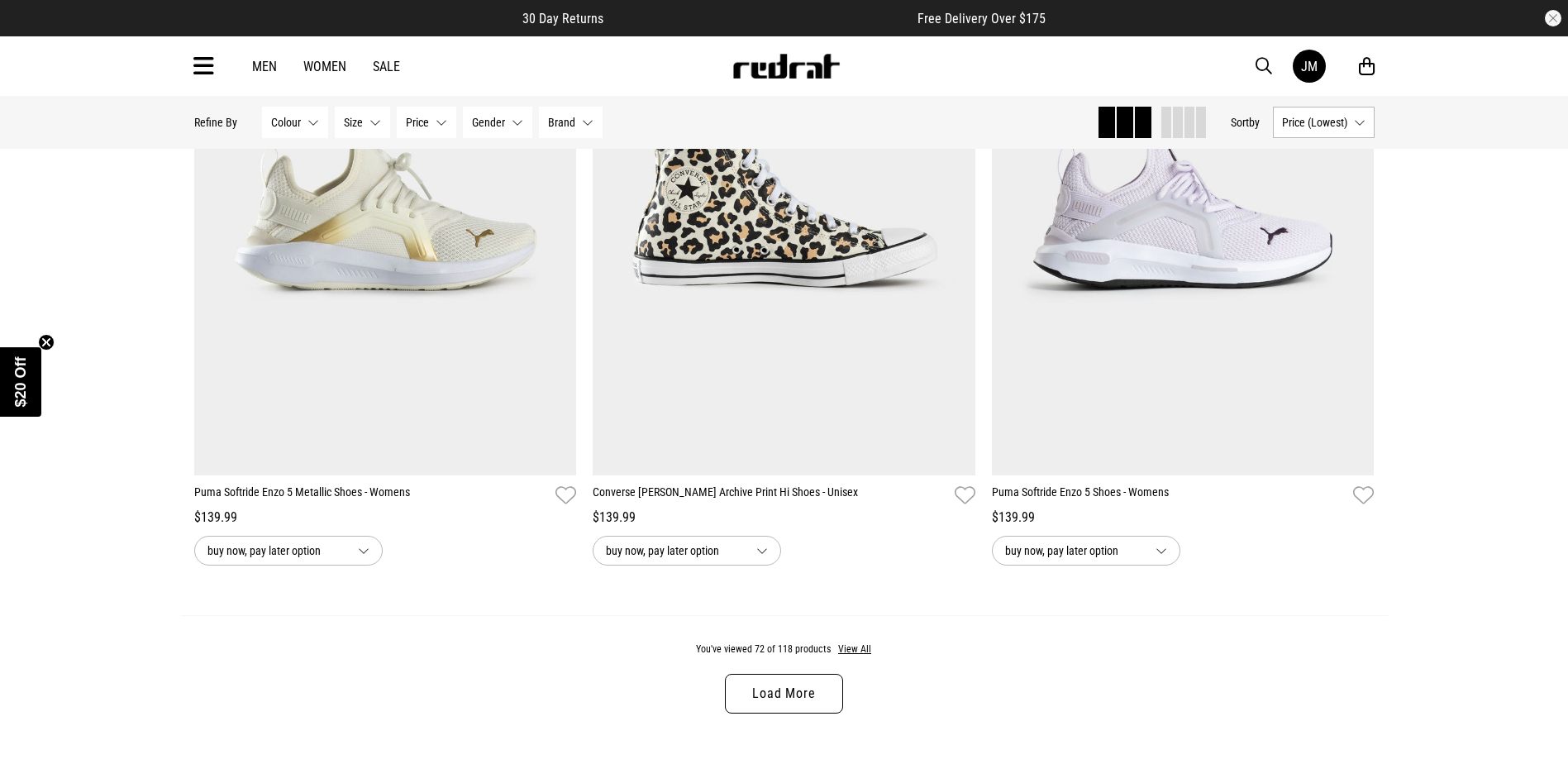
scroll to position [15619, 0]
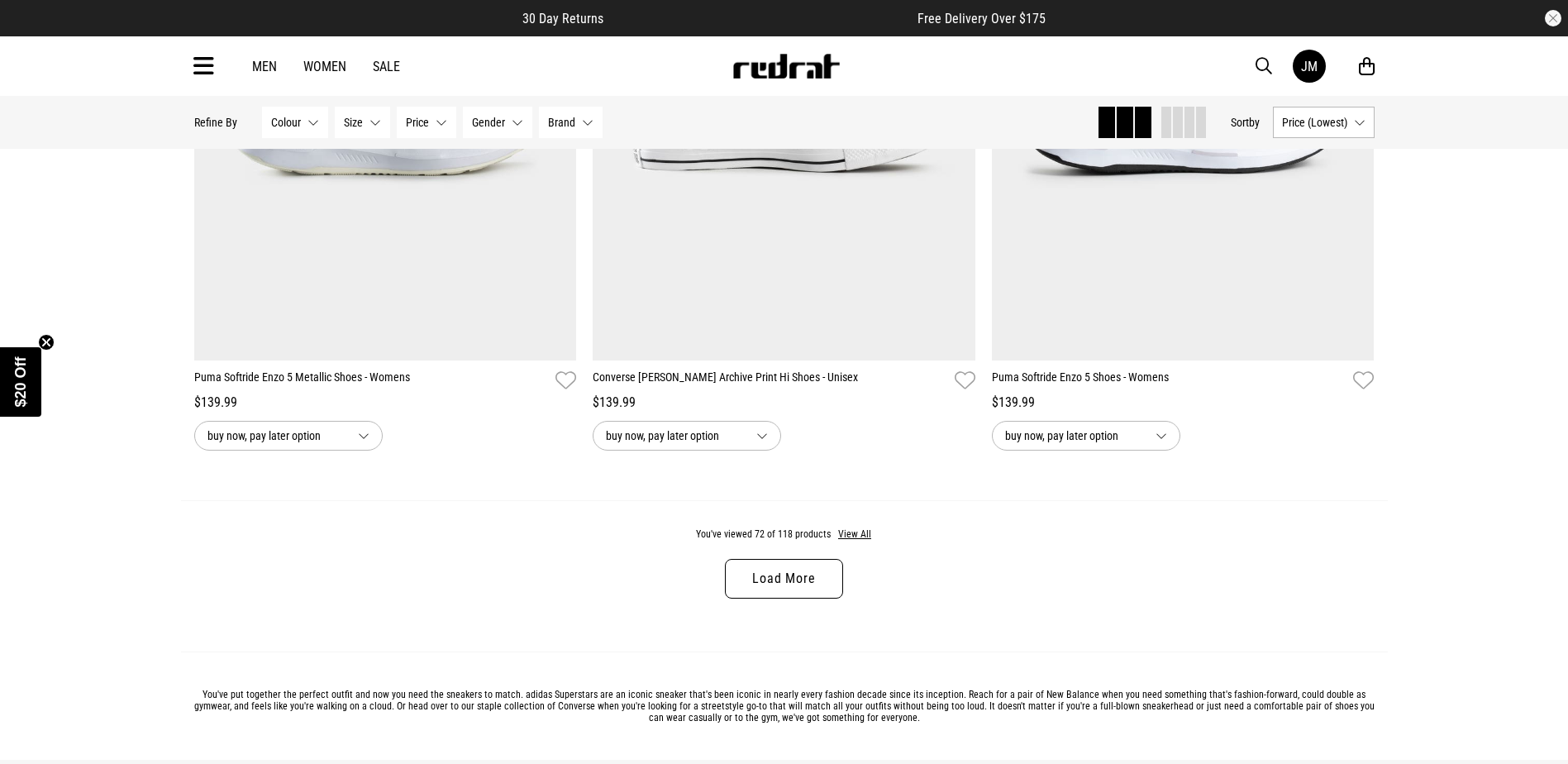
click at [769, 596] on link "Load More" at bounding box center [783, 579] width 117 height 40
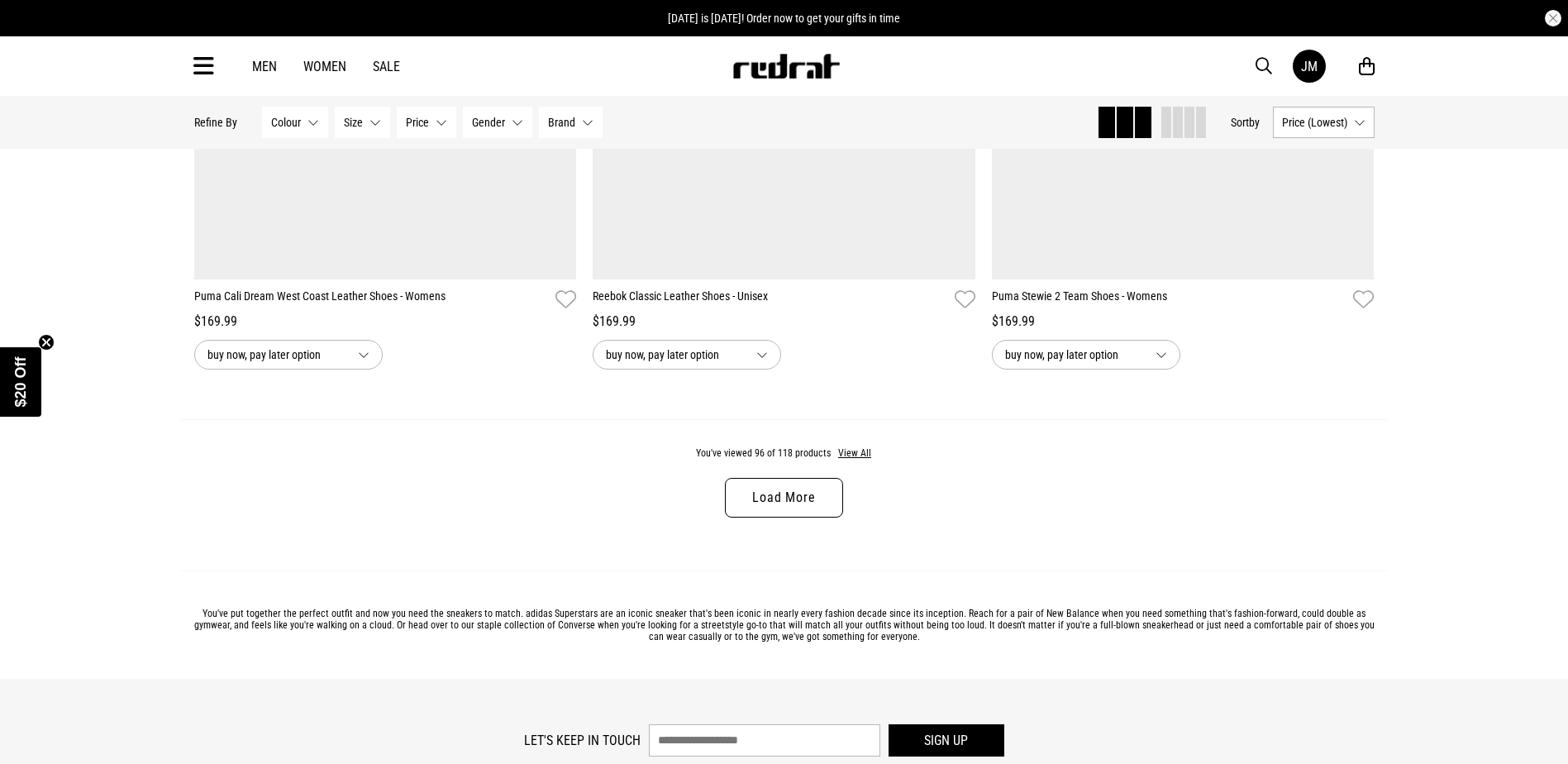
scroll to position [21037, 0]
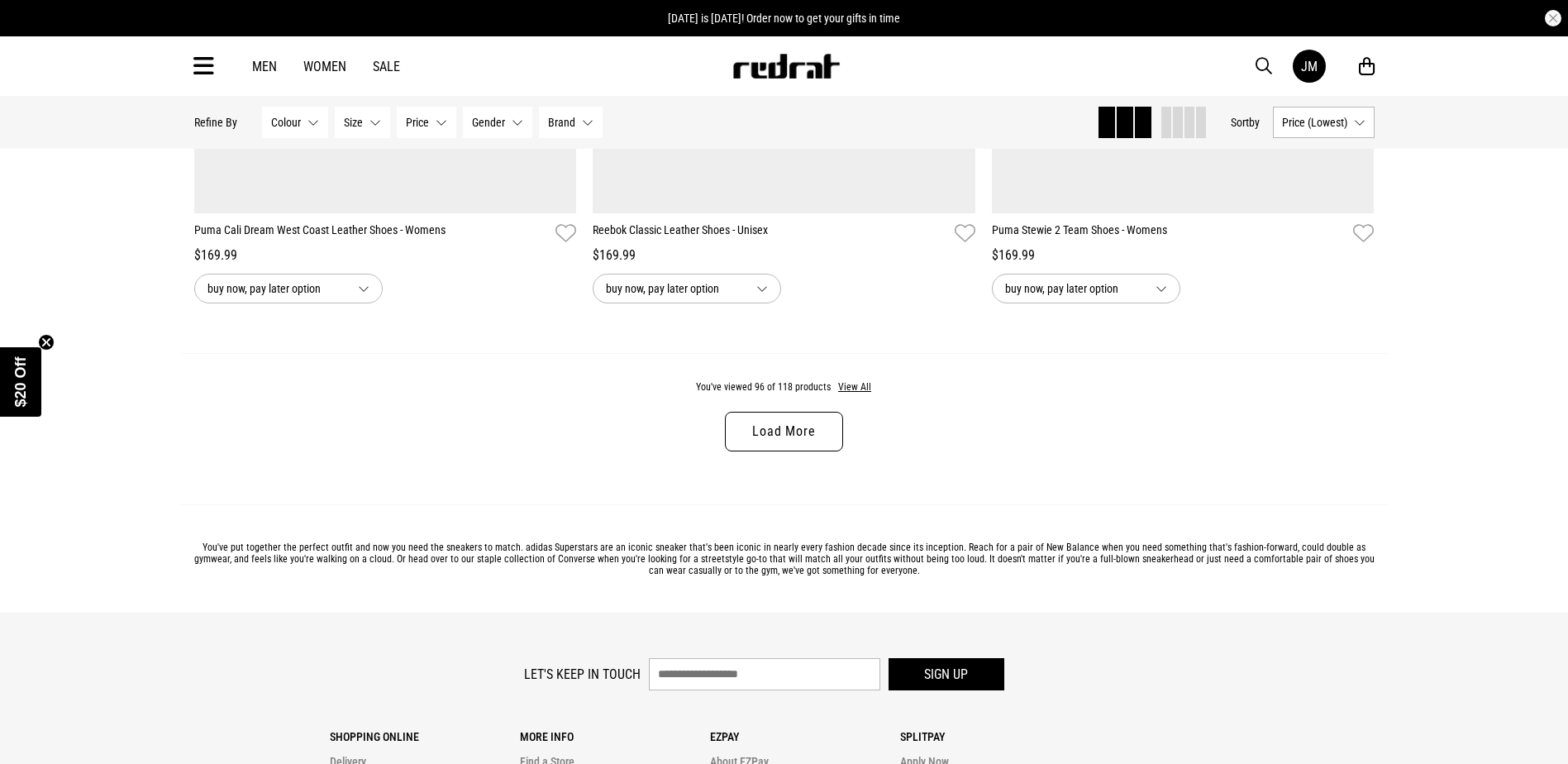
click at [832, 452] on link "Load More" at bounding box center [783, 432] width 117 height 40
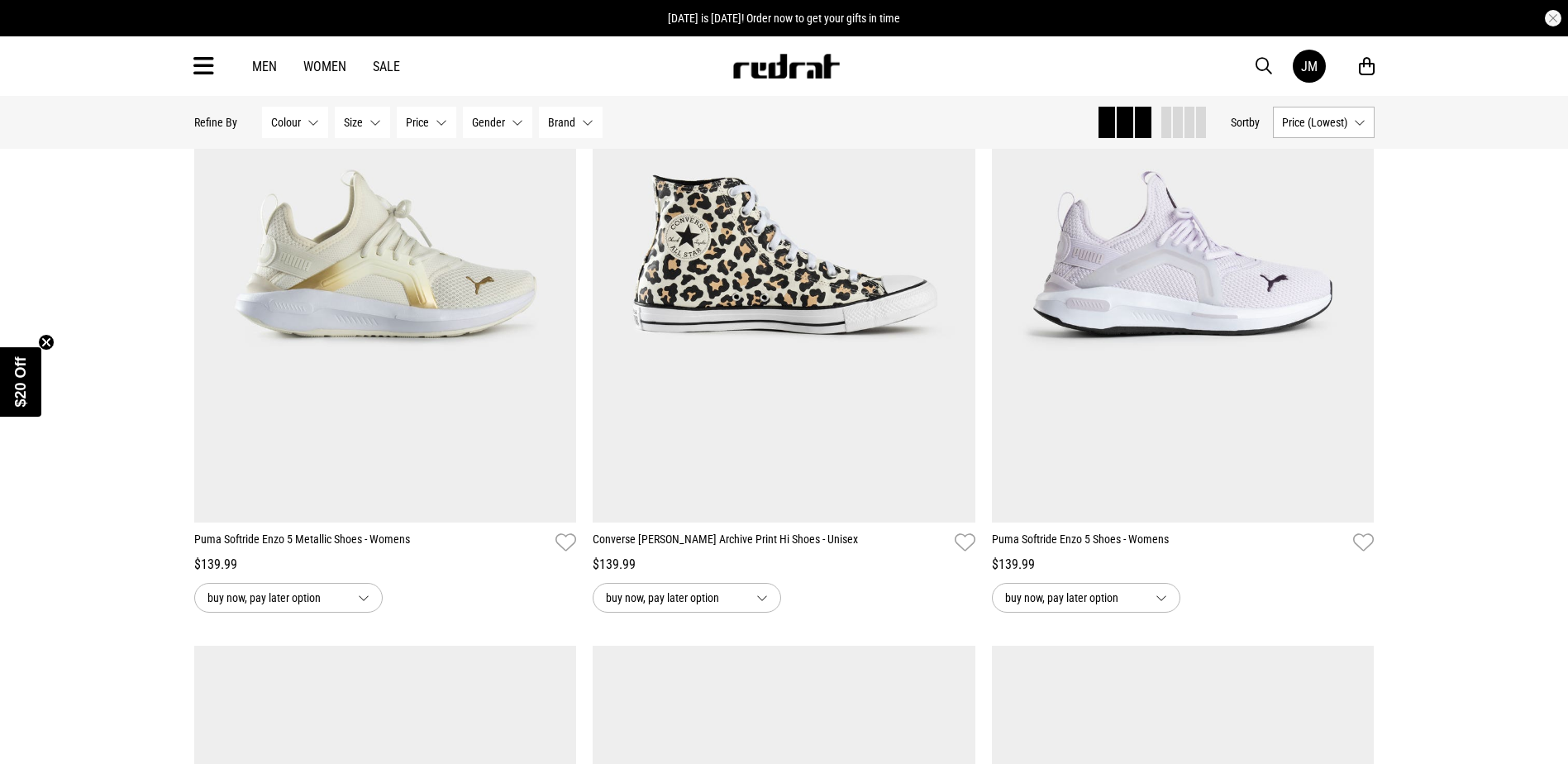
scroll to position [15282, 0]
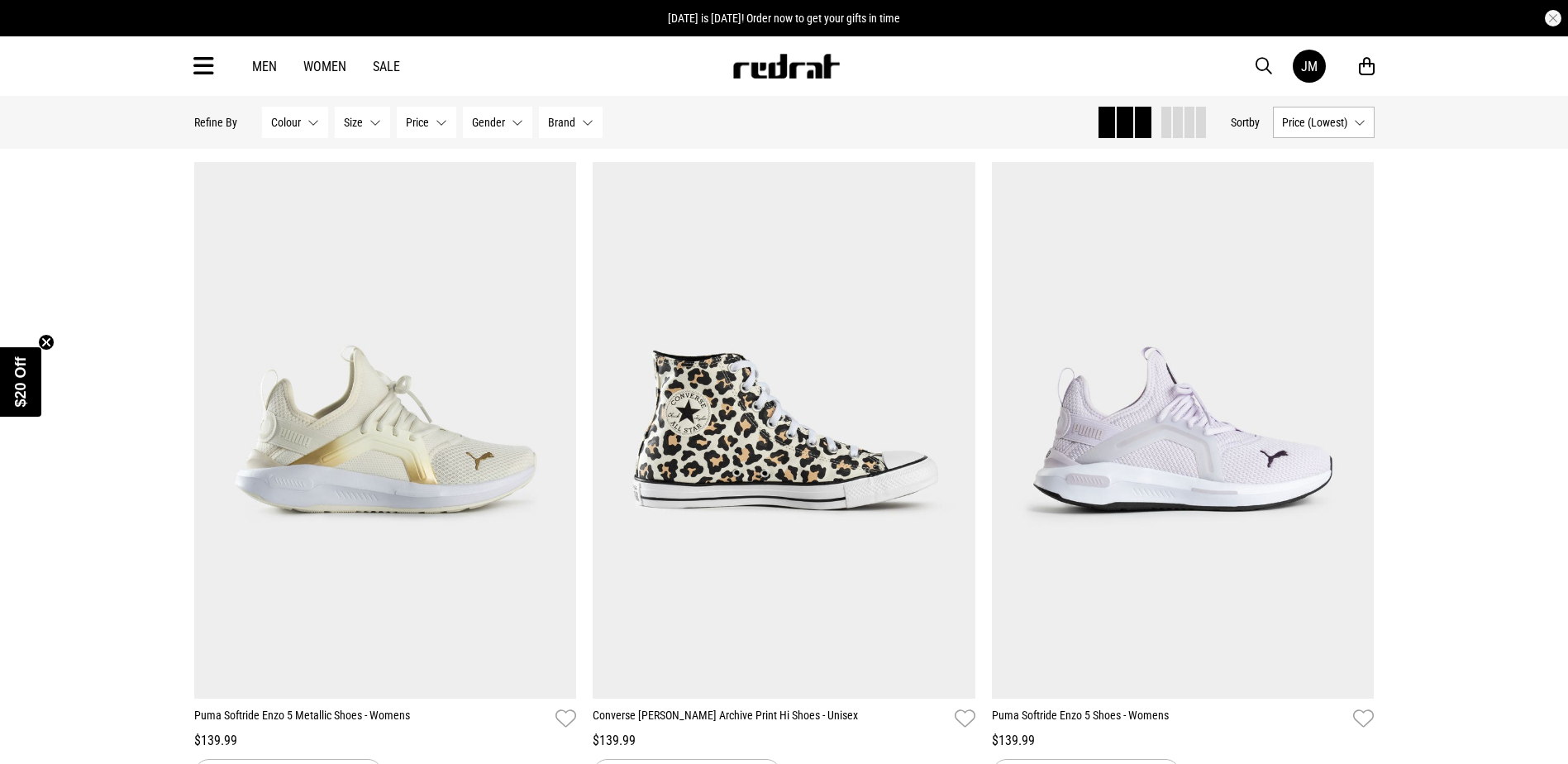
click at [322, 65] on link "Women" at bounding box center [324, 66] width 43 height 16
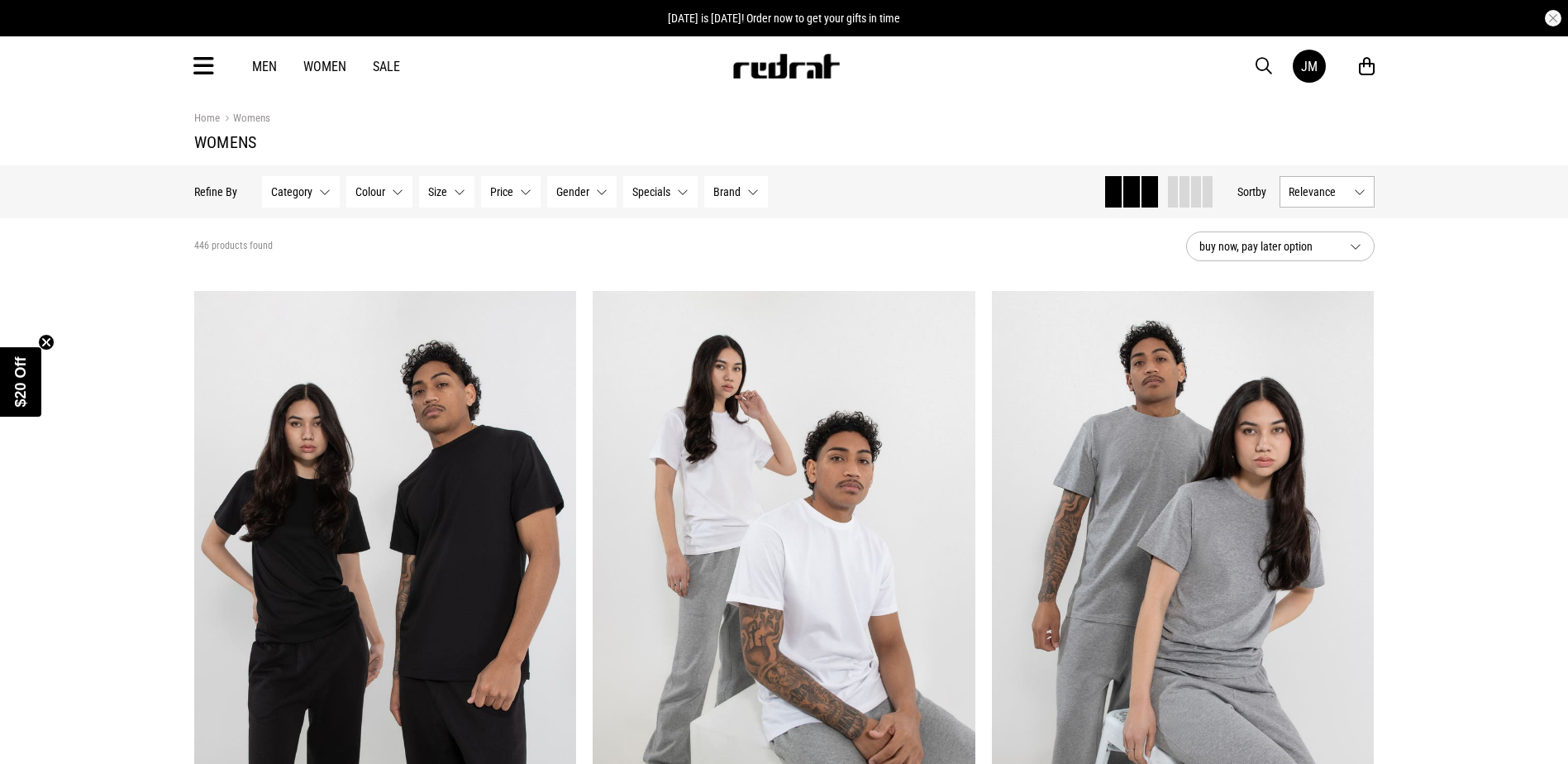
click at [320, 192] on button "Category None selected" at bounding box center [300, 191] width 77 height 31
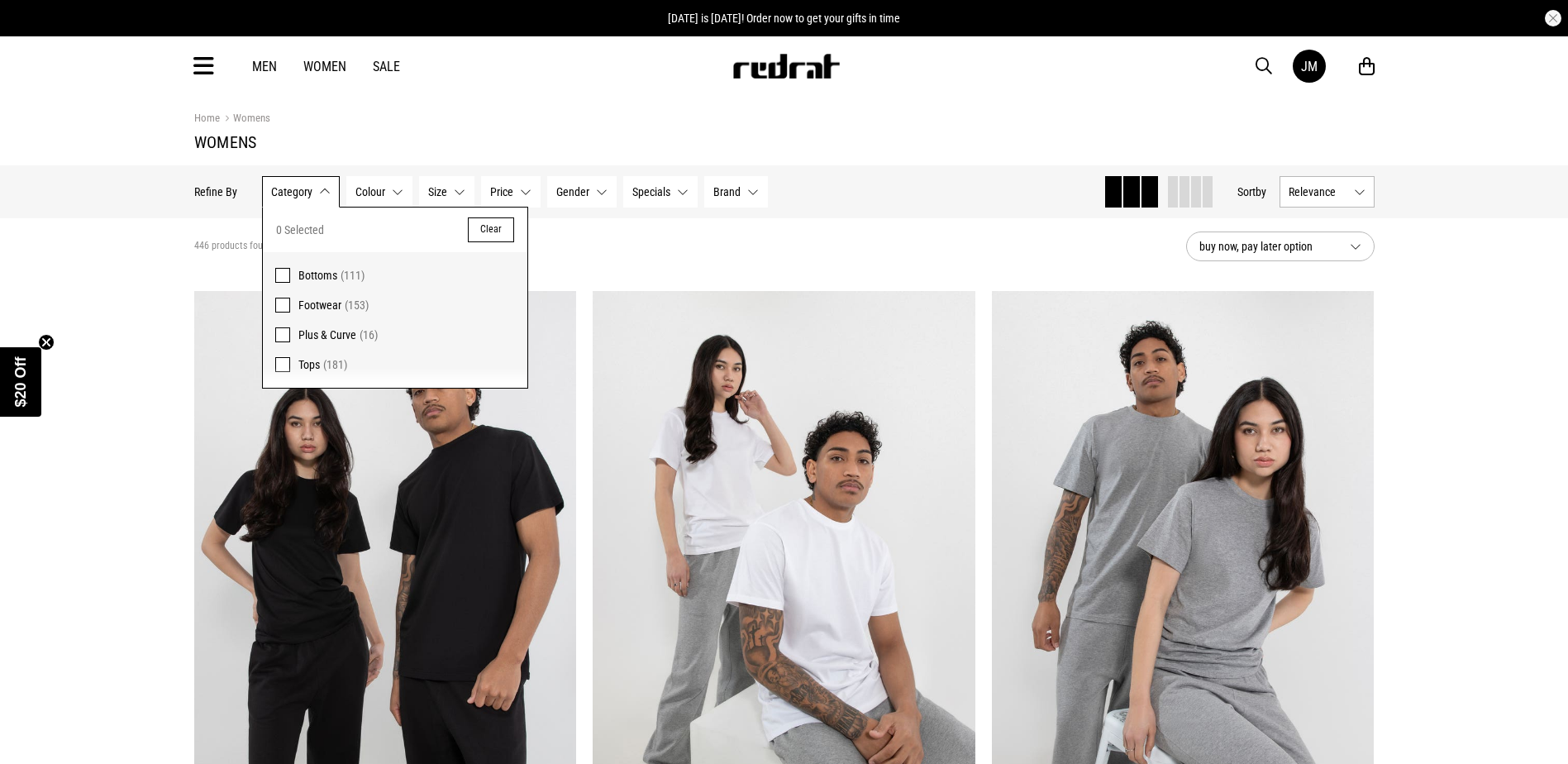
click at [403, 187] on button "Colour None selected" at bounding box center [379, 191] width 66 height 31
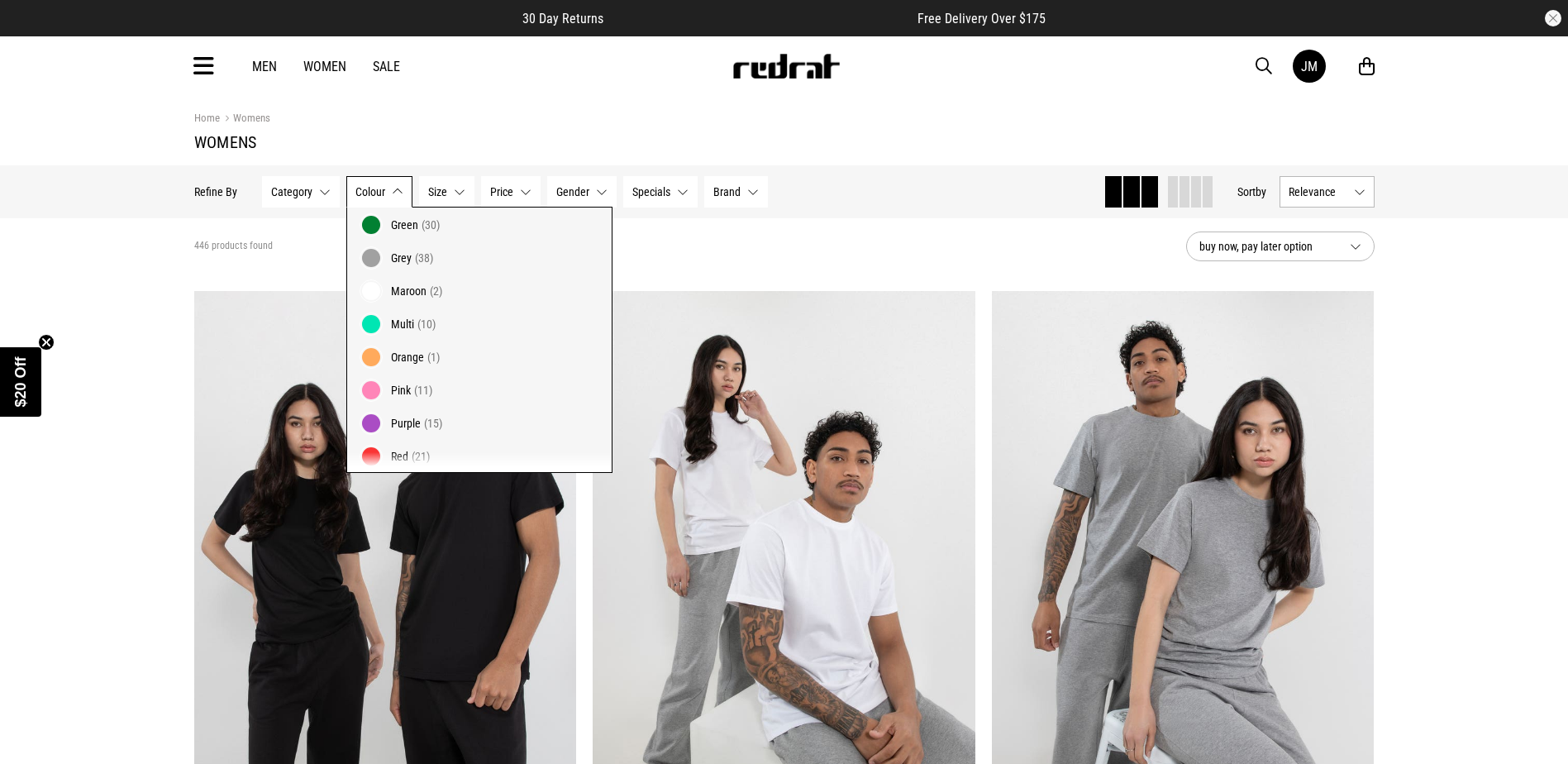
scroll to position [215, 0]
click at [405, 359] on span "Pink" at bounding box center [400, 359] width 20 height 13
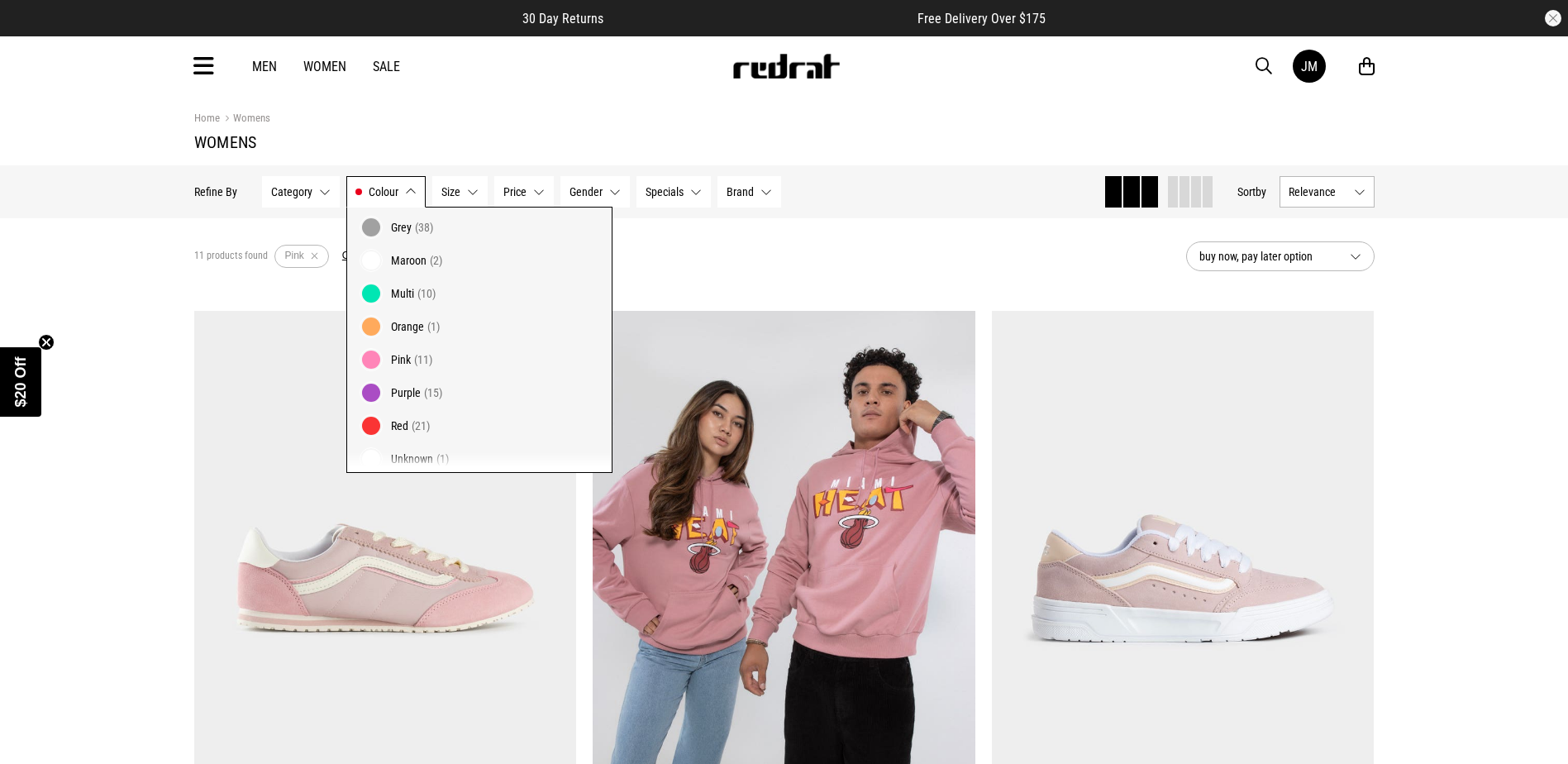
click at [770, 257] on div "11 products found Active Filters Pink Clear" at bounding box center [683, 256] width 978 height 50
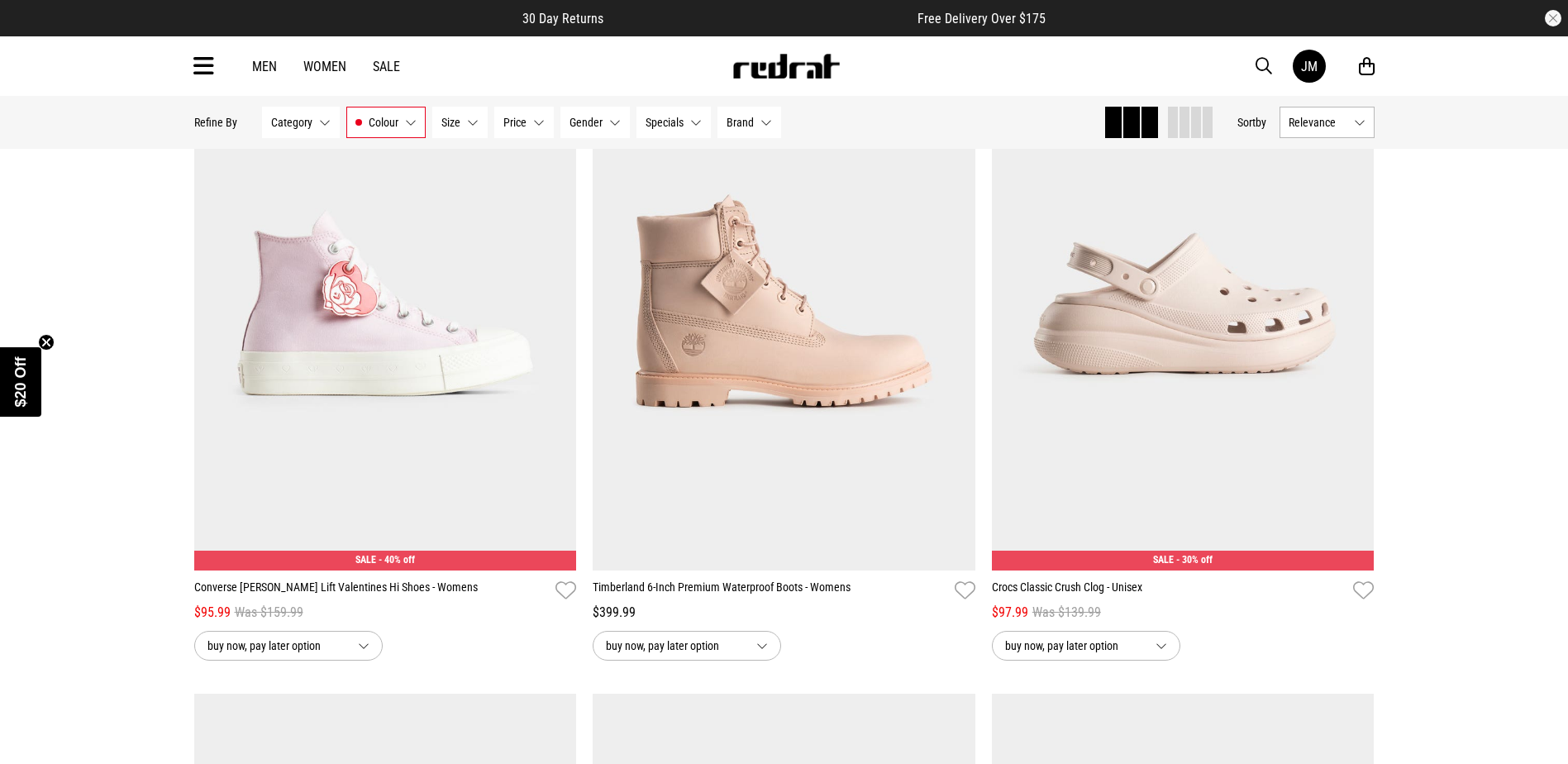
scroll to position [927, 0]
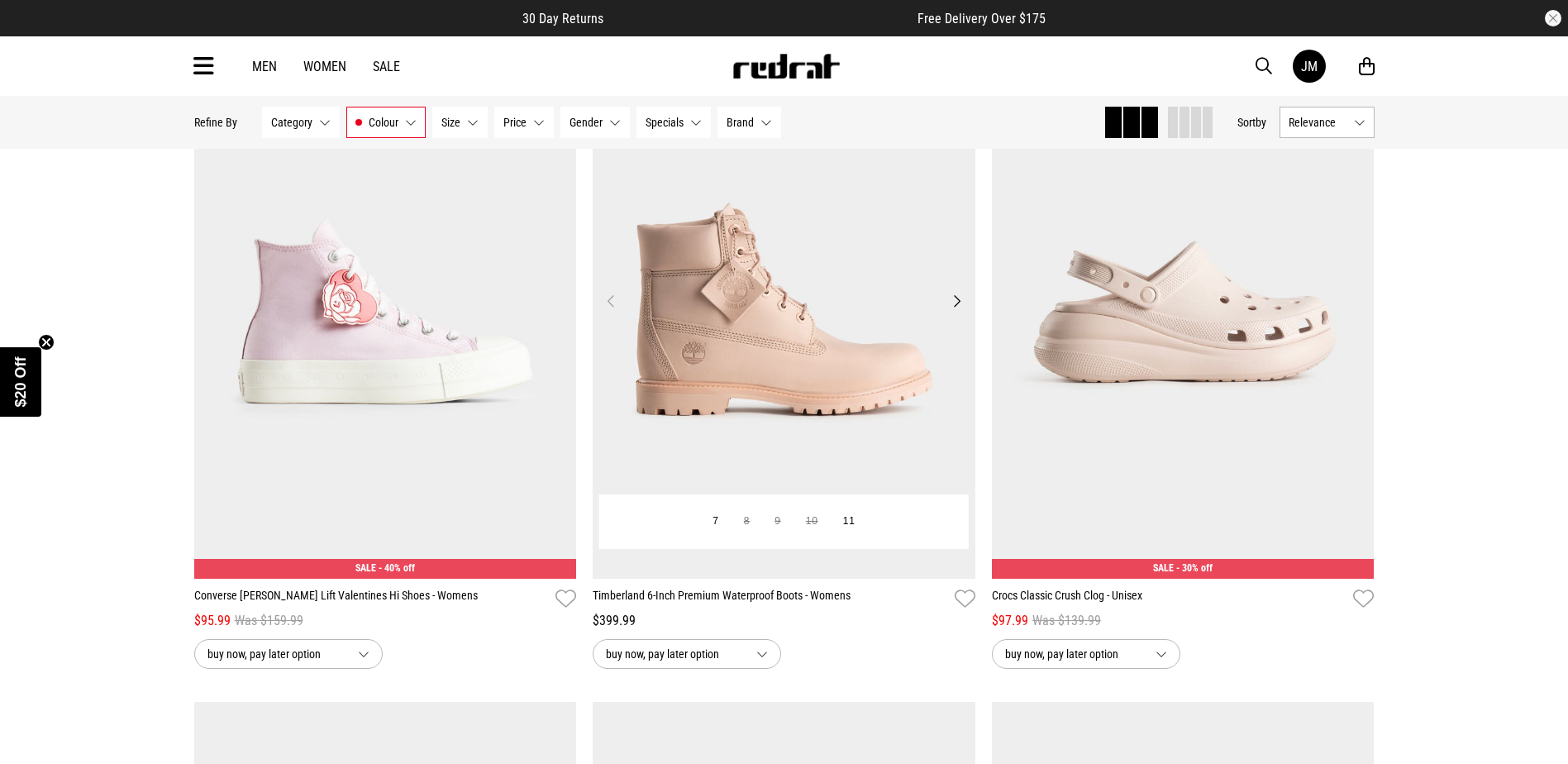
click at [811, 417] on img at bounding box center [784, 311] width 383 height 536
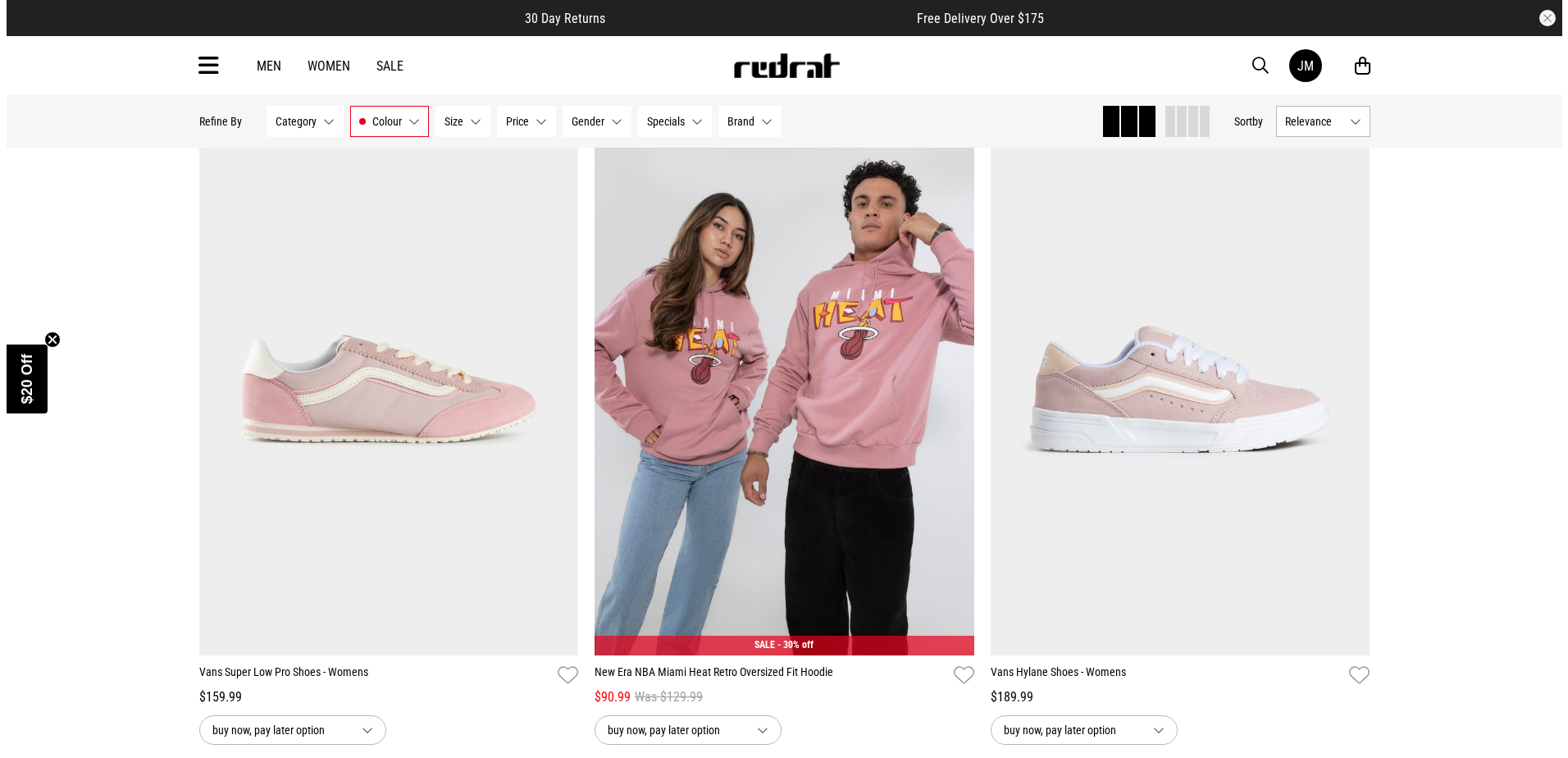
scroll to position [168, 0]
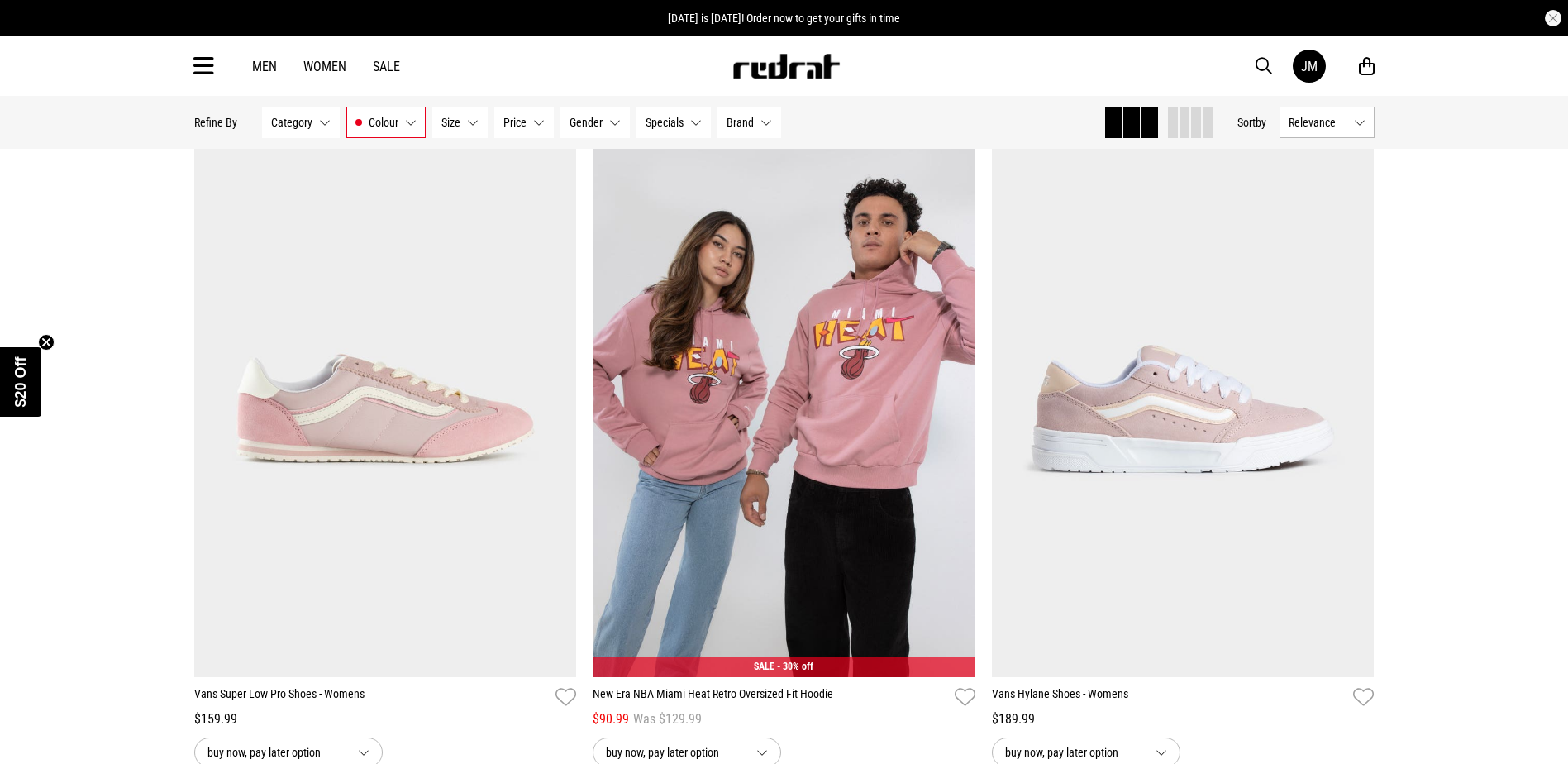
click at [205, 63] on icon at bounding box center [204, 66] width 21 height 27
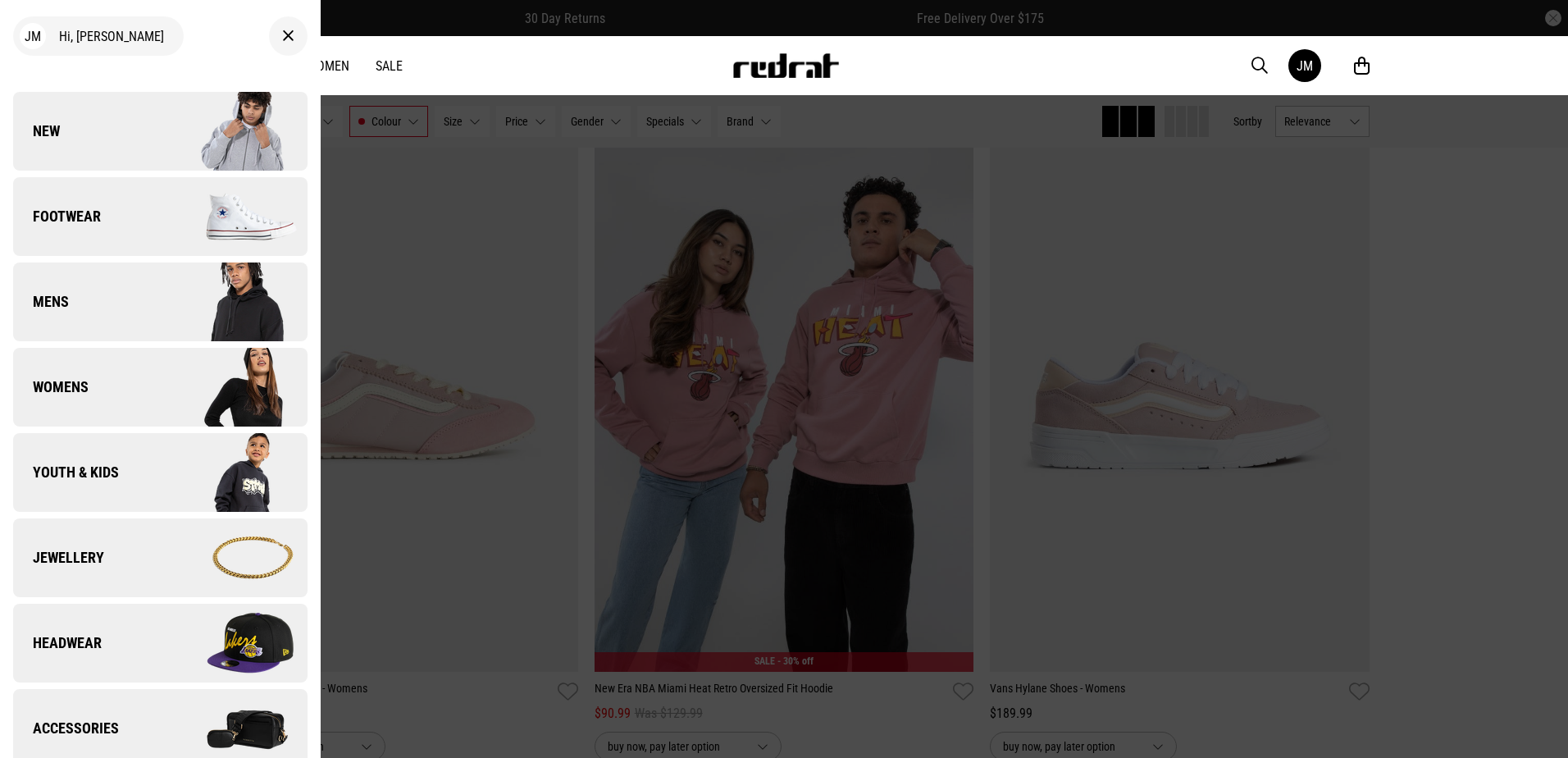
click at [99, 123] on link "New" at bounding box center [160, 130] width 294 height 79
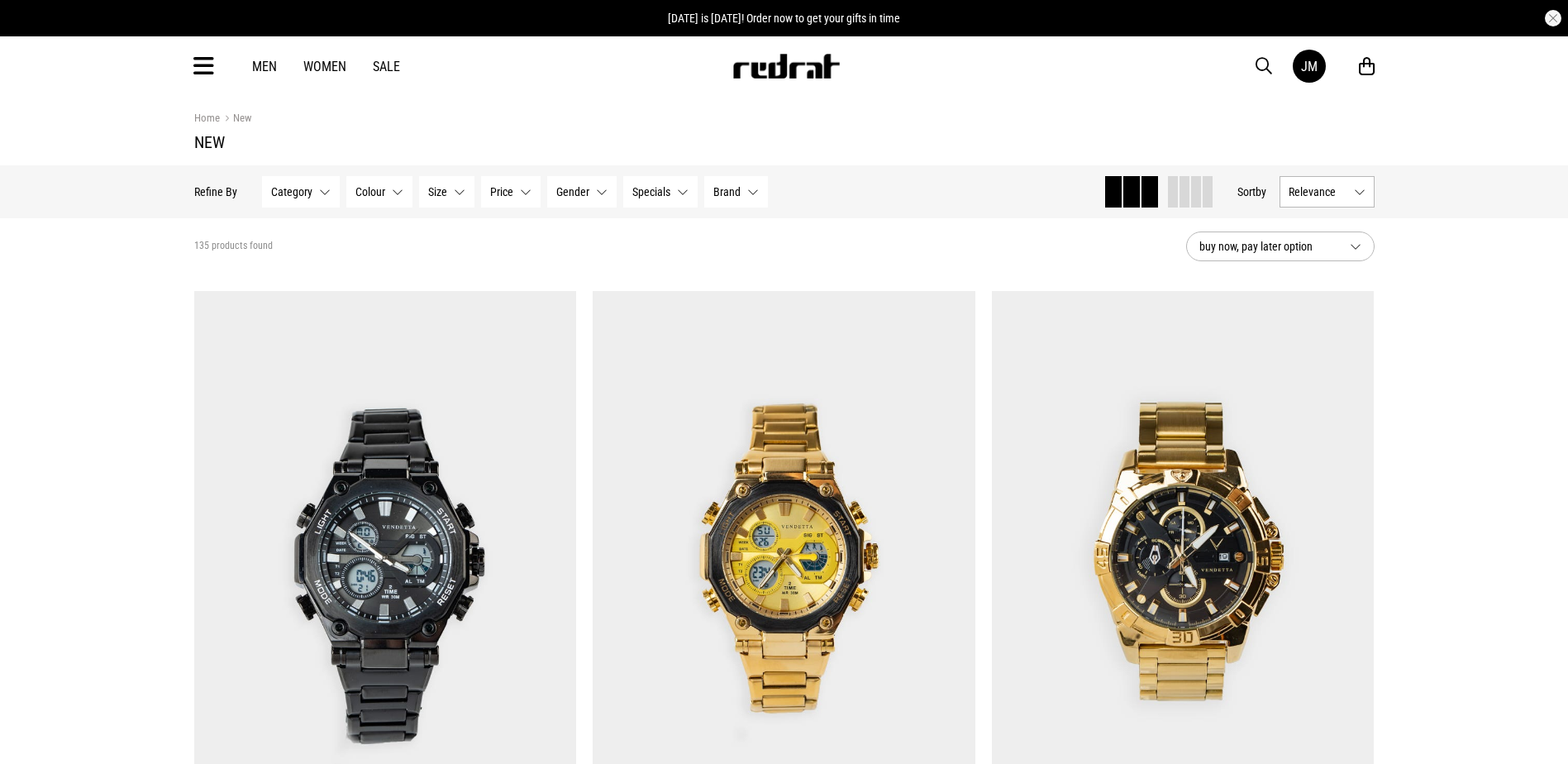
click at [328, 198] on button "Category None selected" at bounding box center [300, 191] width 77 height 31
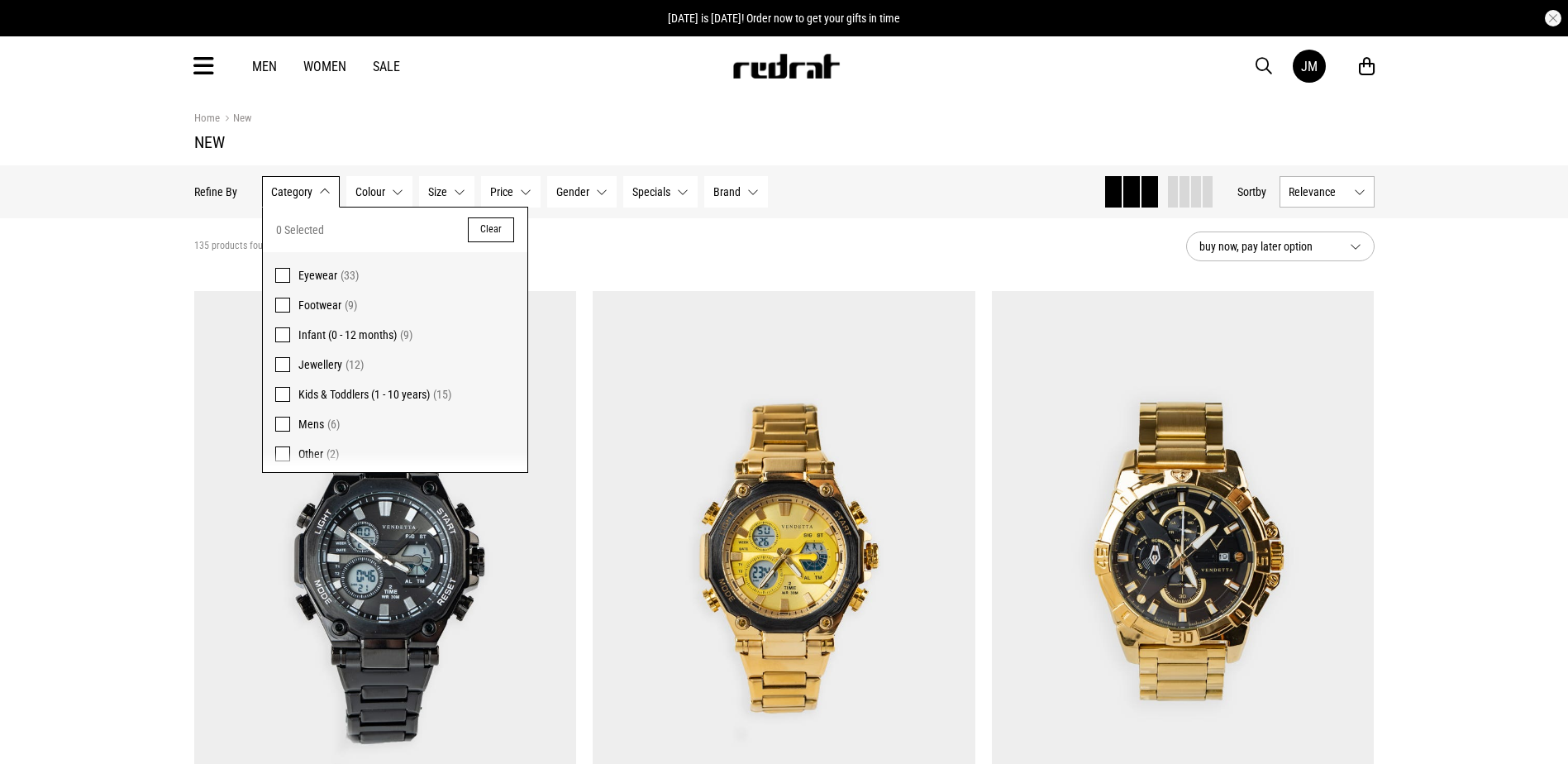
click at [309, 299] on span "Footwear" at bounding box center [319, 305] width 43 height 13
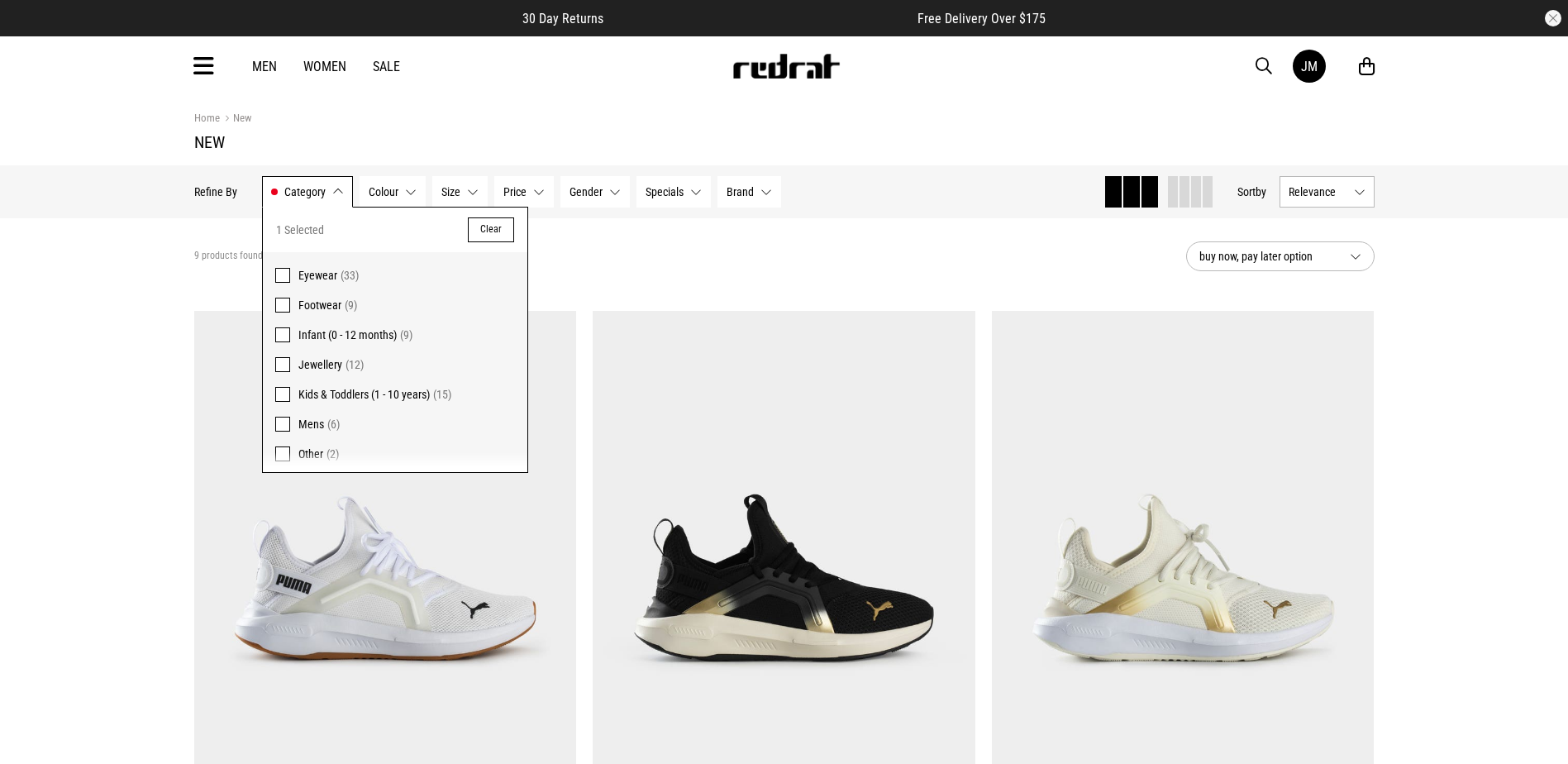
click at [667, 256] on div "9 products found Active Filters Footwear Clear" at bounding box center [683, 256] width 978 height 50
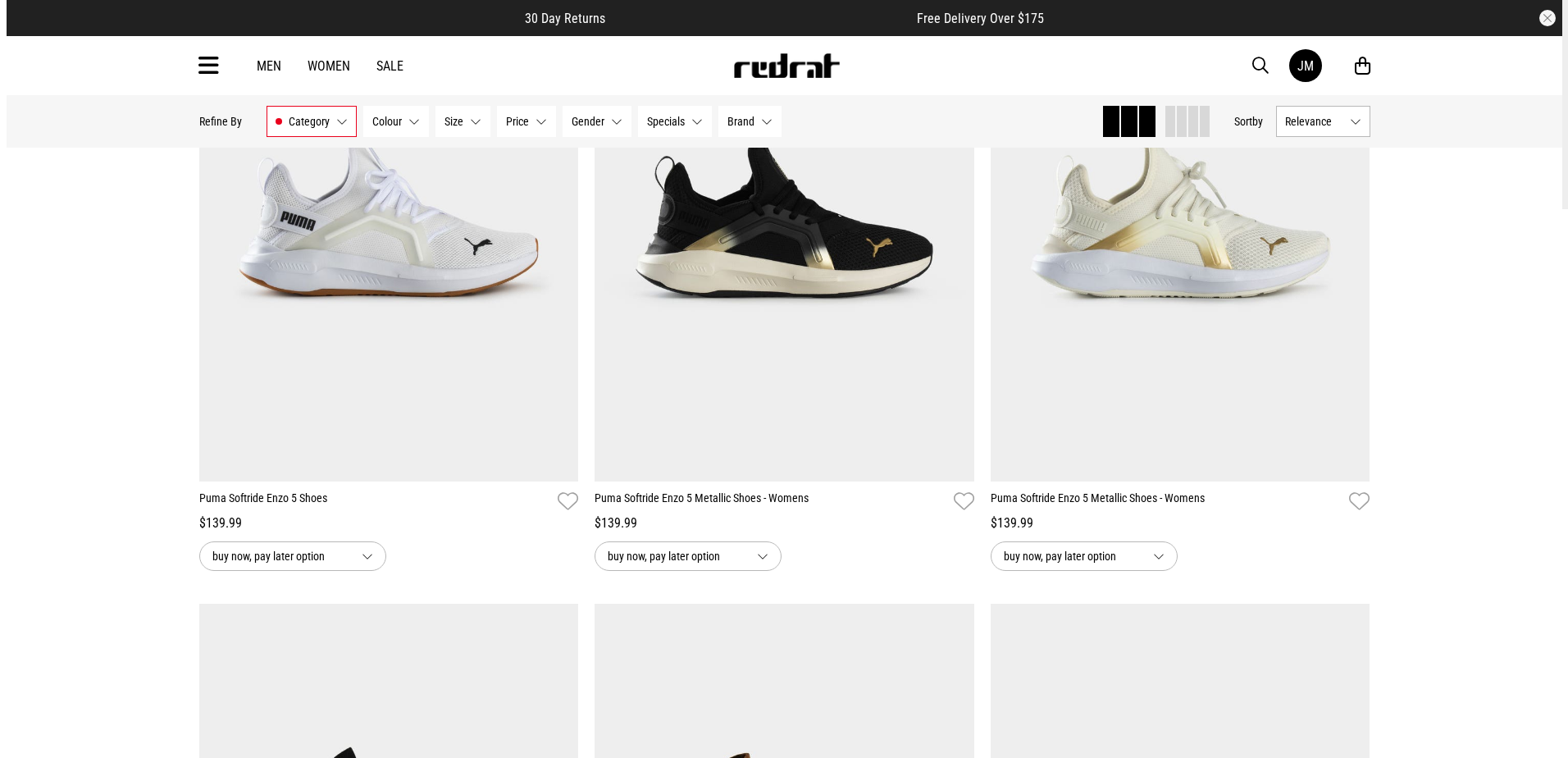
scroll to position [338, 0]
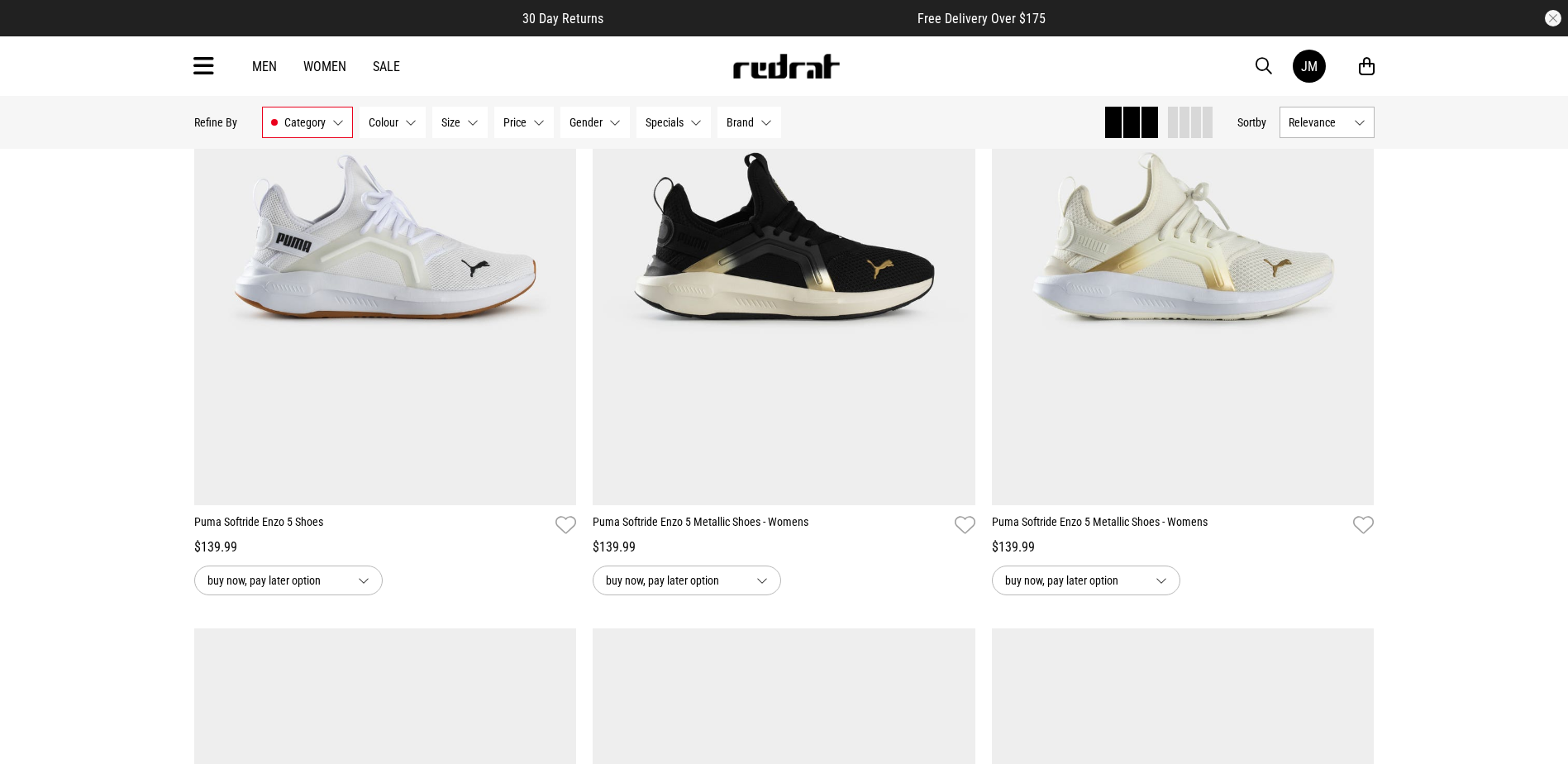
click at [205, 60] on icon at bounding box center [204, 66] width 21 height 27
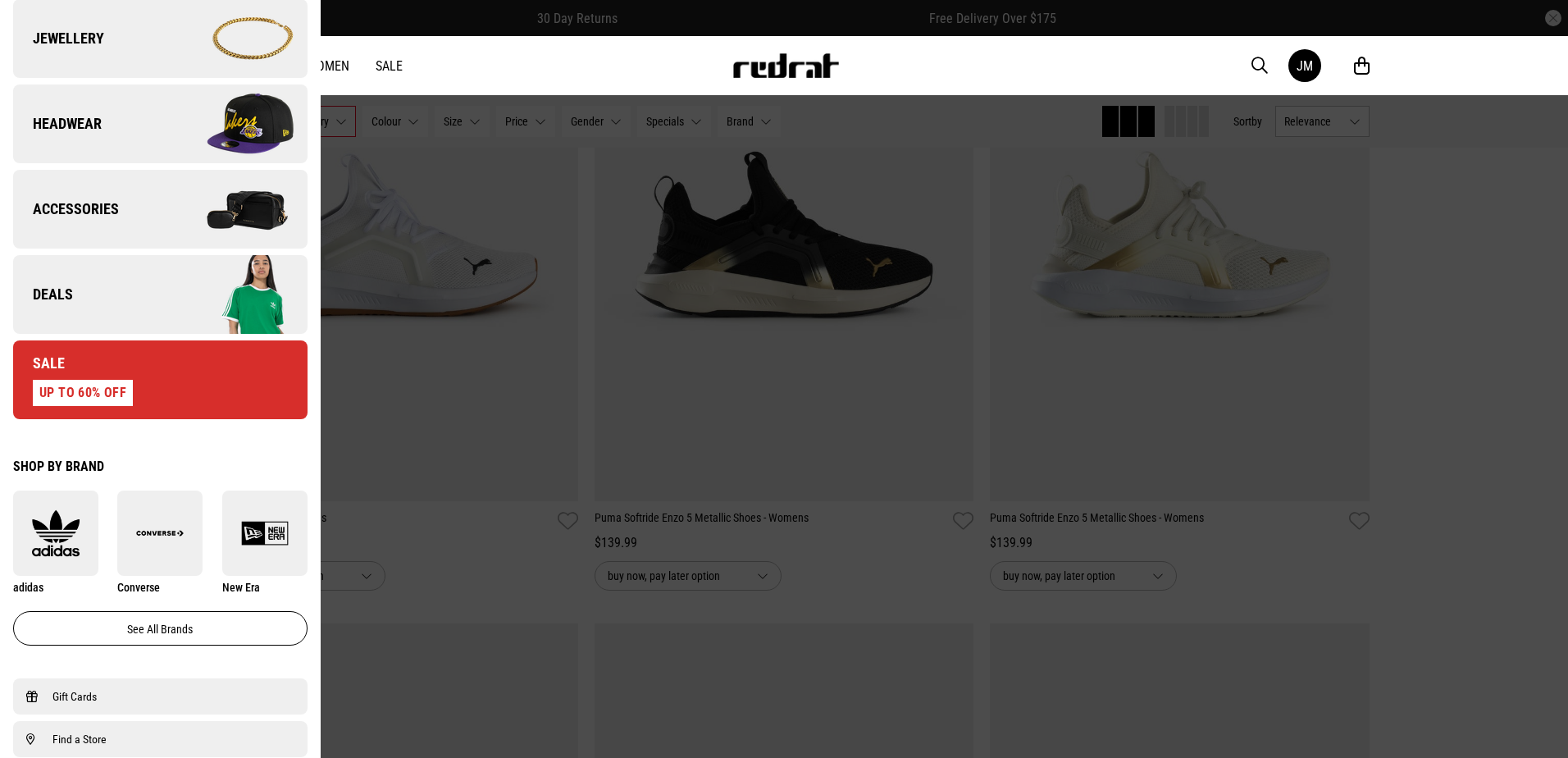
scroll to position [523, 0]
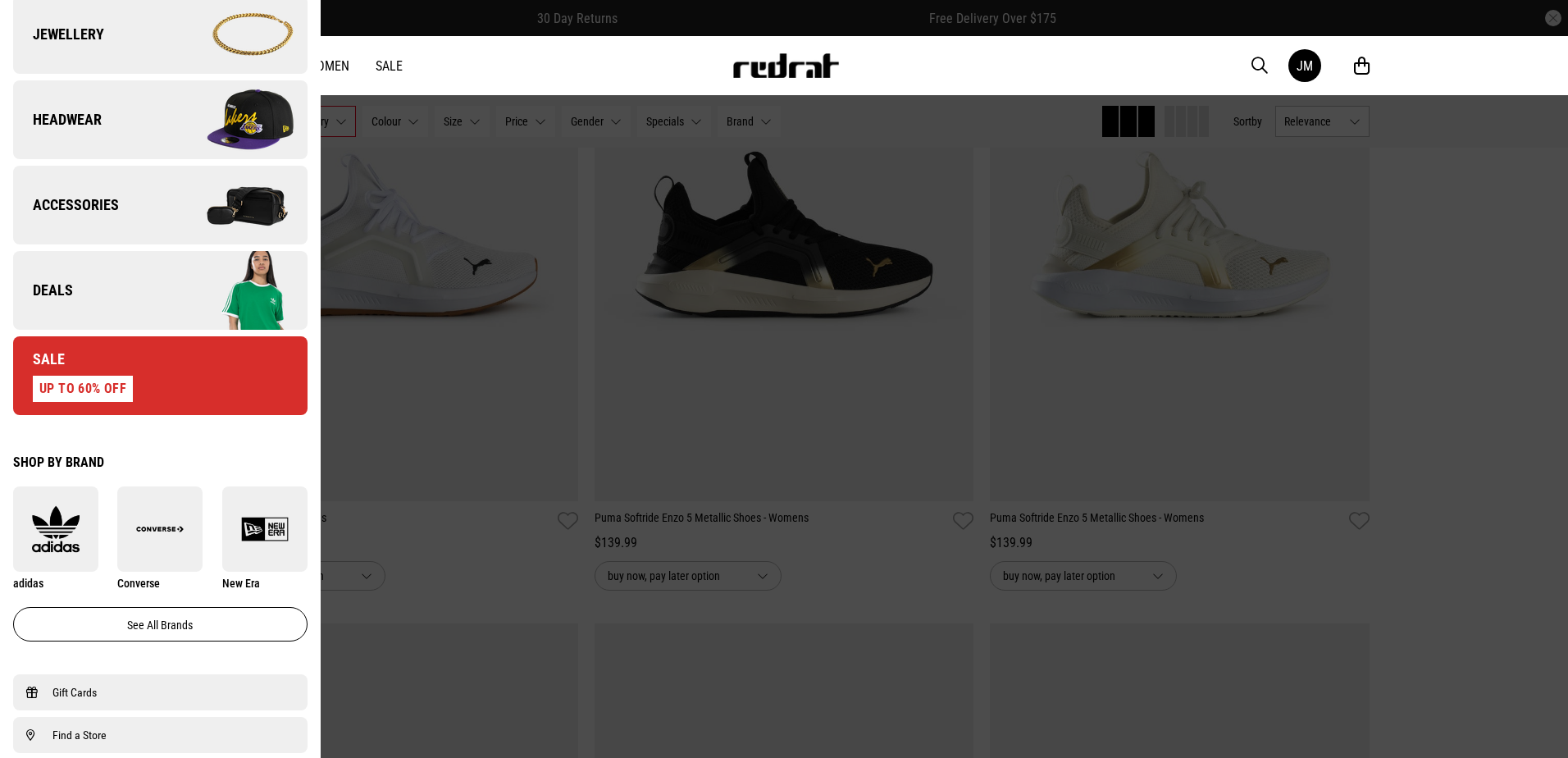
click at [134, 282] on link "Deals" at bounding box center [160, 290] width 294 height 79
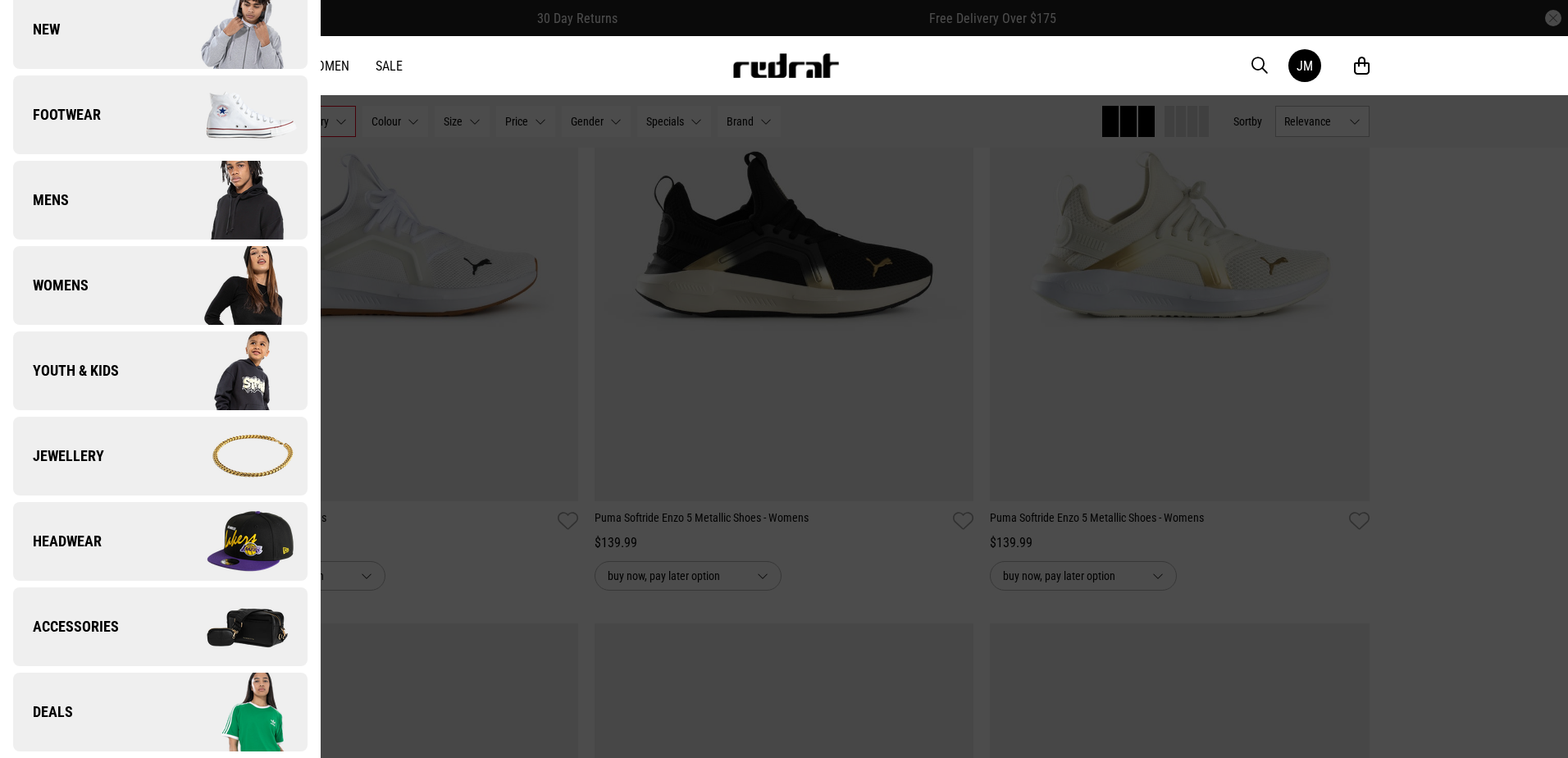
scroll to position [0, 0]
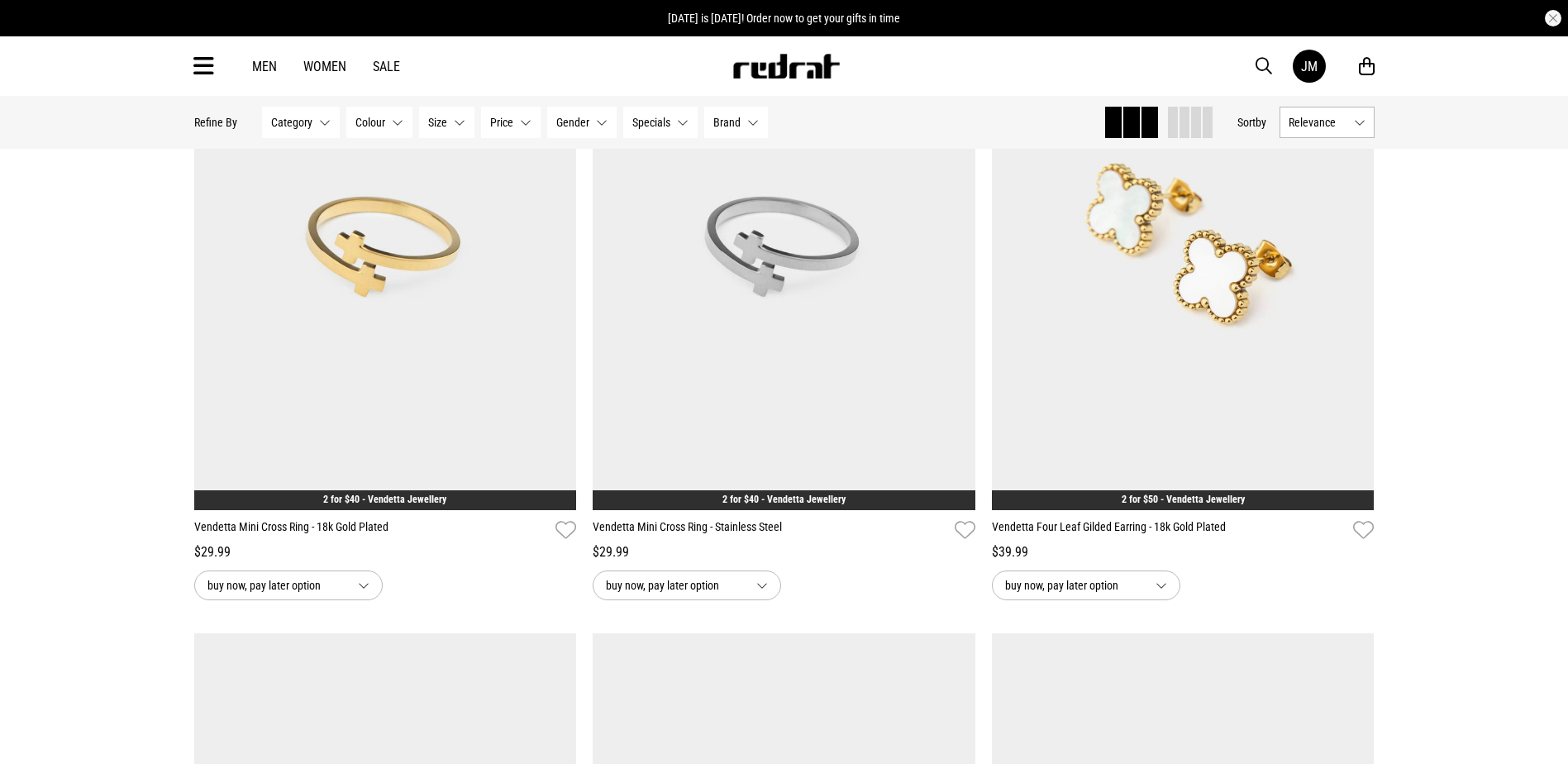
scroll to position [556, 0]
